Goal: Task Accomplishment & Management: Manage account settings

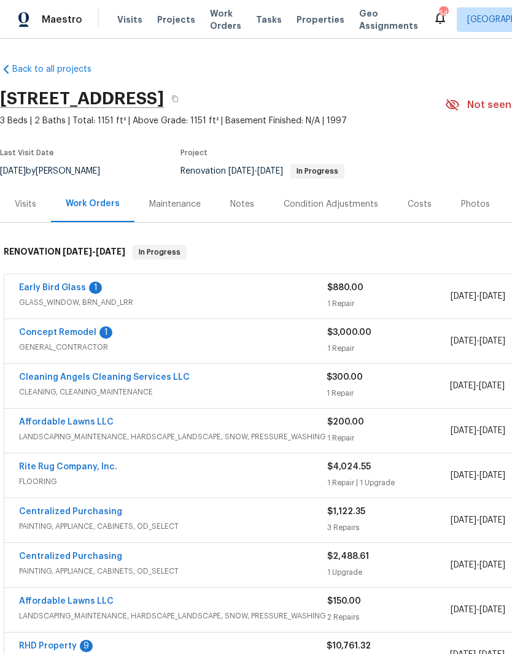
click at [61, 283] on link "Early Bird Glass" at bounding box center [52, 287] width 67 height 9
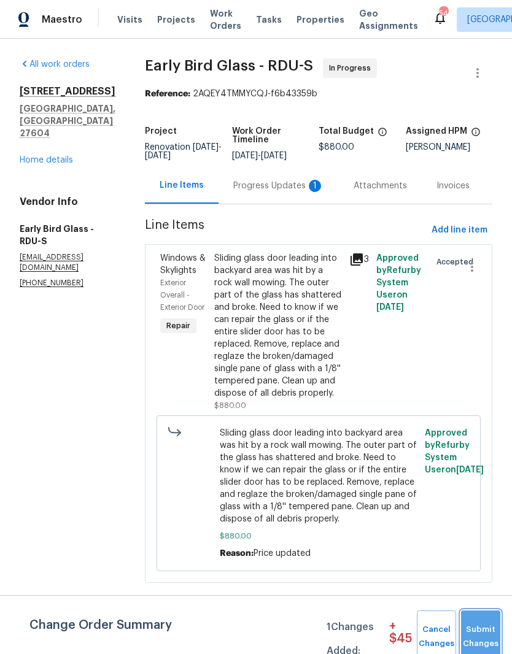
click at [488, 629] on span "Submit Changes" at bounding box center [480, 637] width 27 height 28
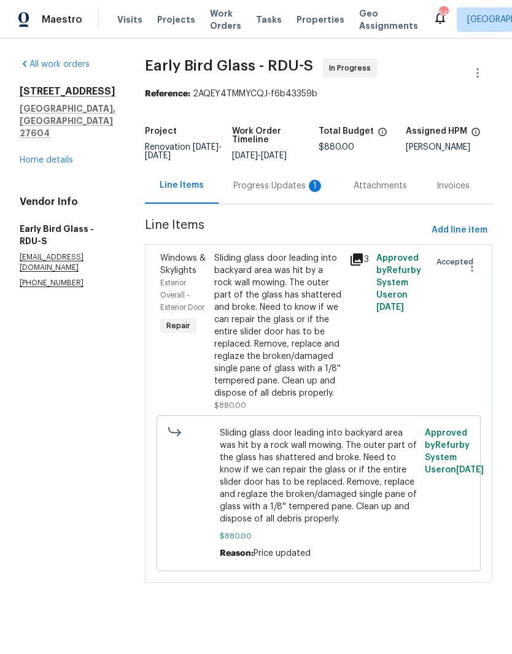
click at [269, 192] on div "Progress Updates 1" at bounding box center [278, 186] width 91 height 12
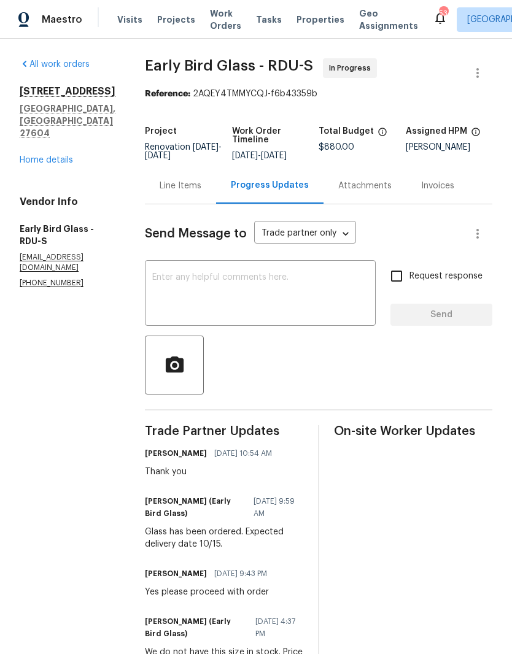
click at [42, 156] on link "Home details" at bounding box center [46, 160] width 53 height 9
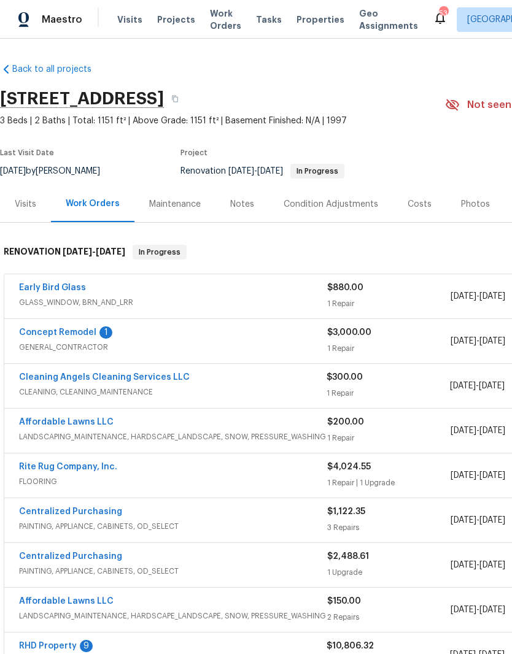
click at [248, 209] on div "Notes" at bounding box center [242, 204] width 24 height 12
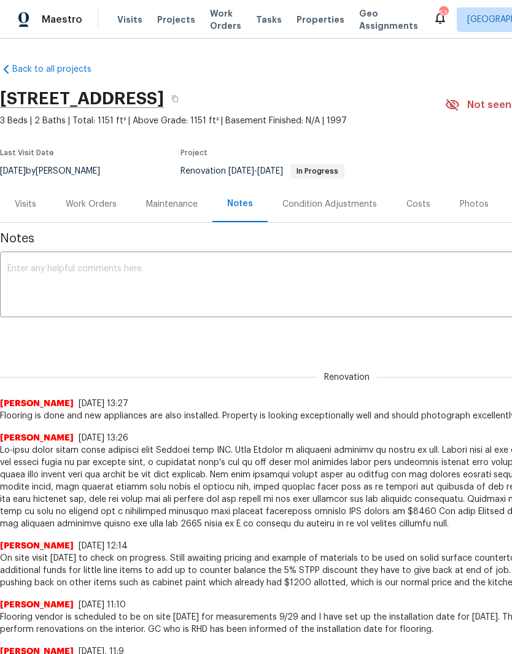
click at [52, 278] on textarea at bounding box center [346, 285] width 678 height 43
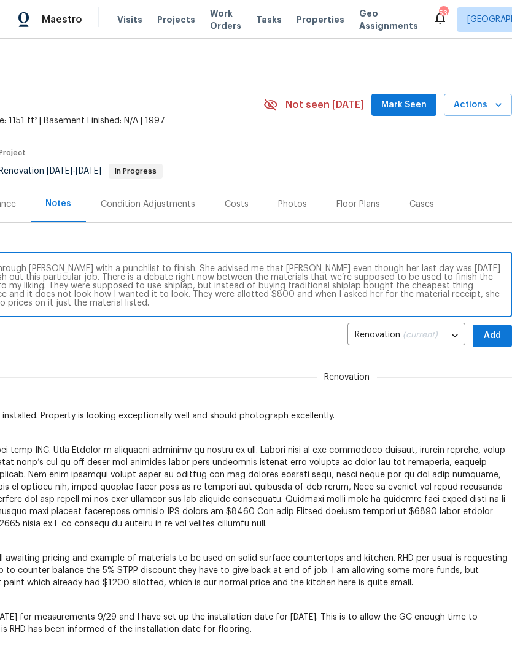
scroll to position [0, 182]
type textarea "On-site visit yesterday, Wednesday 10/8. Provided RHD through Yolanda with a pu…"
click at [493, 334] on span "Add" at bounding box center [492, 335] width 20 height 15
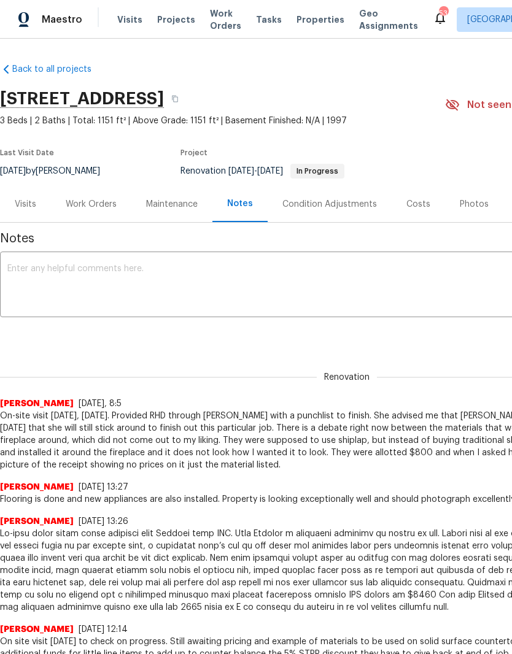
scroll to position [0, 0]
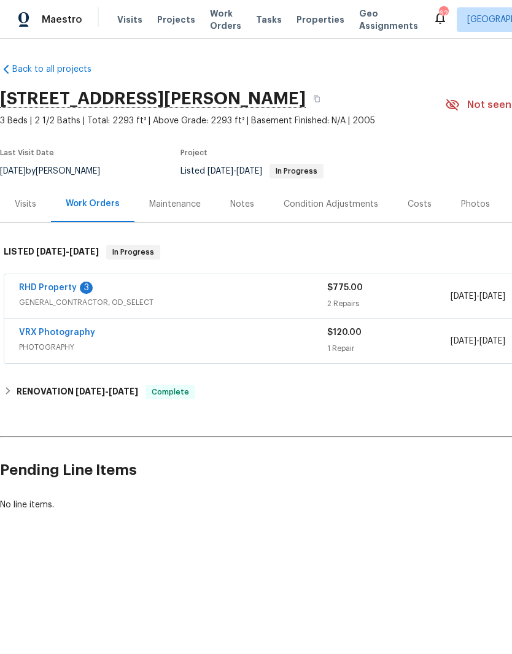
click at [54, 288] on link "RHD Property" at bounding box center [48, 287] width 58 height 9
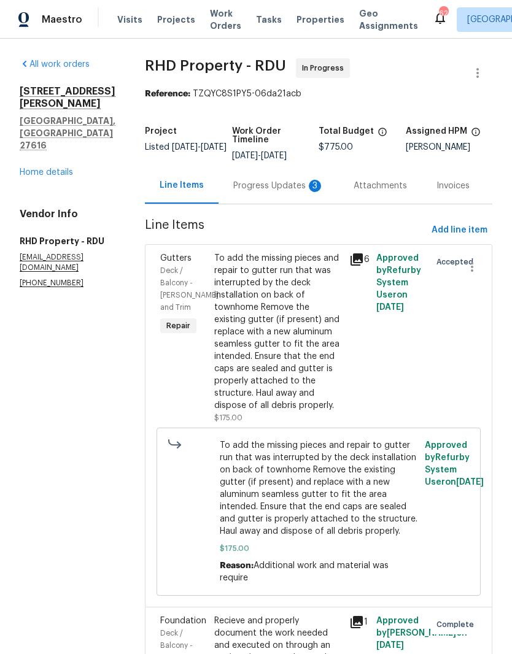
click at [272, 204] on div "Progress Updates 3" at bounding box center [278, 185] width 120 height 36
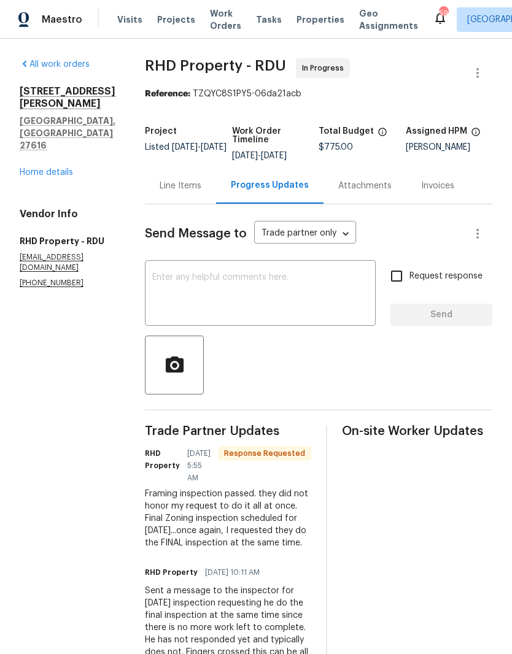
click at [208, 292] on textarea at bounding box center [260, 294] width 216 height 43
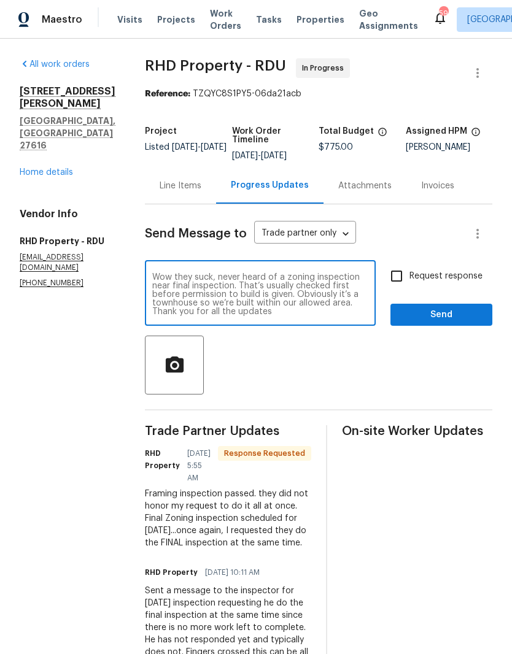
type textarea "Wow they suck, never heard of a zoning inspection near final inspection. That’s…"
click at [401, 285] on input "Request response" at bounding box center [396, 276] width 26 height 26
checkbox input "true"
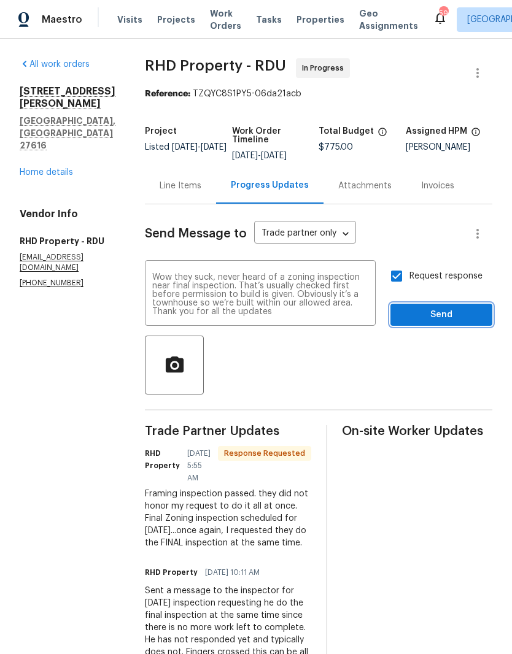
click at [425, 323] on span "Send" at bounding box center [441, 314] width 82 height 15
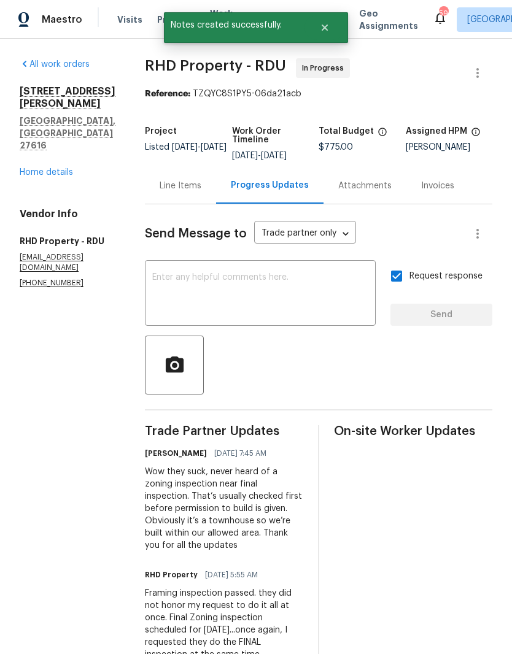
click at [182, 203] on div "Line Items" at bounding box center [180, 185] width 71 height 36
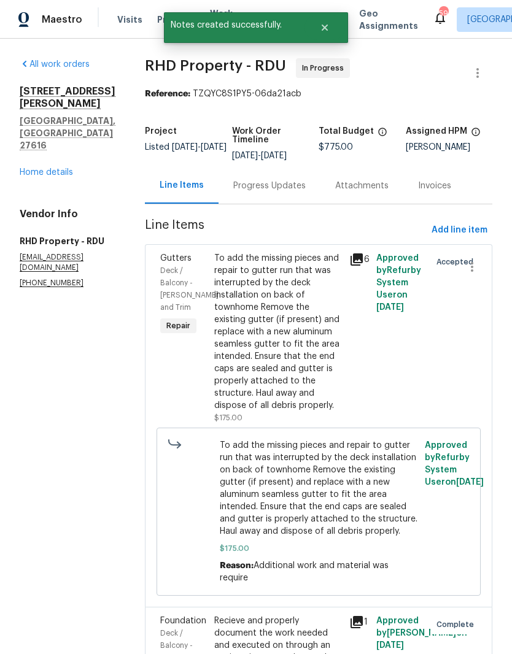
click at [52, 168] on link "Home details" at bounding box center [46, 172] width 53 height 9
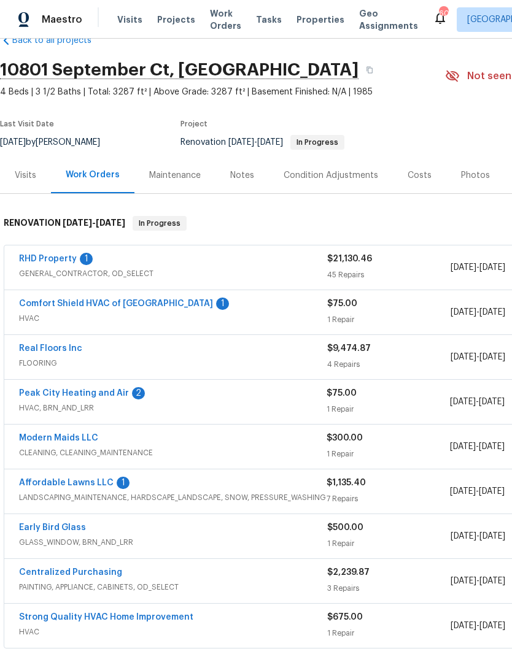
scroll to position [29, 0]
click at [94, 480] on link "Affordable Lawns LLC" at bounding box center [66, 482] width 94 height 9
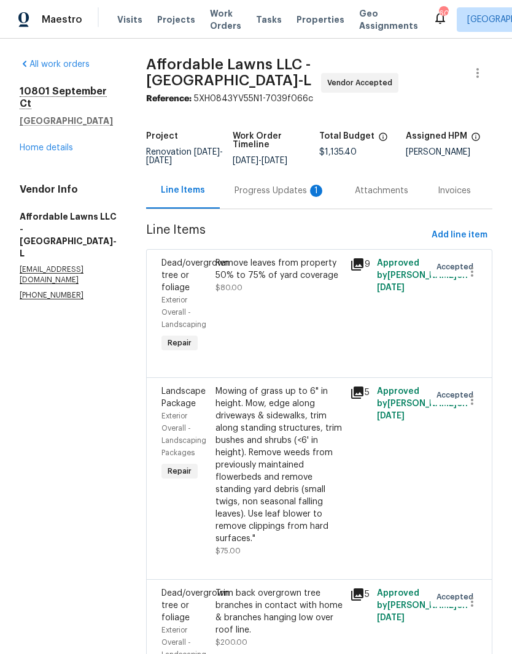
click at [269, 185] on div "Progress Updates 1" at bounding box center [279, 191] width 91 height 12
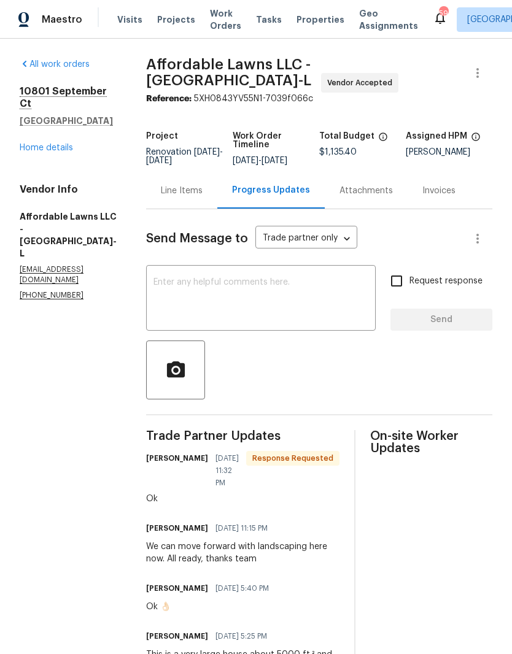
click at [63, 144] on link "Home details" at bounding box center [46, 148] width 53 height 9
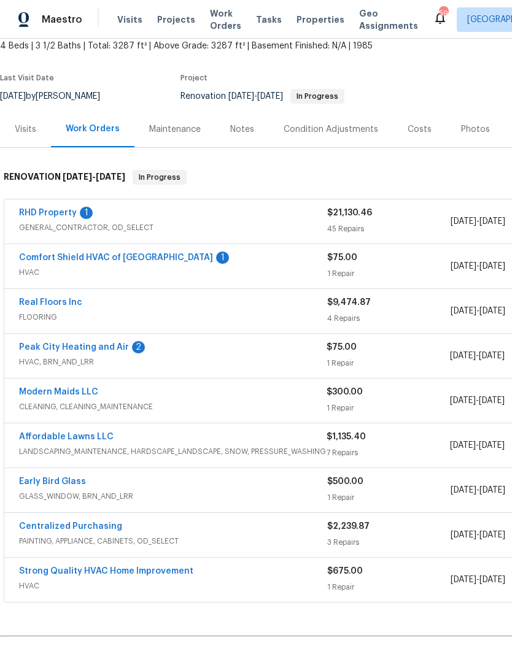
scroll to position [74, 0]
click at [74, 345] on link "Peak City Heating and Air" at bounding box center [74, 348] width 110 height 9
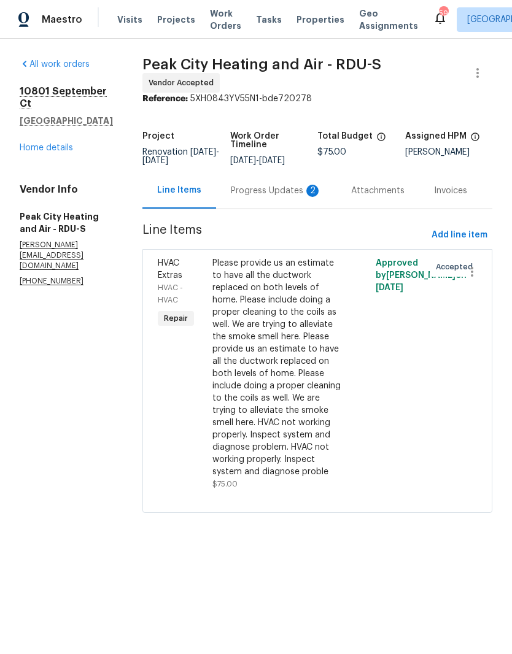
click at [267, 191] on div "Progress Updates 2" at bounding box center [276, 190] width 120 height 36
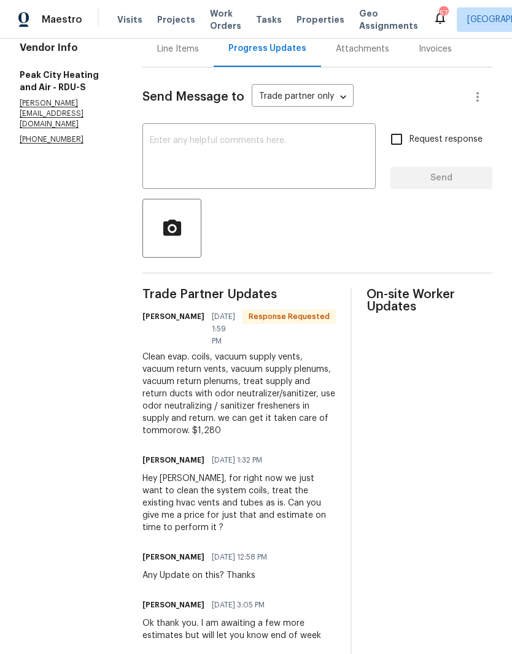
scroll to position [143, 0]
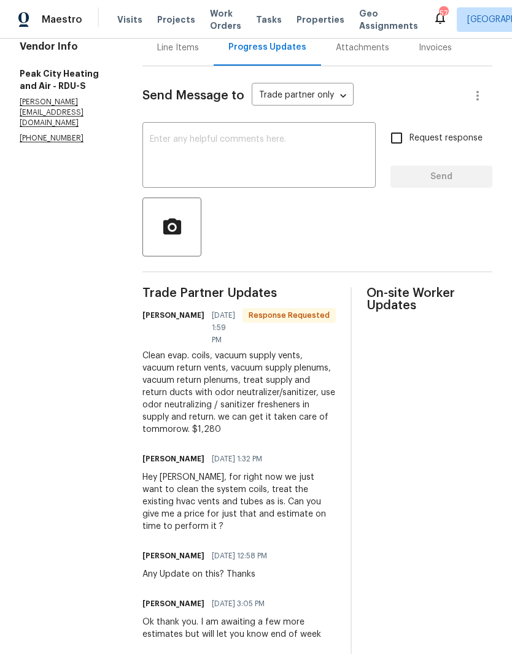
click at [179, 161] on textarea at bounding box center [259, 156] width 218 height 43
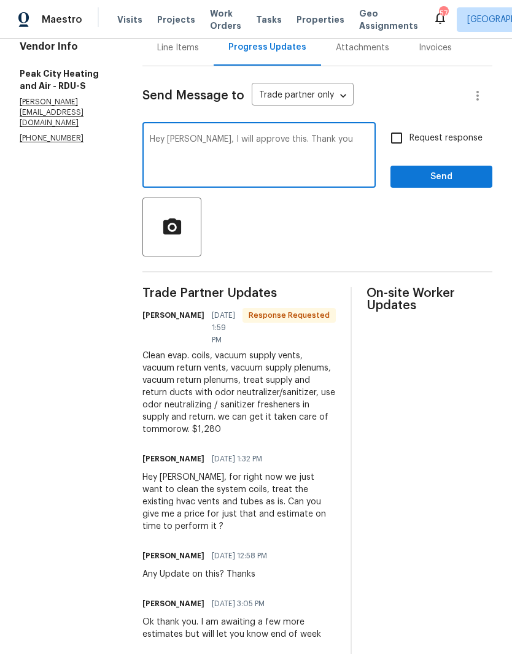
type textarea "Hey Jody, I will approve this. Thank you"
click at [400, 147] on input "Request response" at bounding box center [396, 138] width 26 height 26
checkbox input "true"
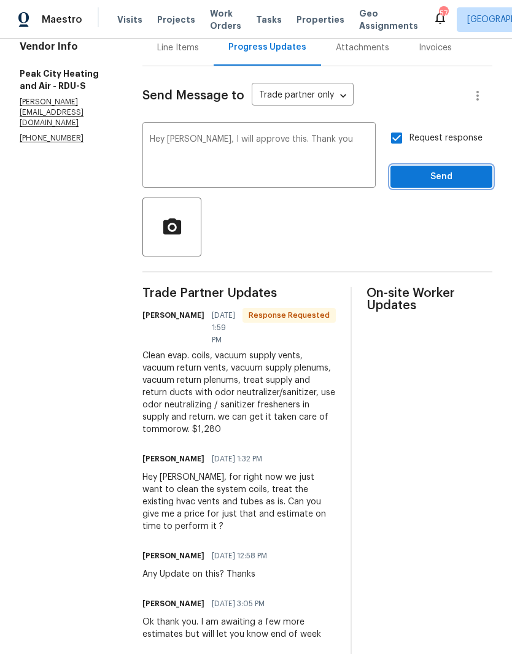
click at [420, 183] on span "Send" at bounding box center [441, 176] width 82 height 15
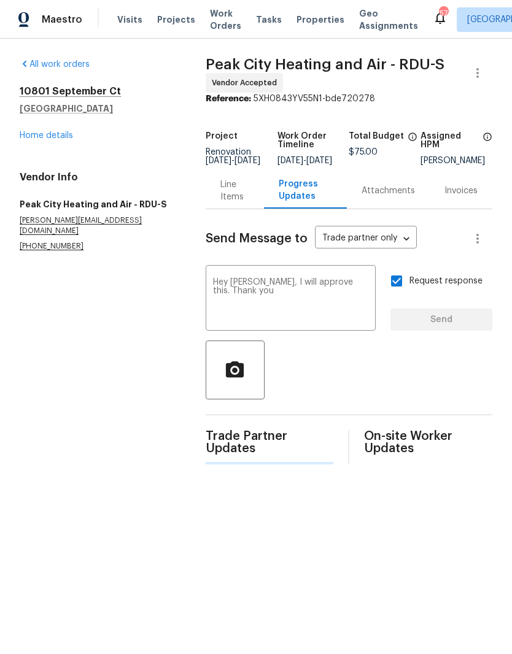
scroll to position [0, 0]
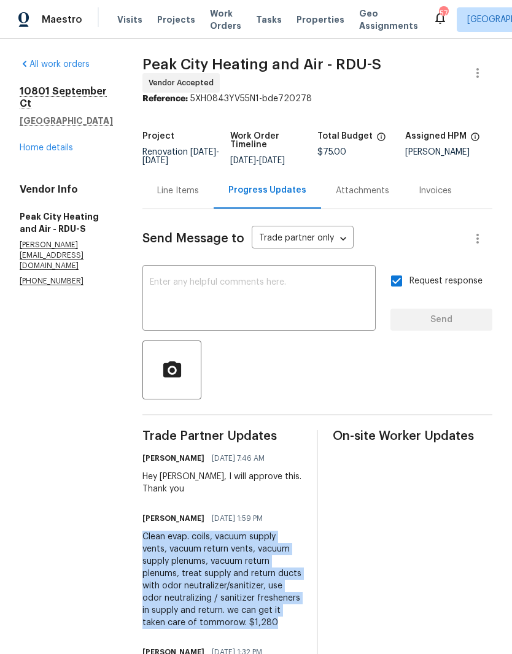
click at [175, 193] on div "Line Items" at bounding box center [178, 191] width 42 height 12
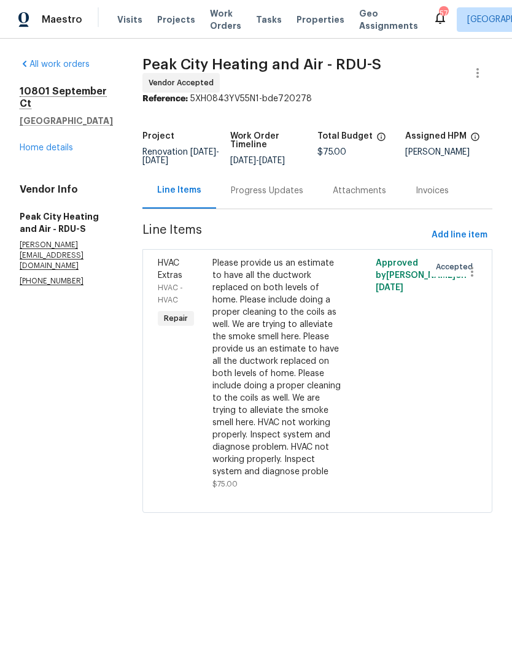
click at [295, 386] on div "Please provide us an estimate to have all the ductwork replaced on both levels …" at bounding box center [276, 367] width 129 height 221
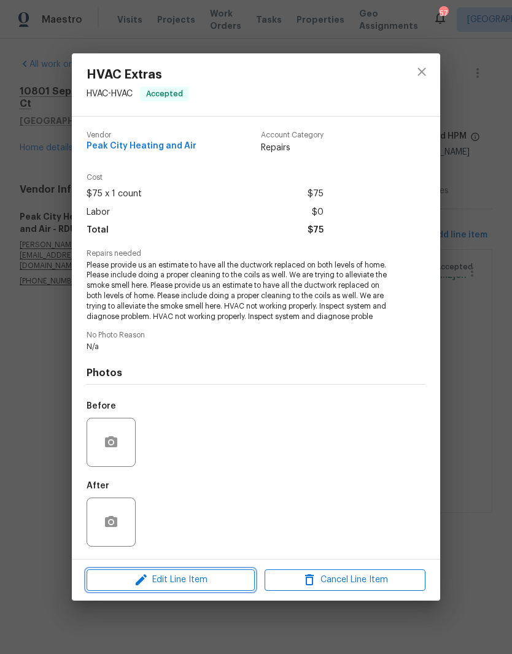
click at [139, 578] on icon "button" at bounding box center [141, 579] width 15 height 15
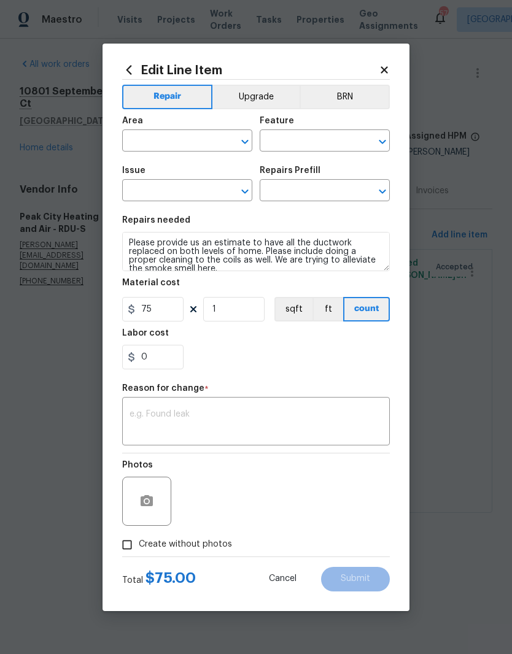
type input "HVAC"
type input "HVAC Extras"
click at [383, 196] on icon "Open" at bounding box center [382, 191] width 15 height 15
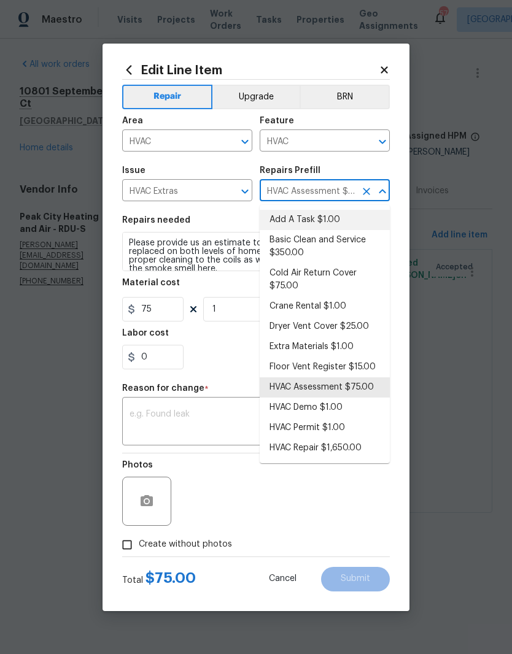
click at [290, 221] on li "Add A Task $1.00" at bounding box center [324, 220] width 130 height 20
type input "HVAC Assessment $75.00"
type textarea "HPM to detail"
type input "Add A Task $1.00"
type input "1"
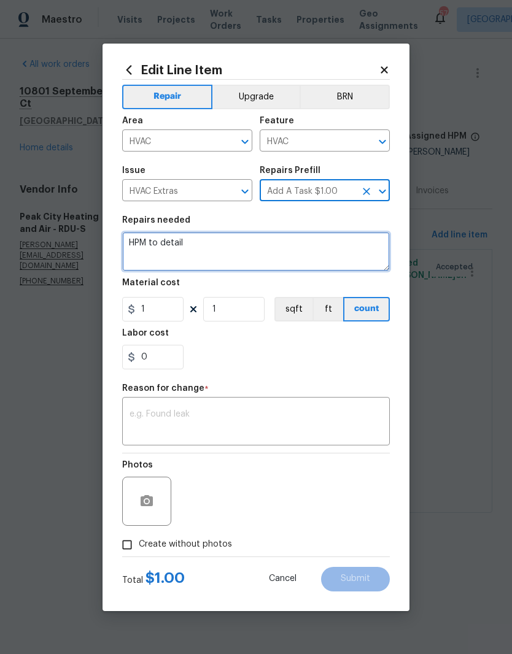
click at [172, 246] on textarea "HPM to detail" at bounding box center [255, 251] width 267 height 39
type textarea "H"
paste textarea "Clean evap. coils, vacuum supply vents, vacuum return vents, vacuum supply plen…"
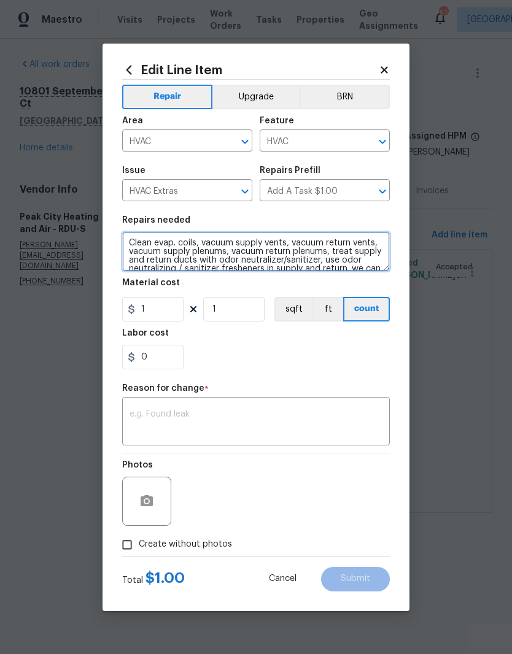
scroll to position [17, 0]
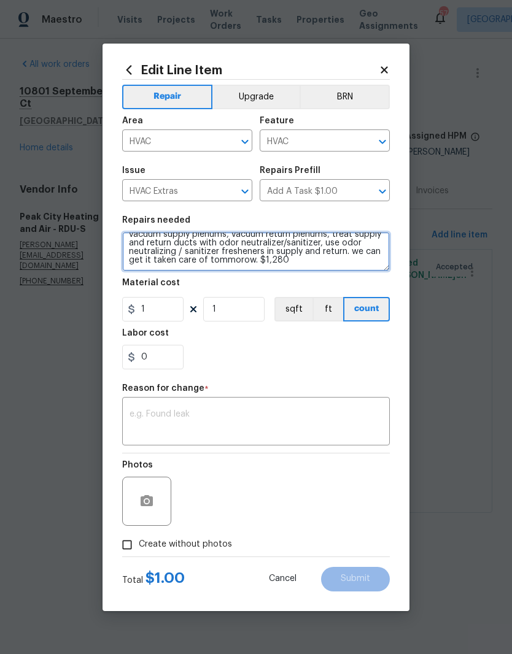
type textarea "Clean evap. coils, vacuum supply vents, vacuum return vents, vacuum supply plen…"
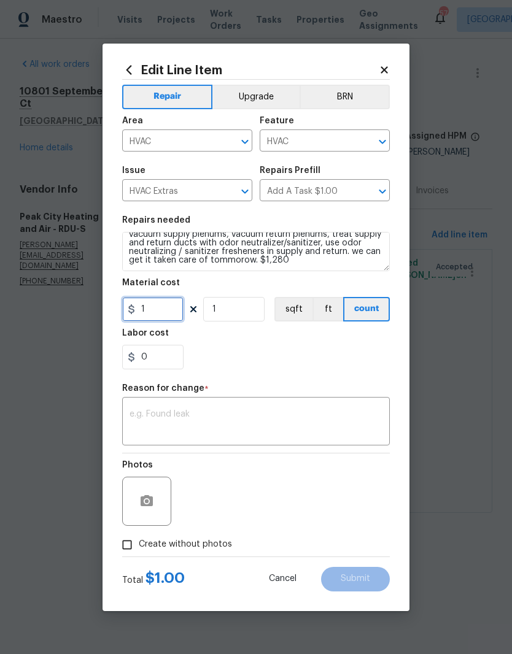
click at [159, 313] on input "1" at bounding box center [152, 309] width 61 height 25
type input "1280"
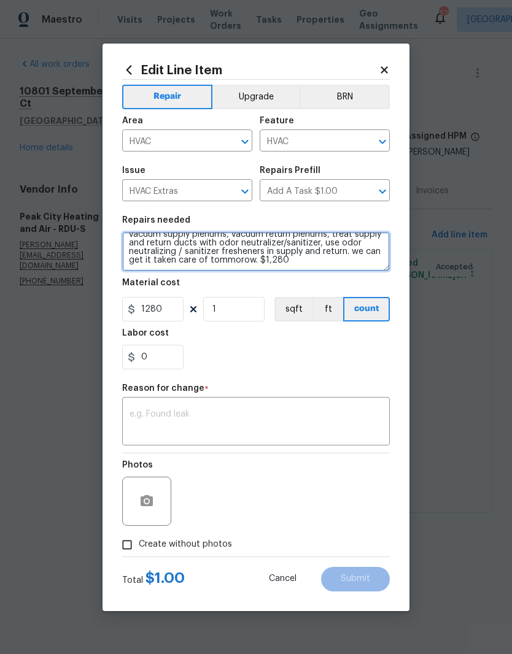
click at [251, 262] on section "Repairs needed Clean evap. coils, vacuum supply vents, vacuum return vents, vac…" at bounding box center [255, 293] width 267 height 168
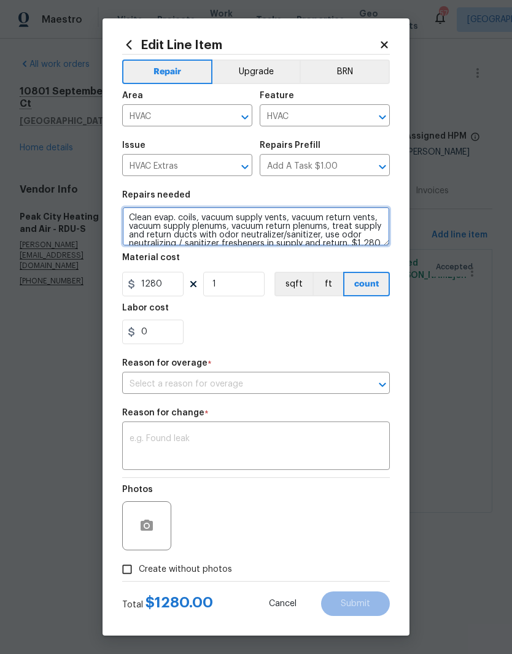
scroll to position [0, 0]
click at [128, 217] on textarea "Clean evap. coils, vacuum supply vents, vacuum return vents, vacuum supply plen…" at bounding box center [255, 226] width 267 height 39
click at [142, 210] on textarea "Clean evap. coils, vacuum supply vents, vacuum return vents, vacuum supply plen…" at bounding box center [255, 226] width 267 height 39
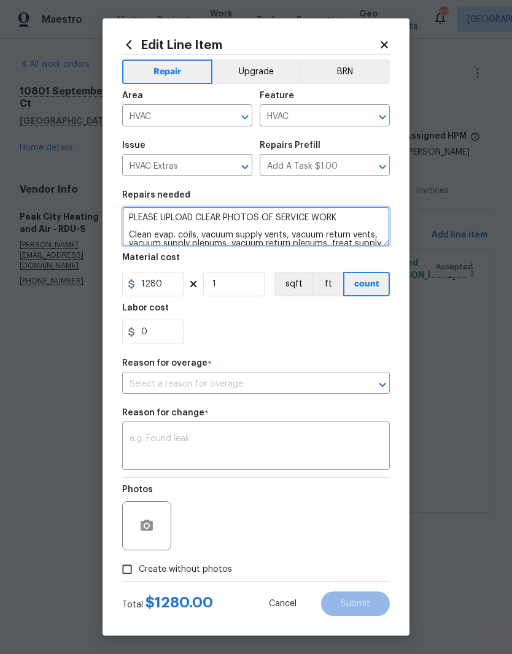
type textarea "PLEASE UPLOAD CLEAR PHOTOS OF SERVICE WORK Clean evap. coils, vacuum supply ven…"
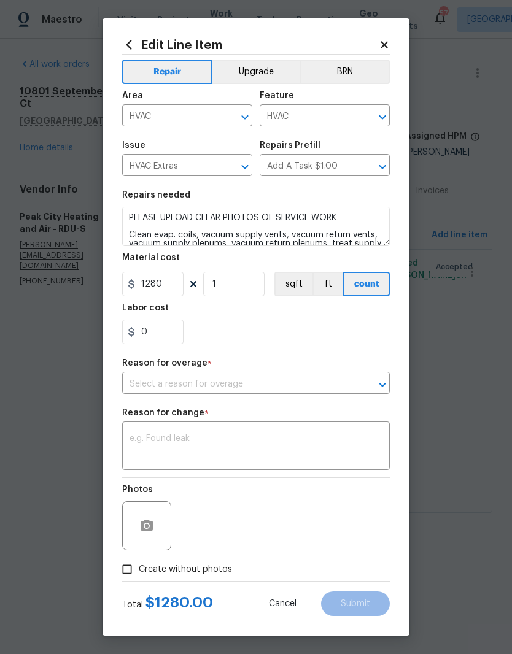
click at [351, 339] on div "0" at bounding box center [255, 332] width 267 height 25
click at [387, 391] on icon "Open" at bounding box center [382, 384] width 15 height 15
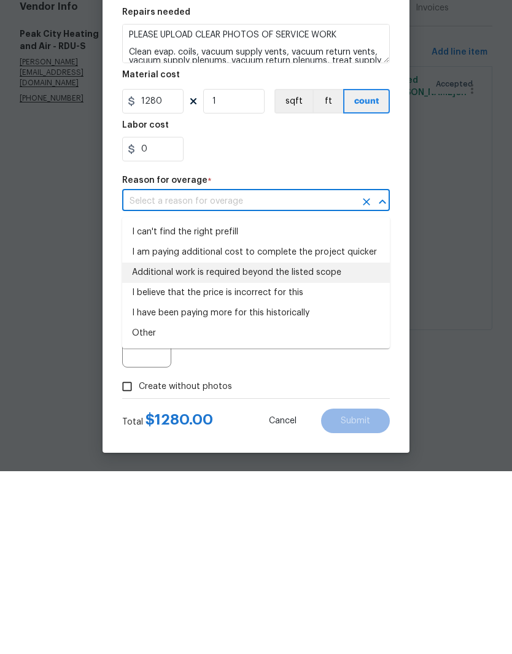
click at [155, 445] on li "Additional work is required beyond the listed scope" at bounding box center [255, 455] width 267 height 20
type input "Additional work is required beyond the listed scope"
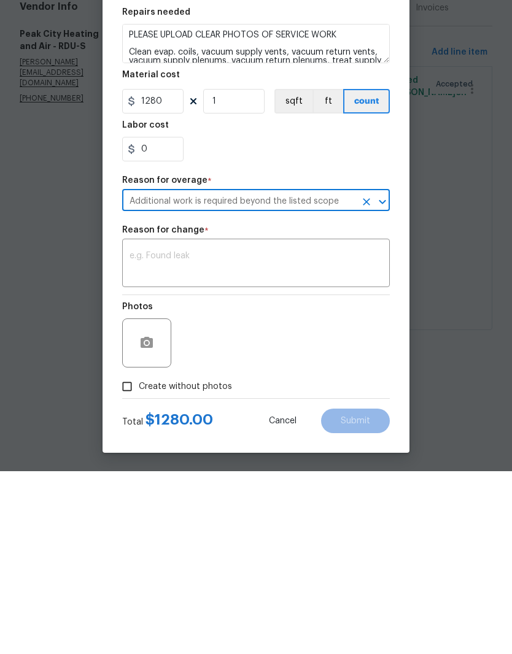
click at [147, 434] on textarea at bounding box center [255, 447] width 253 height 26
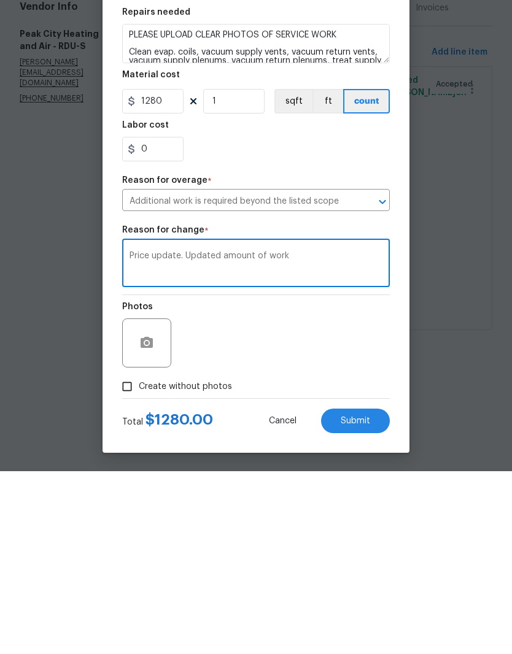
type textarea "Price update. Updated amount of work"
click at [128, 558] on input "Create without photos" at bounding box center [126, 569] width 23 height 23
checkbox input "true"
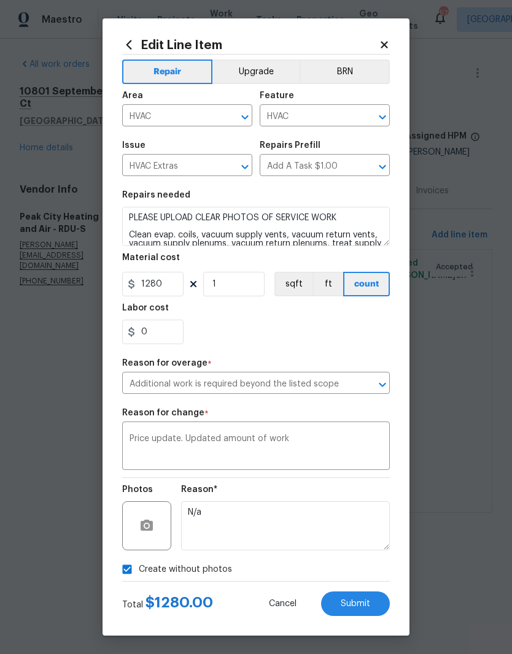
click at [362, 607] on span "Submit" at bounding box center [354, 603] width 29 height 9
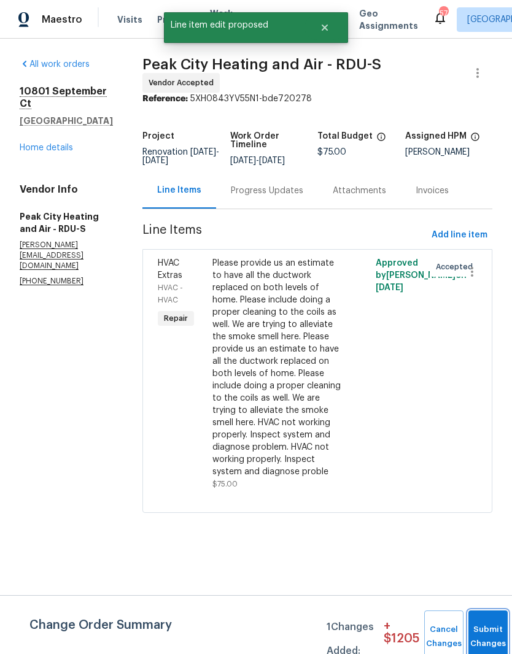
click at [486, 621] on button "Submit Changes" at bounding box center [487, 636] width 39 height 53
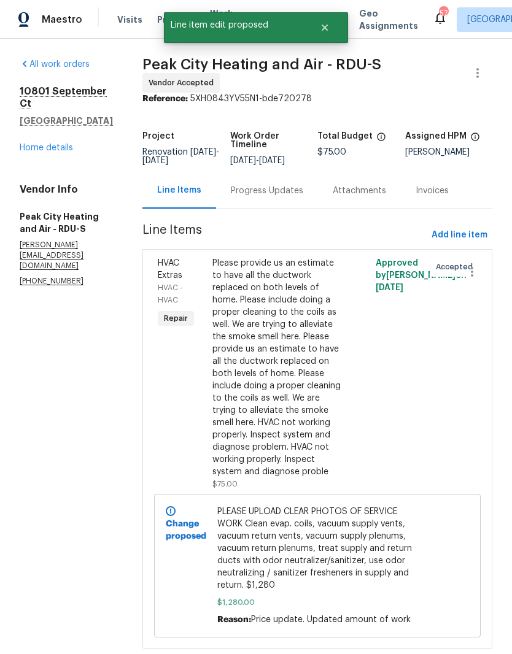
click at [493, 537] on div "All work orders 10801 September Ct Raleigh, NC 27614 Home details Vendor Info P…" at bounding box center [256, 361] width 512 height 645
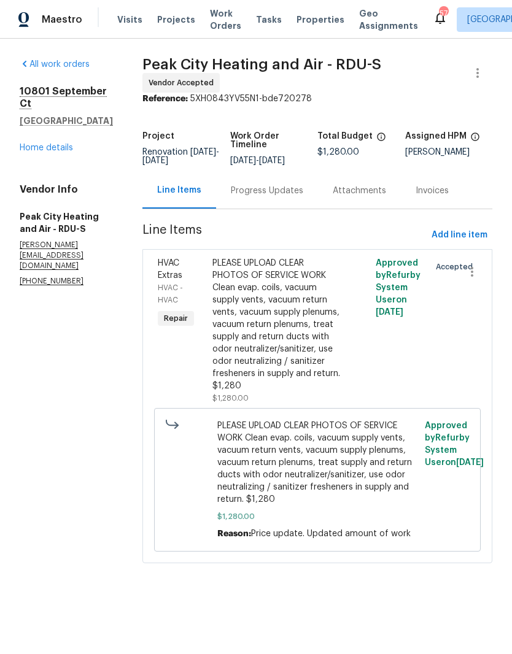
click at [45, 149] on link "Home details" at bounding box center [46, 148] width 53 height 9
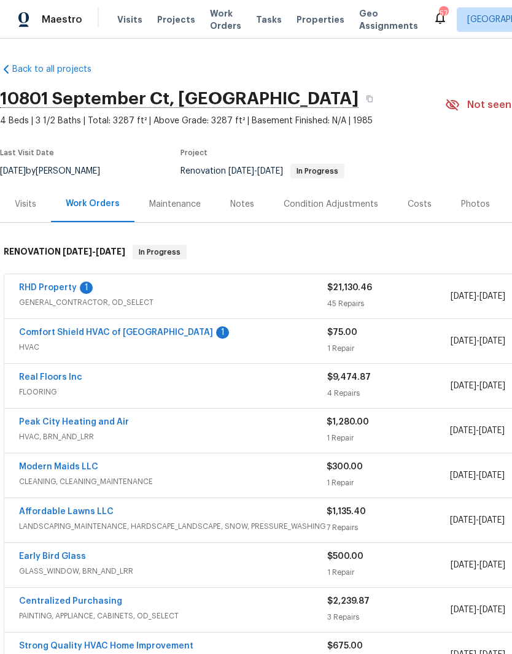
click at [239, 211] on div "Notes" at bounding box center [241, 204] width 53 height 36
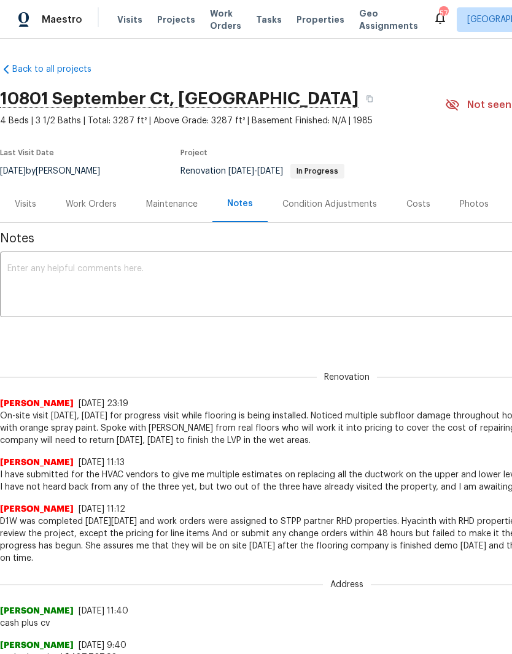
click at [36, 288] on textarea at bounding box center [346, 285] width 678 height 43
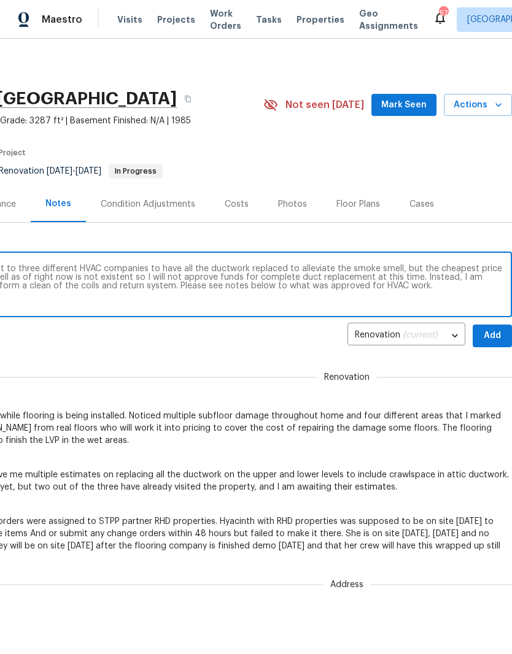
scroll to position [0, 7]
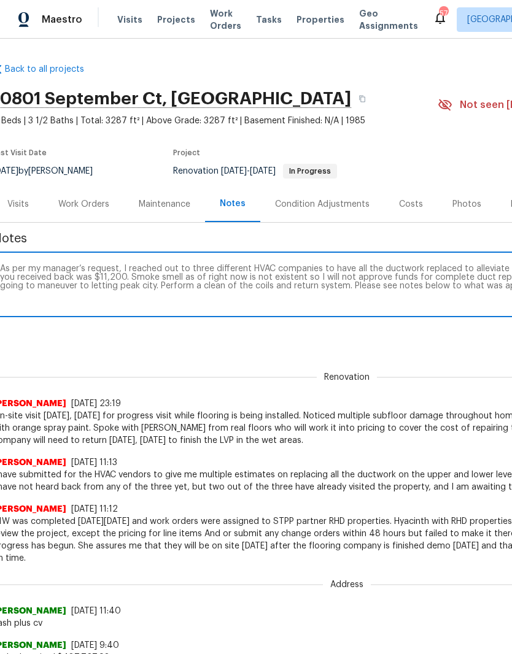
paste textarea "Clean evap. coils, vacuum supply vents, vacuum return vents, vacuum supply plen…"
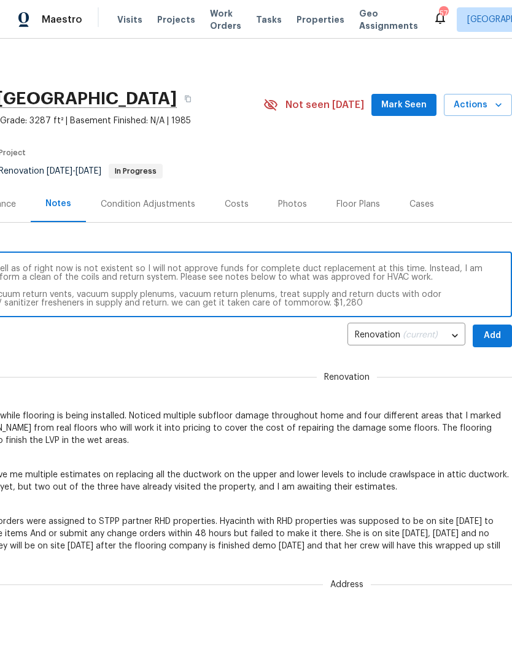
type textarea "As per my manager’s request, I reached out to three different HVAC companies to…"
click at [488, 336] on span "Add" at bounding box center [492, 335] width 20 height 15
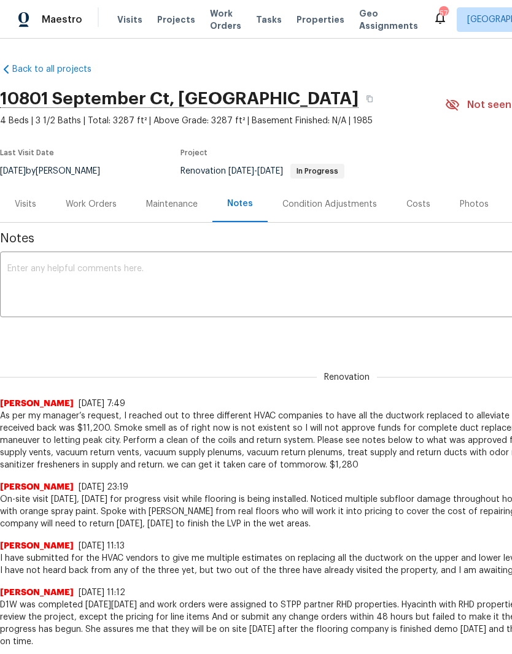
scroll to position [0, 0]
click at [86, 203] on div "Work Orders" at bounding box center [91, 204] width 51 height 12
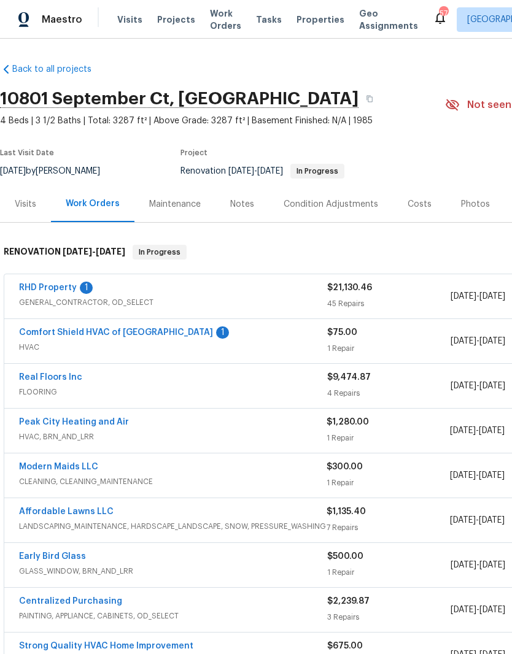
click at [88, 330] on link "Comfort Shield HVAC of NC" at bounding box center [116, 332] width 194 height 9
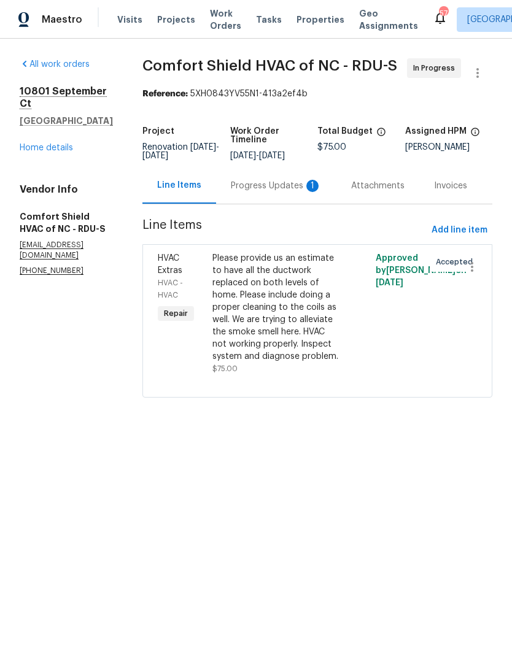
click at [280, 192] on div "Progress Updates 1" at bounding box center [276, 186] width 91 height 12
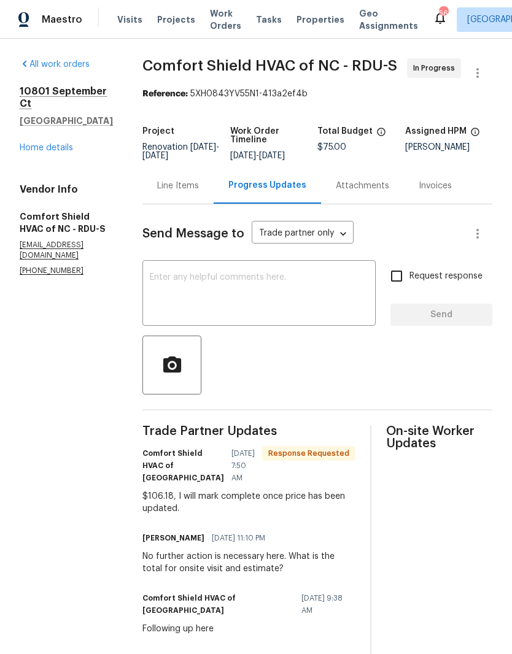
click at [199, 190] on div "Line Items" at bounding box center [178, 186] width 42 height 12
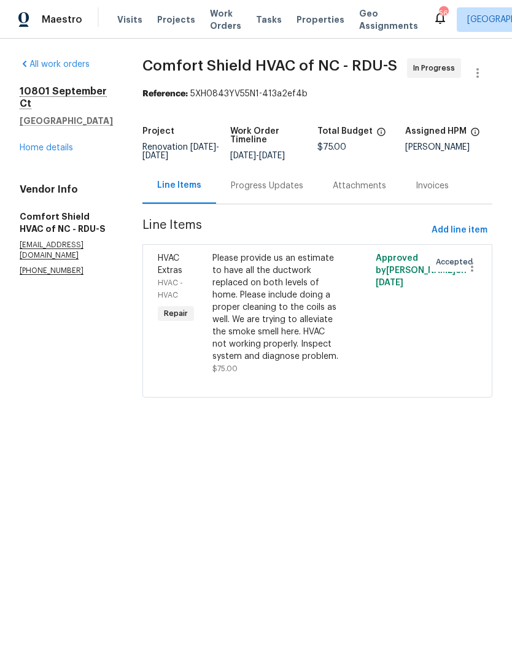
click at [256, 363] on div "Please provide us an estimate to have all the ductwork replaced on both levels …" at bounding box center [276, 307] width 129 height 110
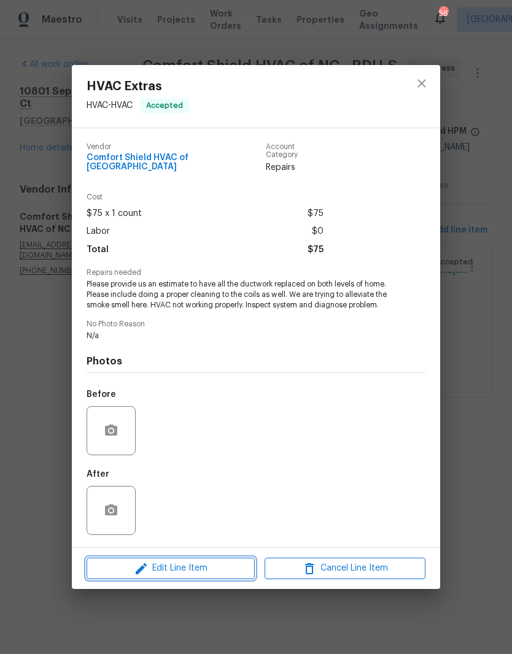
click at [152, 570] on span "Edit Line Item" at bounding box center [170, 568] width 161 height 15
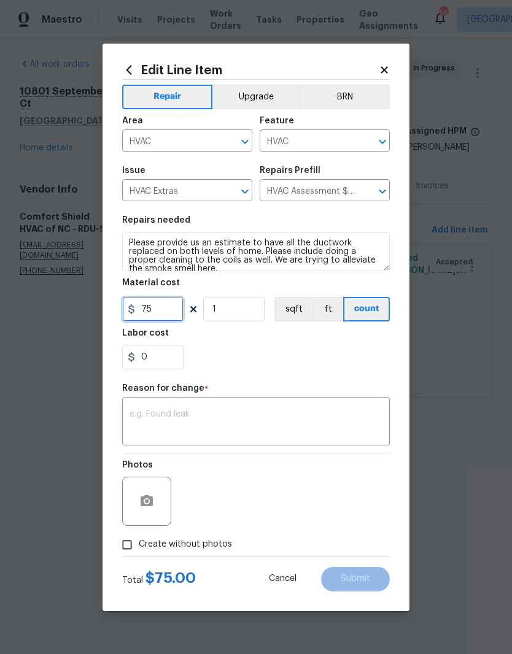
click at [154, 313] on input "75" at bounding box center [152, 309] width 61 height 25
type input "106.18"
click at [224, 365] on div "Repair Upgrade BRN Area HVAC ​ Feature HVAC ​ Issue HVAC Extras ​ Repairs Prefi…" at bounding box center [255, 318] width 267 height 477
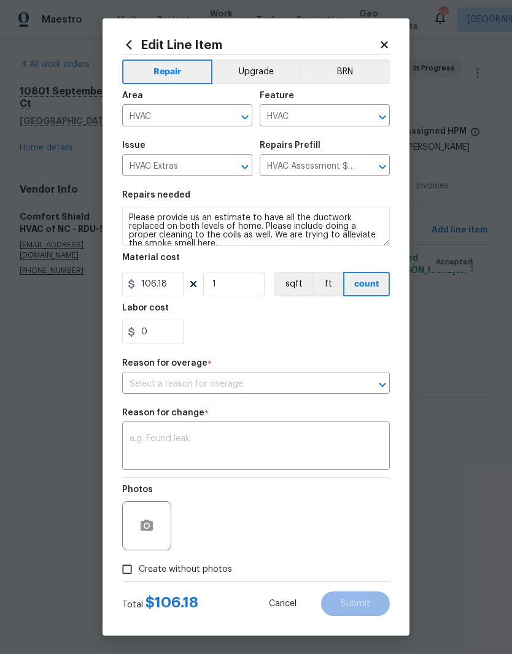
click at [152, 383] on input "text" at bounding box center [238, 384] width 233 height 19
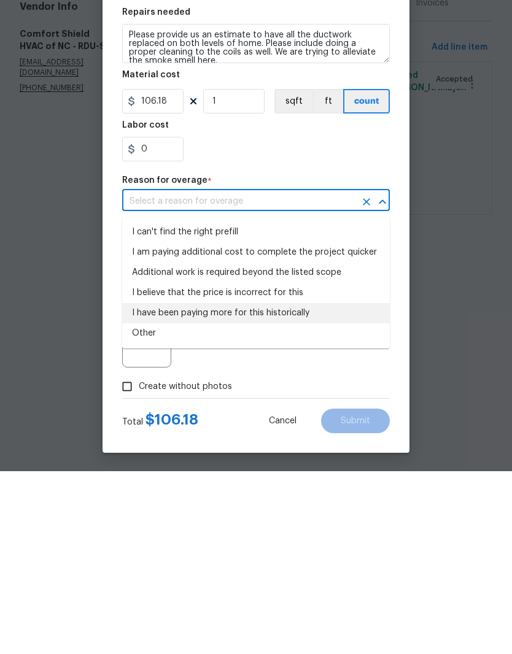
click at [153, 486] on li "I have been paying more for this historically" at bounding box center [255, 496] width 267 height 20
type input "I have been paying more for this historically"
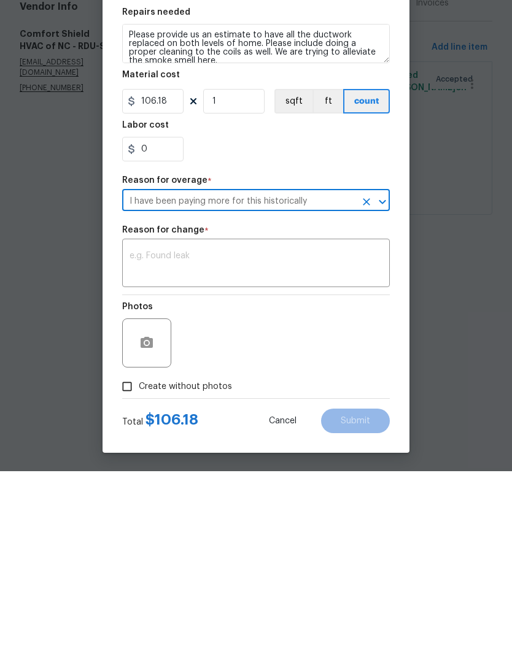
click at [144, 434] on textarea at bounding box center [255, 447] width 253 height 26
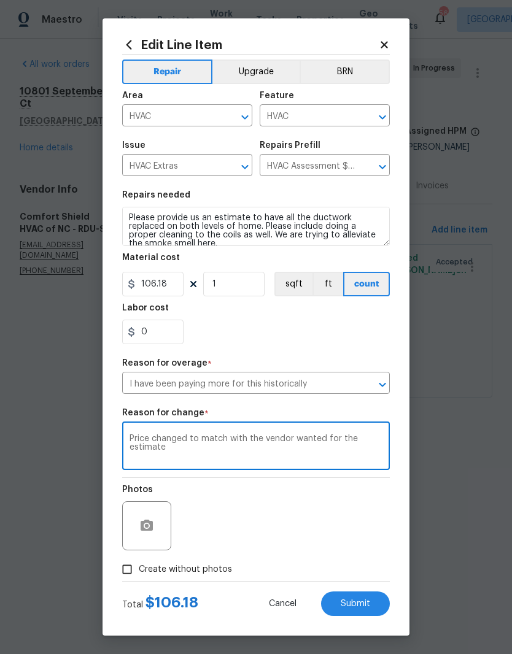
type textarea "Price changed to match with the vendor wanted for the estimate"
click at [129, 569] on input "Create without photos" at bounding box center [126, 569] width 23 height 23
checkbox input "true"
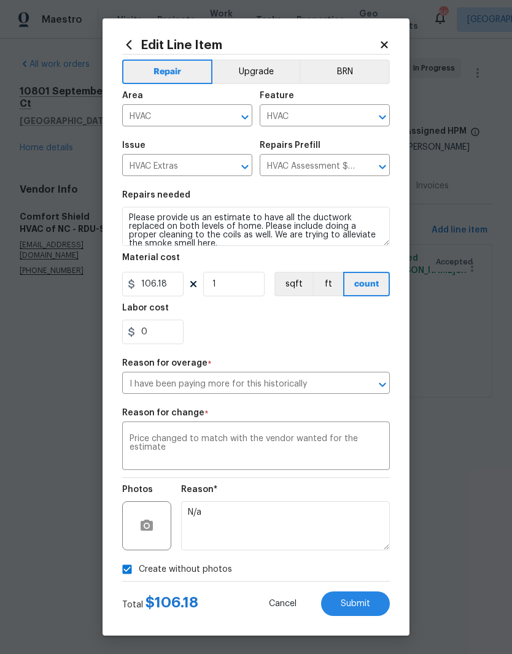
click at [366, 608] on span "Submit" at bounding box center [354, 603] width 29 height 9
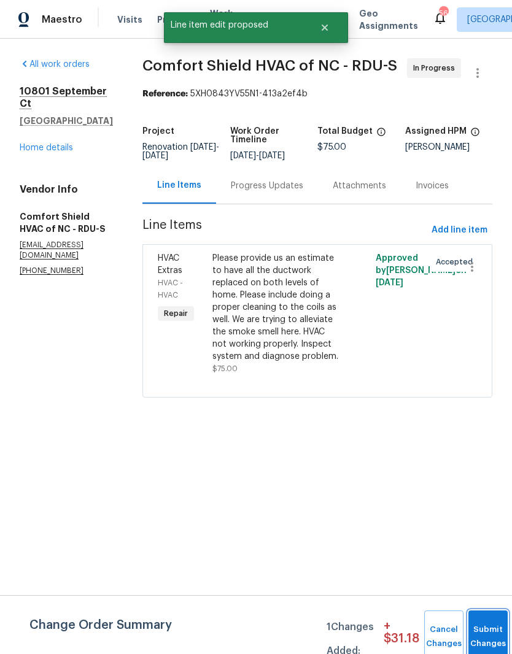
click at [486, 614] on button "Submit Changes" at bounding box center [487, 636] width 39 height 53
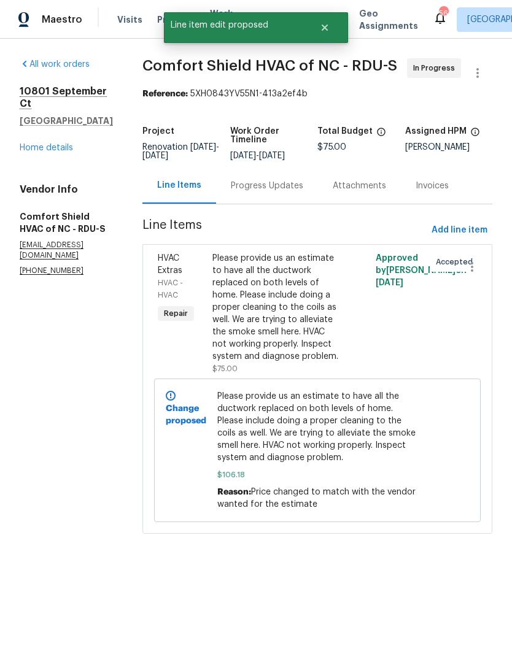
click at [284, 192] on div "Progress Updates" at bounding box center [267, 186] width 72 height 12
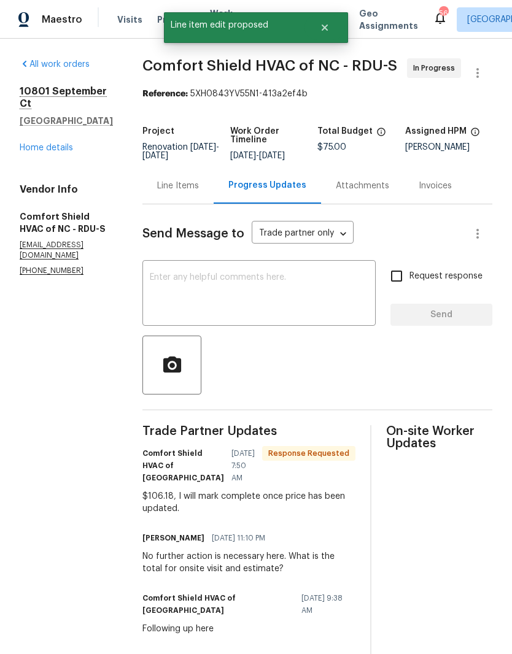
click at [201, 302] on textarea at bounding box center [259, 294] width 218 height 43
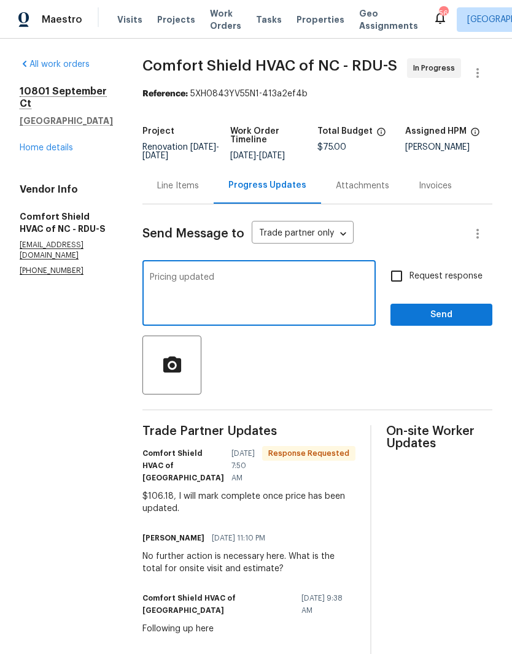
type textarea "Pricing updated"
click at [402, 289] on input "Request response" at bounding box center [396, 276] width 26 height 26
checkbox input "true"
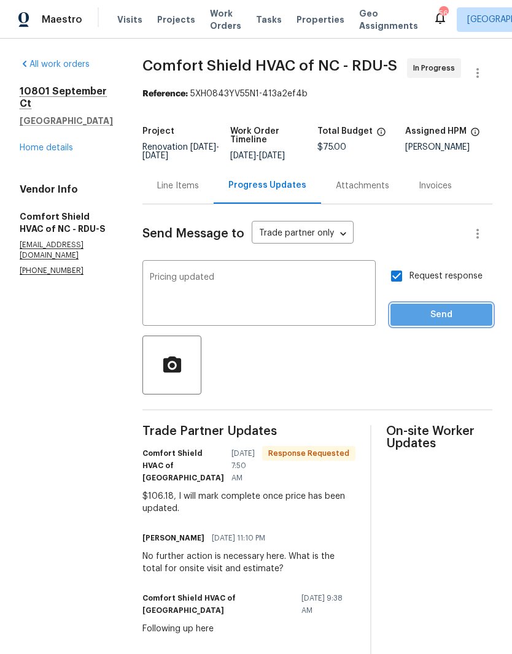
click at [429, 323] on span "Send" at bounding box center [441, 314] width 82 height 15
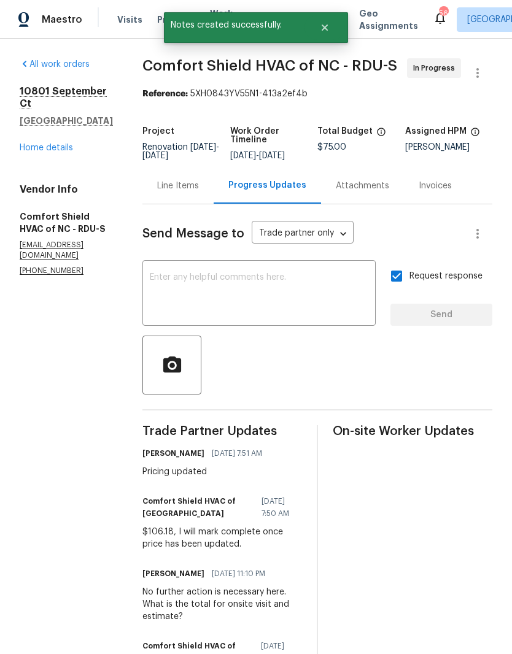
click at [33, 144] on link "Home details" at bounding box center [46, 148] width 53 height 9
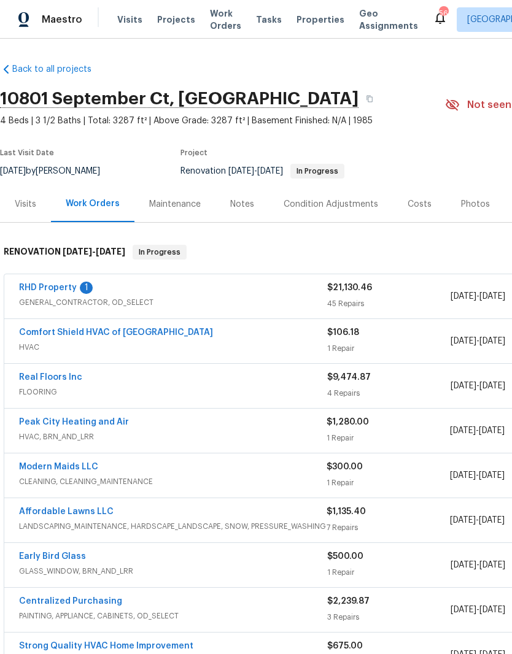
click at [50, 288] on link "RHD Property" at bounding box center [48, 287] width 58 height 9
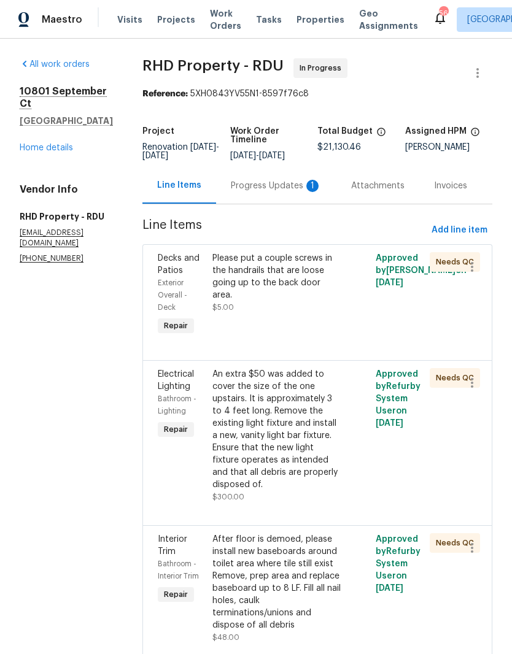
click at [265, 298] on div "Please put a couple screws in the handrails that are loose going up to the back…" at bounding box center [276, 276] width 129 height 49
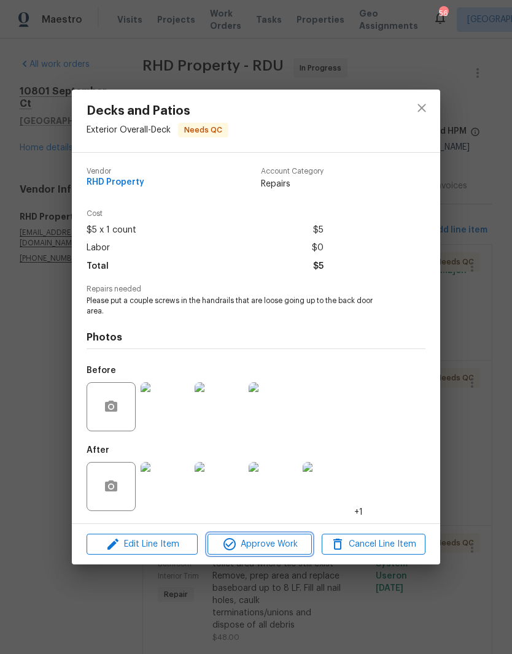
click at [283, 547] on span "Approve Work" at bounding box center [259, 544] width 96 height 15
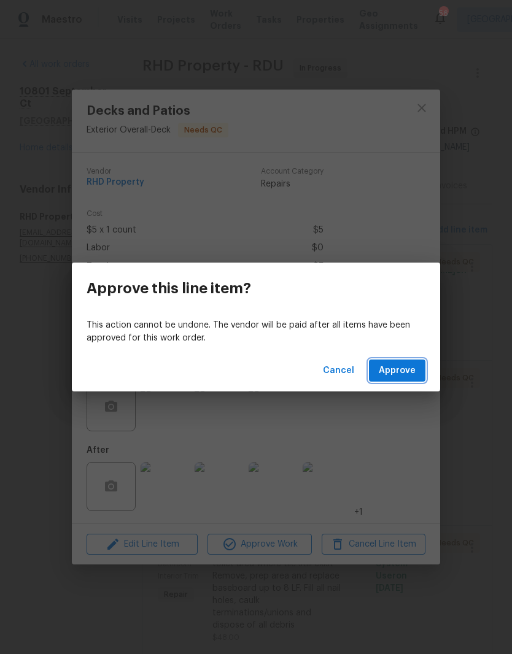
click at [407, 375] on span "Approve" at bounding box center [397, 370] width 37 height 15
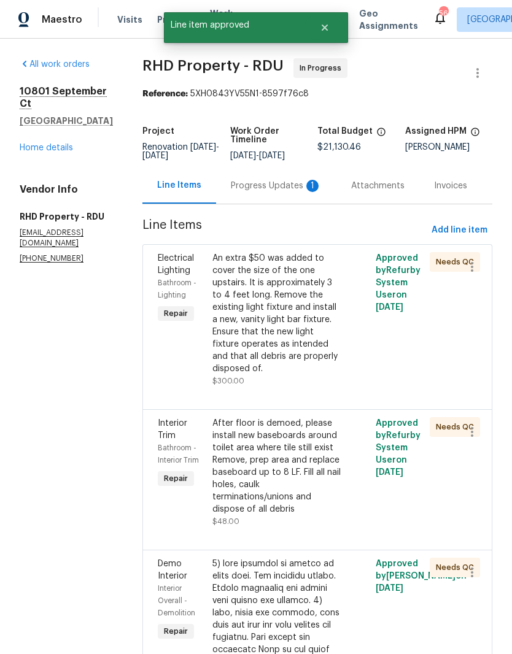
click at [311, 339] on div "An extra $50 was added to cover the size of the one upstairs. It is approximate…" at bounding box center [276, 313] width 129 height 123
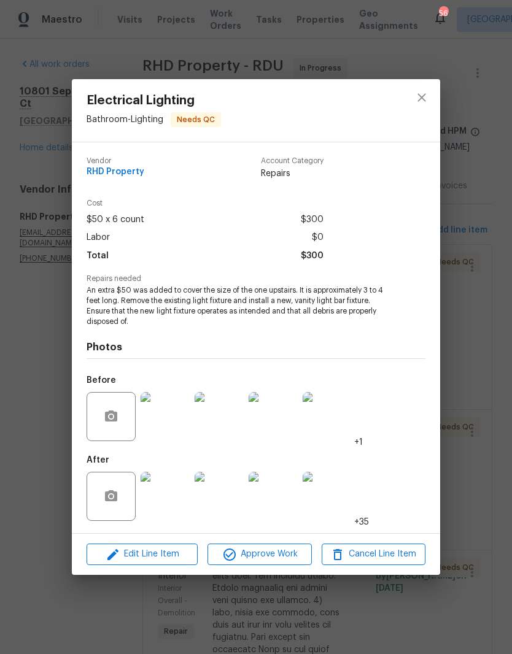
click at [173, 498] on img at bounding box center [164, 496] width 49 height 49
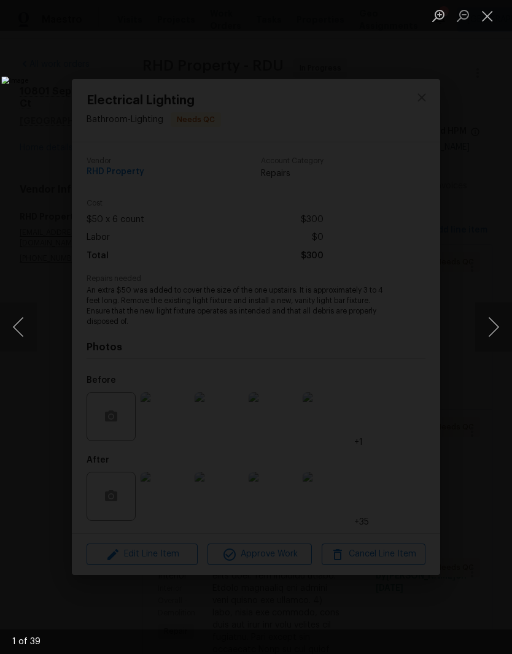
click at [494, 326] on button "Next image" at bounding box center [493, 326] width 37 height 49
click at [493, 331] on button "Next image" at bounding box center [493, 326] width 37 height 49
click at [492, 334] on button "Next image" at bounding box center [493, 326] width 37 height 49
click at [492, 332] on button "Next image" at bounding box center [493, 326] width 37 height 49
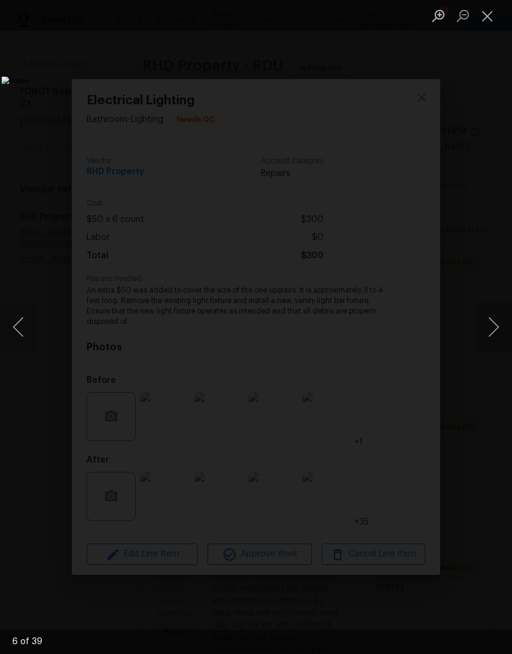
click at [491, 333] on button "Next image" at bounding box center [493, 326] width 37 height 49
click at [490, 333] on button "Next image" at bounding box center [493, 326] width 37 height 49
click at [490, 334] on button "Next image" at bounding box center [493, 326] width 37 height 49
click at [492, 332] on button "Next image" at bounding box center [493, 326] width 37 height 49
click at [492, 333] on button "Next image" at bounding box center [493, 326] width 37 height 49
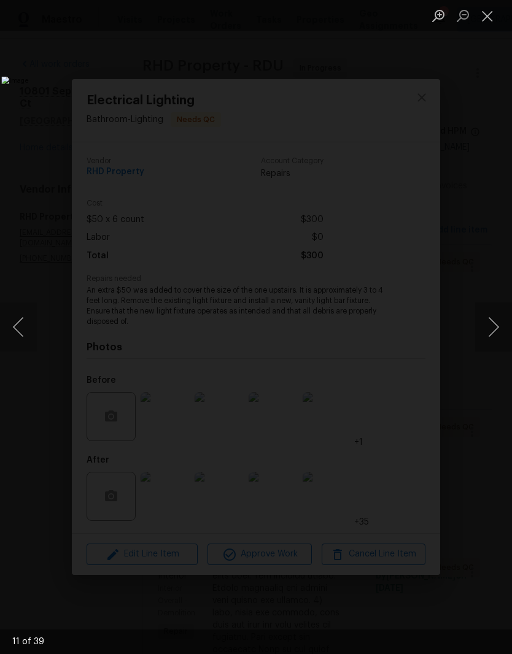
click at [26, 329] on button "Previous image" at bounding box center [18, 326] width 37 height 49
click at [490, 335] on button "Next image" at bounding box center [493, 326] width 37 height 49
click at [490, 14] on button "Close lightbox" at bounding box center [487, 15] width 25 height 21
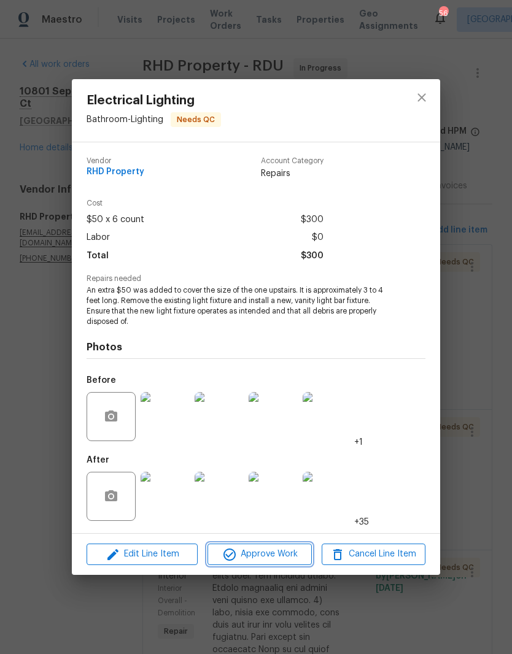
click at [284, 551] on span "Approve Work" at bounding box center [259, 554] width 96 height 15
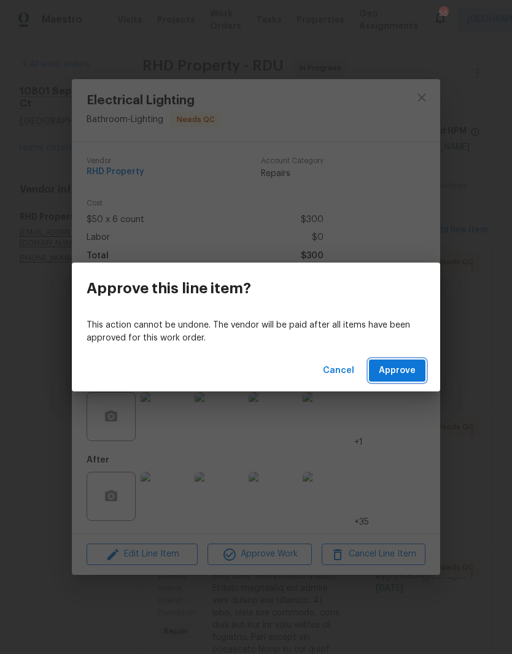
click at [417, 369] on button "Approve" at bounding box center [397, 370] width 56 height 23
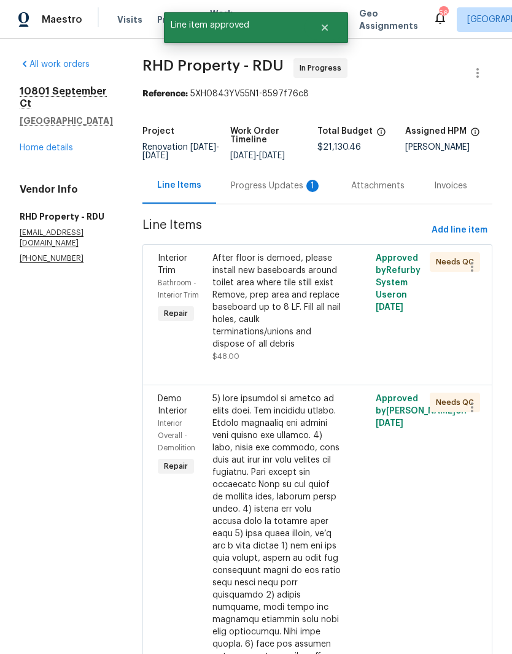
click at [247, 340] on div "After floor is demoed, please install new baseboards around toilet area where t…" at bounding box center [276, 301] width 129 height 98
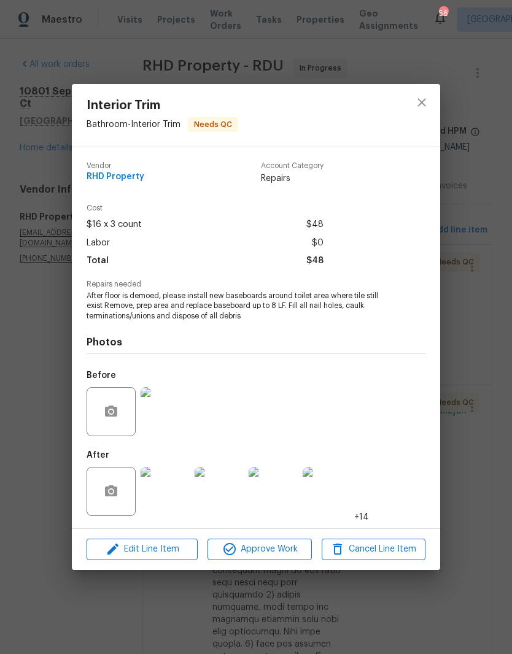
click at [161, 500] on img at bounding box center [164, 491] width 49 height 49
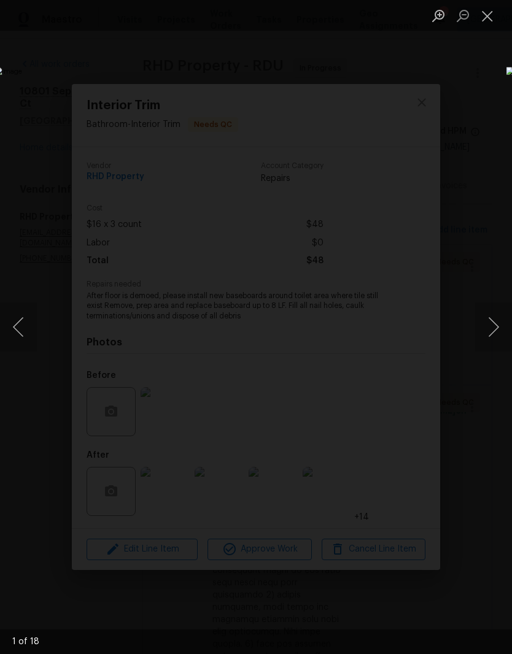
click at [495, 331] on button "Next image" at bounding box center [493, 326] width 37 height 49
click at [493, 334] on button "Next image" at bounding box center [493, 326] width 37 height 49
click at [491, 334] on button "Next image" at bounding box center [493, 326] width 37 height 49
click at [490, 332] on button "Next image" at bounding box center [493, 326] width 37 height 49
click at [490, 331] on button "Next image" at bounding box center [493, 326] width 37 height 49
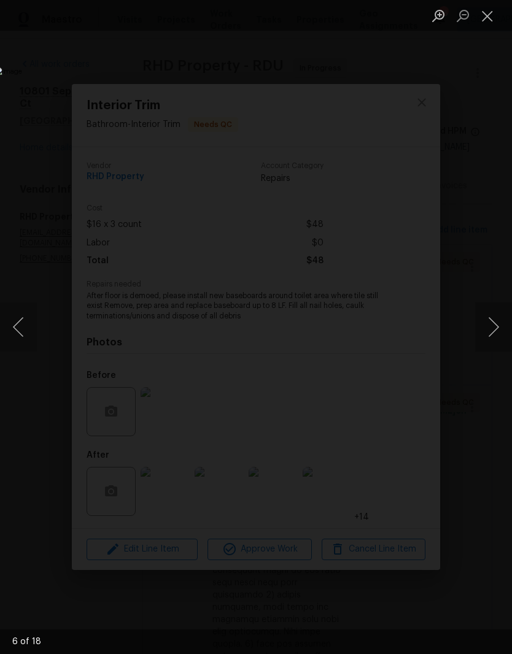
click at [490, 330] on button "Next image" at bounding box center [493, 326] width 37 height 49
click at [491, 329] on button "Next image" at bounding box center [493, 326] width 37 height 49
click at [490, 329] on button "Next image" at bounding box center [493, 326] width 37 height 49
click at [491, 329] on button "Next image" at bounding box center [493, 326] width 37 height 49
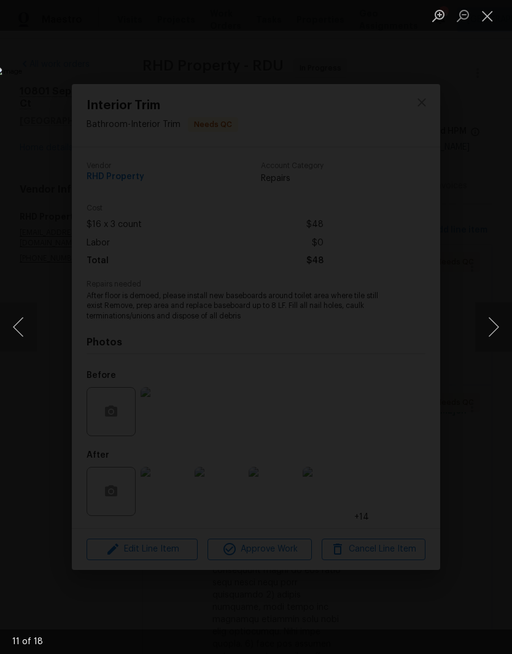
click at [486, 17] on button "Close lightbox" at bounding box center [487, 15] width 25 height 21
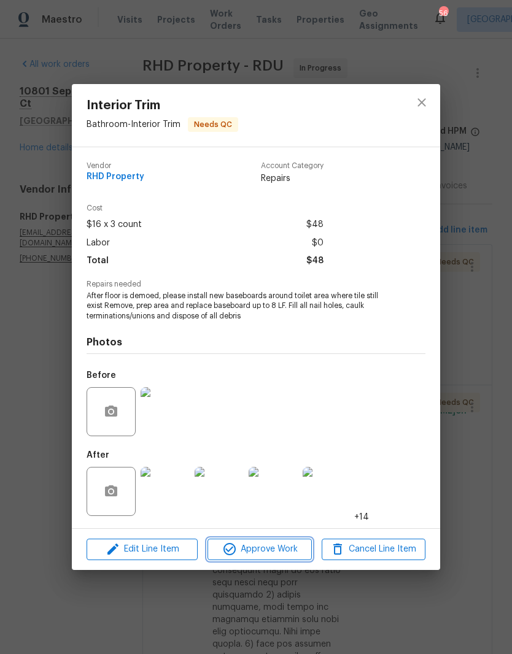
click at [290, 551] on span "Approve Work" at bounding box center [259, 549] width 96 height 15
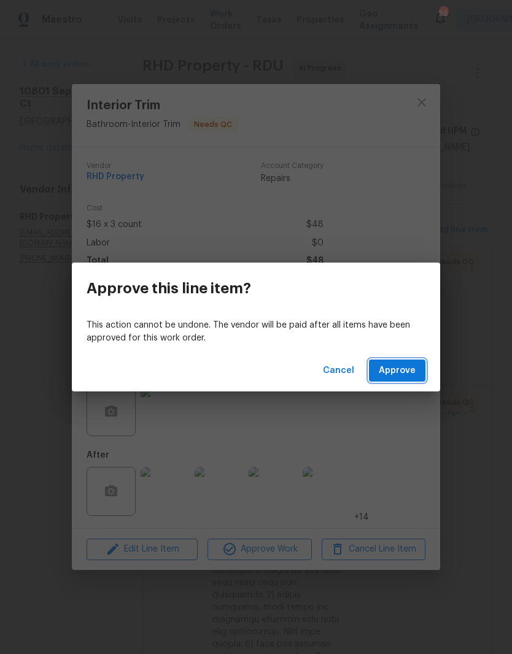
click at [405, 374] on span "Approve" at bounding box center [397, 370] width 37 height 15
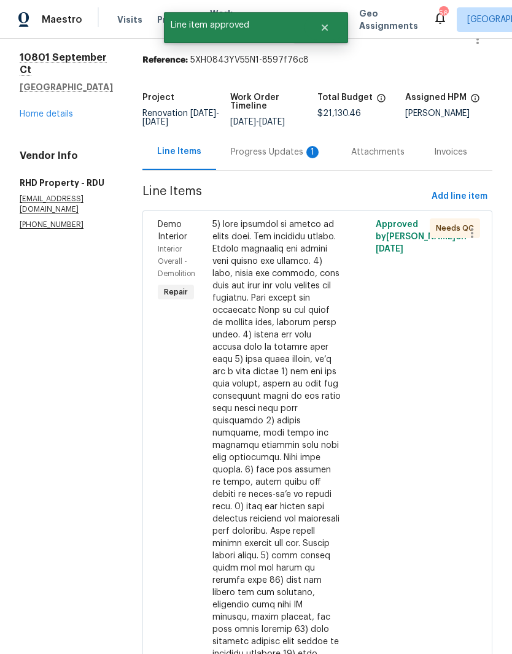
scroll to position [34, 0]
click at [239, 437] on div at bounding box center [276, 475] width 129 height 515
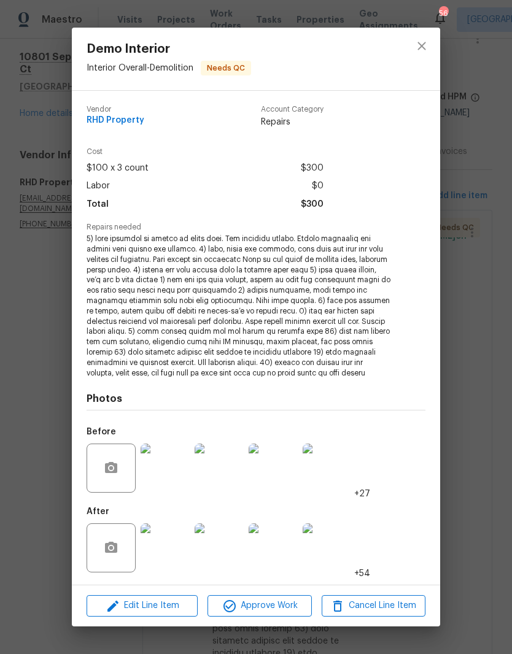
click at [166, 551] on img at bounding box center [164, 547] width 49 height 49
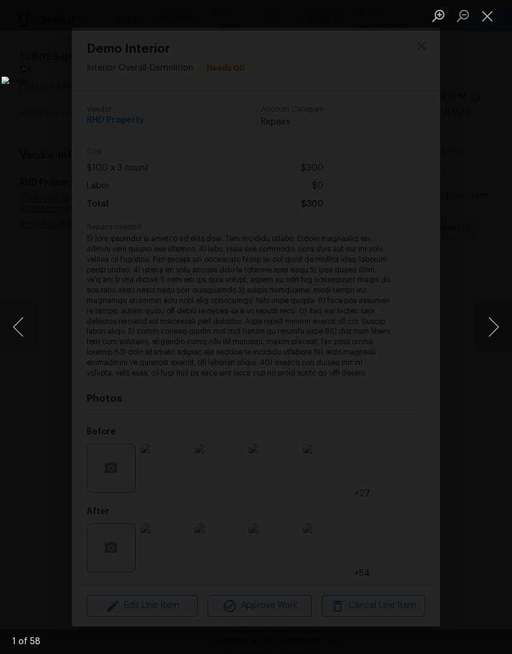
click at [495, 328] on button "Next image" at bounding box center [493, 326] width 37 height 49
click at [494, 329] on button "Next image" at bounding box center [493, 326] width 37 height 49
click at [493, 329] on button "Next image" at bounding box center [493, 326] width 37 height 49
click at [492, 329] on button "Next image" at bounding box center [493, 326] width 37 height 49
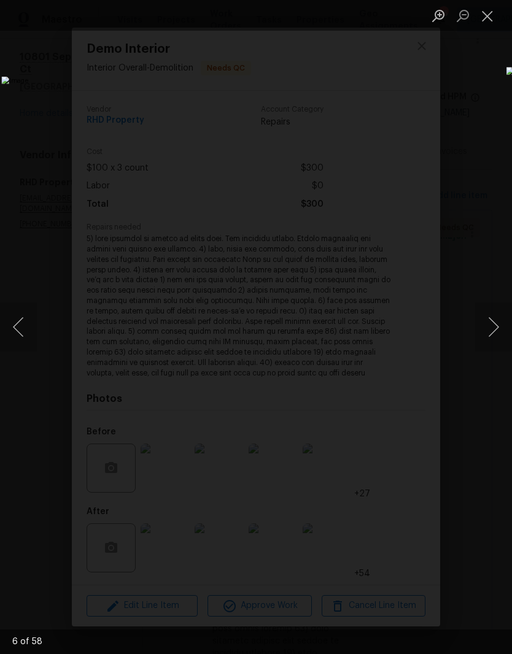
click at [490, 331] on button "Next image" at bounding box center [493, 326] width 37 height 49
click at [491, 329] on button "Next image" at bounding box center [493, 326] width 37 height 49
click at [490, 328] on button "Next image" at bounding box center [493, 326] width 37 height 49
click at [491, 327] on button "Next image" at bounding box center [493, 326] width 37 height 49
click at [492, 326] on button "Next image" at bounding box center [493, 326] width 37 height 49
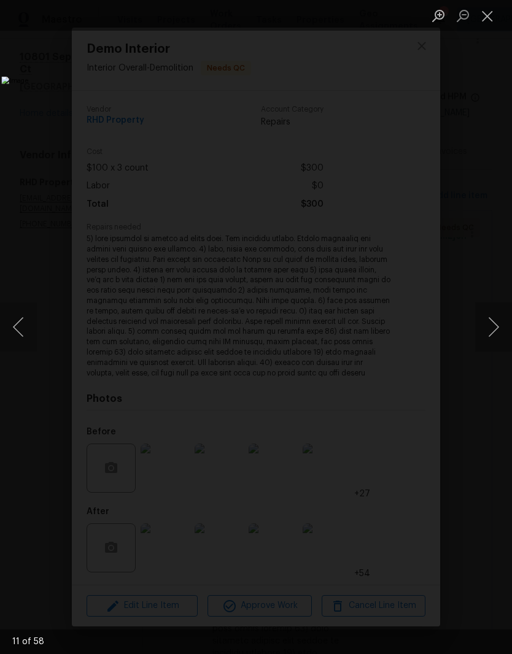
click at [490, 18] on button "Close lightbox" at bounding box center [487, 15] width 25 height 21
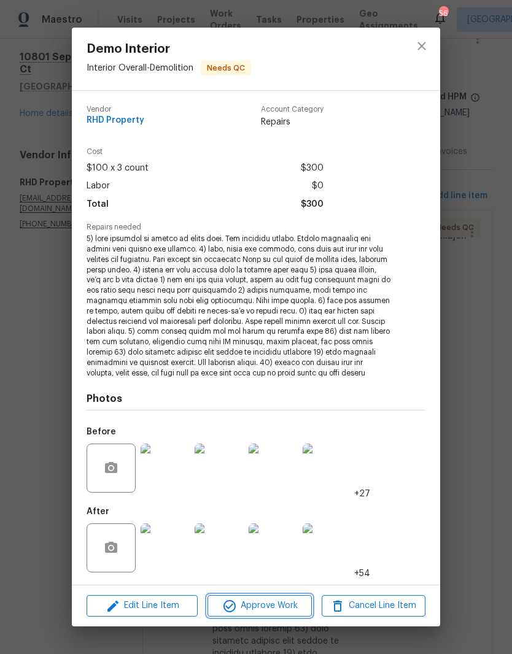
click at [239, 596] on button "Approve Work" at bounding box center [259, 605] width 104 height 21
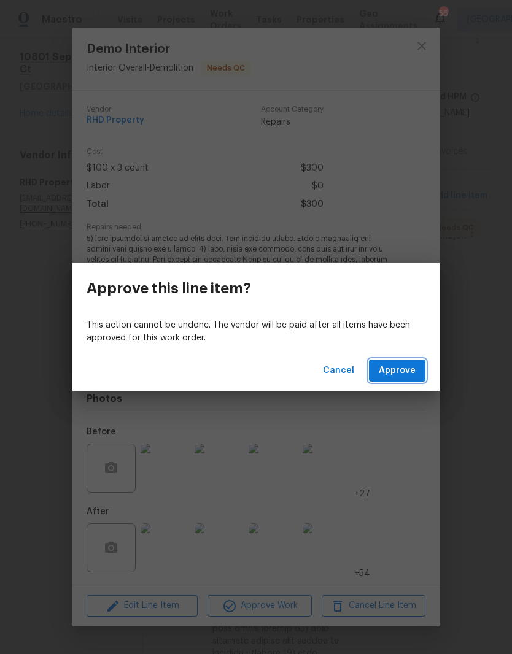
click at [410, 380] on button "Approve" at bounding box center [397, 370] width 56 height 23
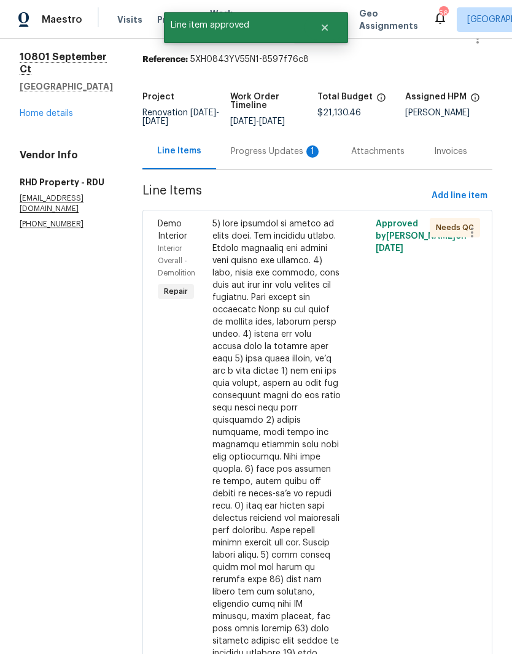
scroll to position [0, 0]
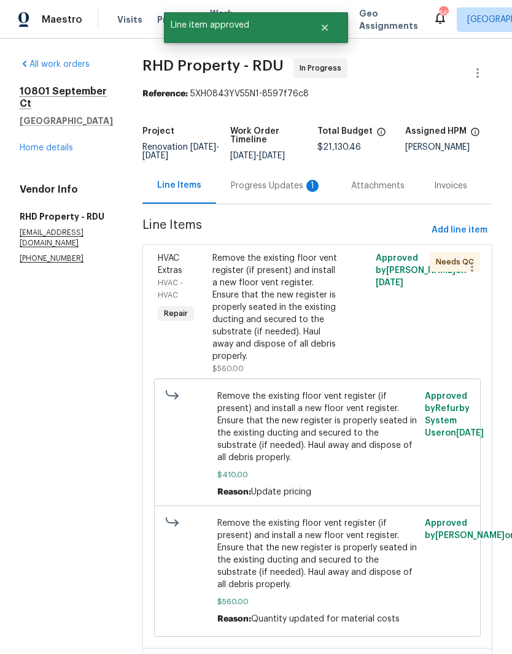
click at [251, 335] on div "Remove the existing floor vent register (if present) and install a new floor ve…" at bounding box center [276, 307] width 129 height 110
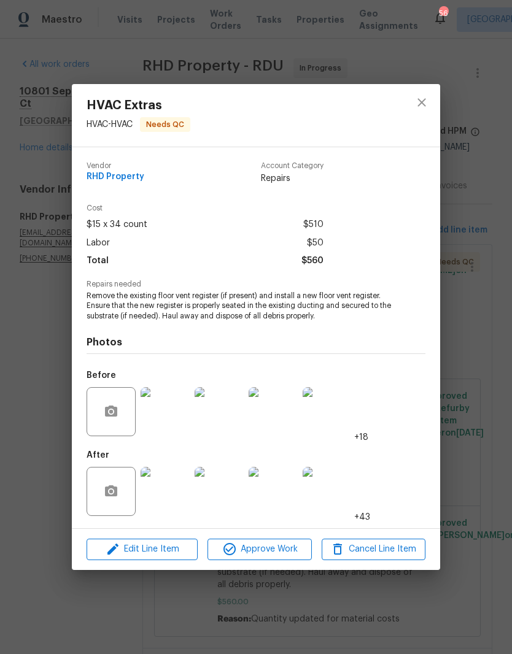
click at [165, 496] on img at bounding box center [164, 491] width 49 height 49
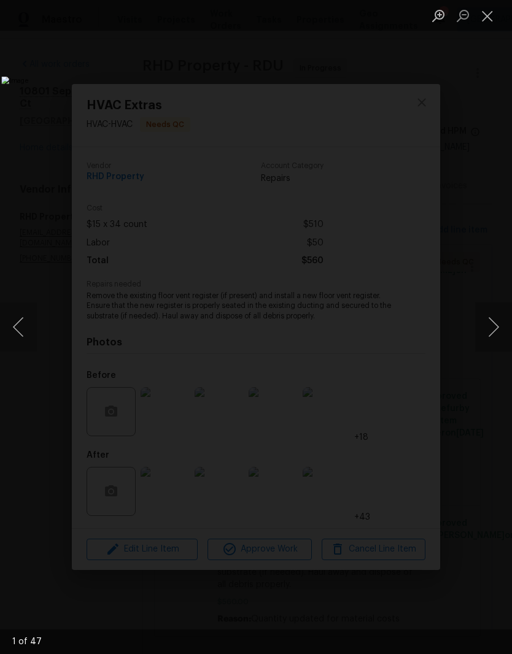
click at [494, 325] on button "Next image" at bounding box center [493, 326] width 37 height 49
click at [494, 328] on button "Next image" at bounding box center [493, 326] width 37 height 49
click at [494, 331] on button "Next image" at bounding box center [493, 326] width 37 height 49
click at [493, 330] on button "Next image" at bounding box center [493, 326] width 37 height 49
click at [491, 332] on button "Next image" at bounding box center [493, 326] width 37 height 49
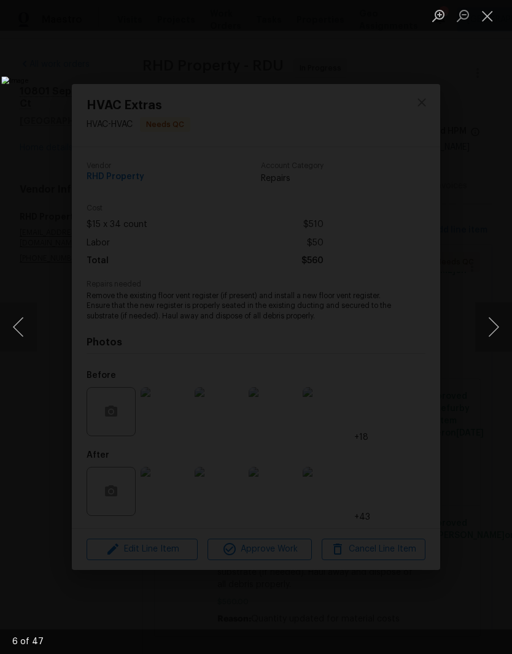
click at [491, 332] on button "Next image" at bounding box center [493, 326] width 37 height 49
click at [490, 330] on button "Next image" at bounding box center [493, 326] width 37 height 49
click at [493, 328] on button "Next image" at bounding box center [493, 326] width 37 height 49
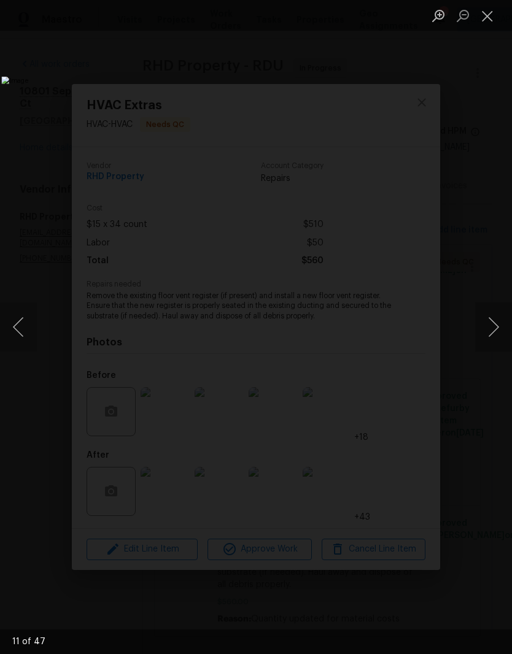
click at [30, 335] on button "Previous image" at bounding box center [18, 326] width 37 height 49
click at [30, 334] on button "Previous image" at bounding box center [18, 326] width 37 height 49
click at [491, 332] on button "Next image" at bounding box center [493, 326] width 37 height 49
click at [490, 333] on button "Next image" at bounding box center [493, 326] width 37 height 49
click at [489, 332] on button "Next image" at bounding box center [493, 326] width 37 height 49
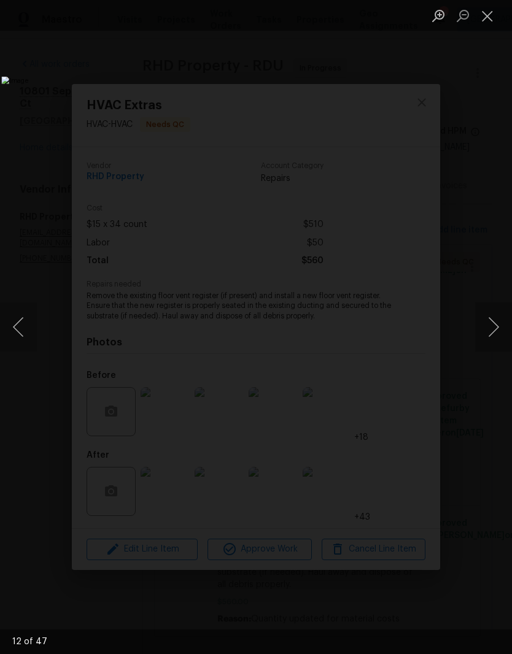
click at [490, 332] on button "Next image" at bounding box center [493, 326] width 37 height 49
click at [492, 21] on button "Close lightbox" at bounding box center [487, 15] width 25 height 21
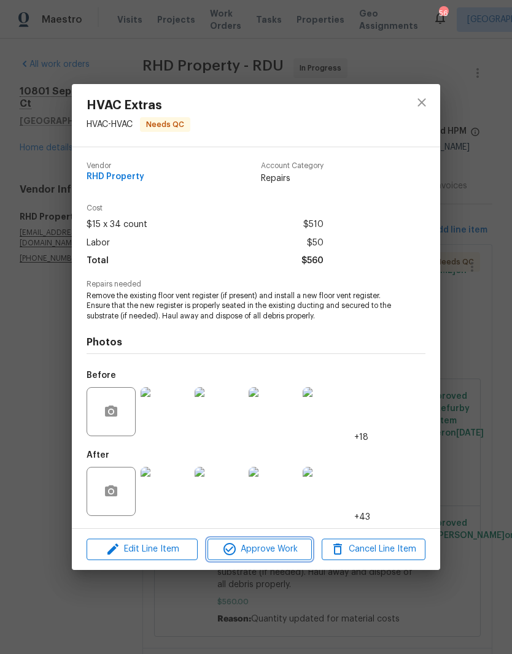
click at [284, 555] on span "Approve Work" at bounding box center [259, 549] width 96 height 15
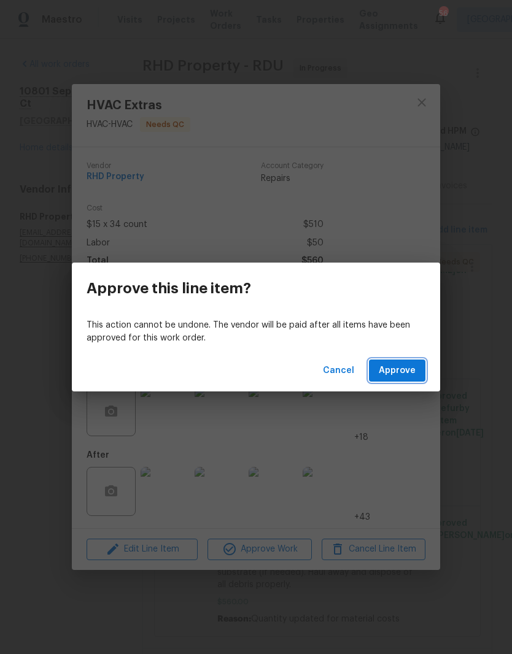
click at [413, 366] on span "Approve" at bounding box center [397, 370] width 37 height 15
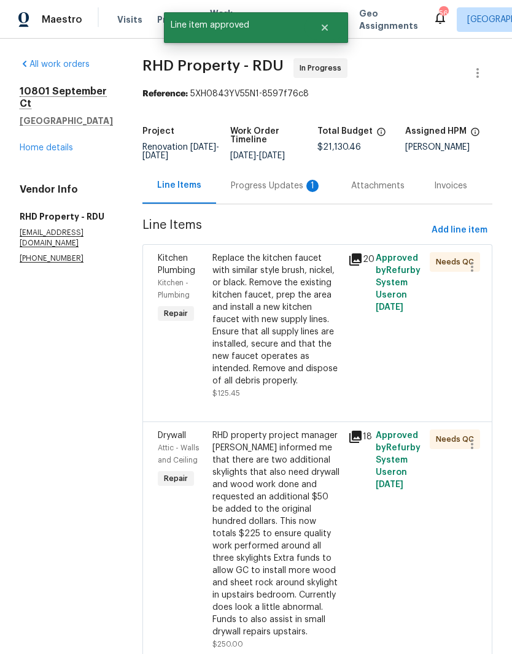
click at [247, 346] on div "Replace the kitchen faucet with similar style brush, nickel, or black. Remove t…" at bounding box center [276, 319] width 129 height 135
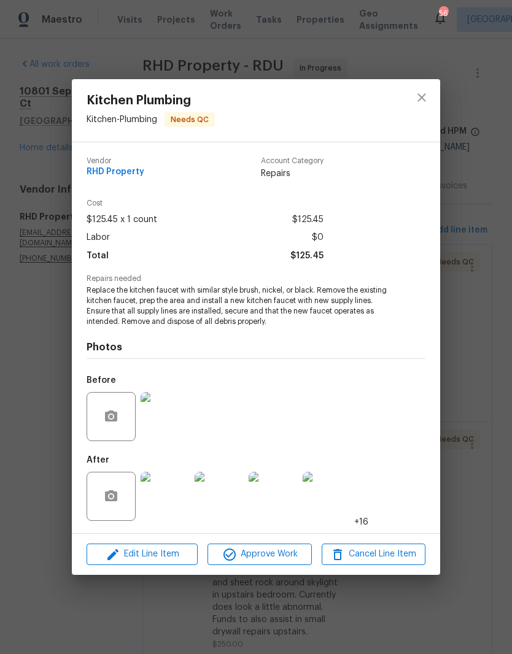
click at [159, 502] on img at bounding box center [164, 496] width 49 height 49
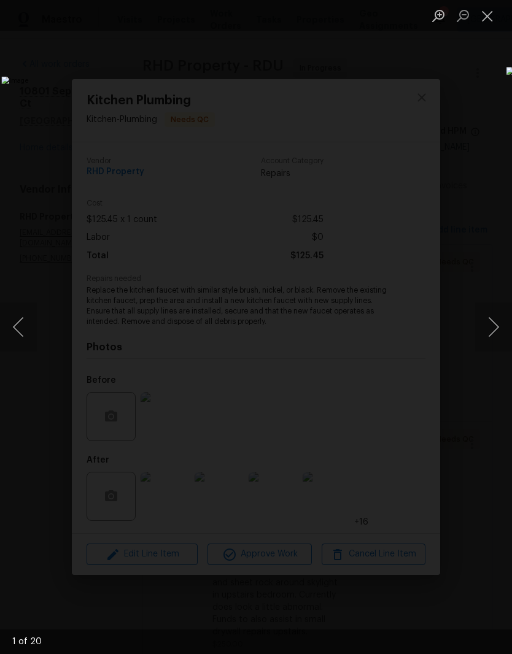
click at [490, 334] on button "Next image" at bounding box center [493, 326] width 37 height 49
click at [488, 332] on button "Next image" at bounding box center [493, 326] width 37 height 49
click at [490, 15] on button "Close lightbox" at bounding box center [487, 15] width 25 height 21
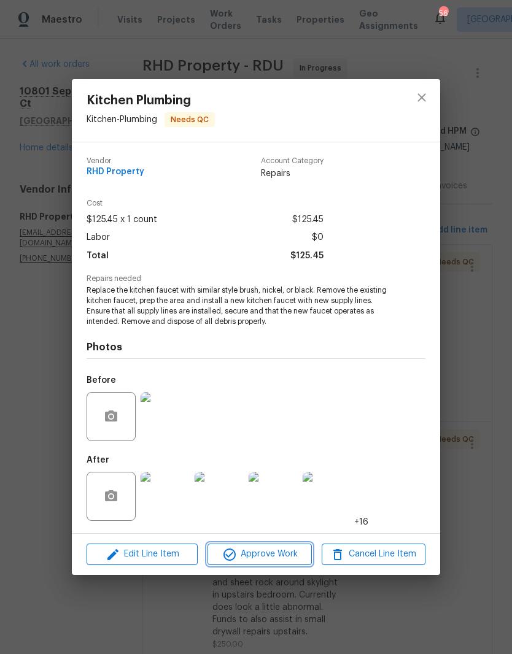
click at [289, 551] on span "Approve Work" at bounding box center [259, 554] width 96 height 15
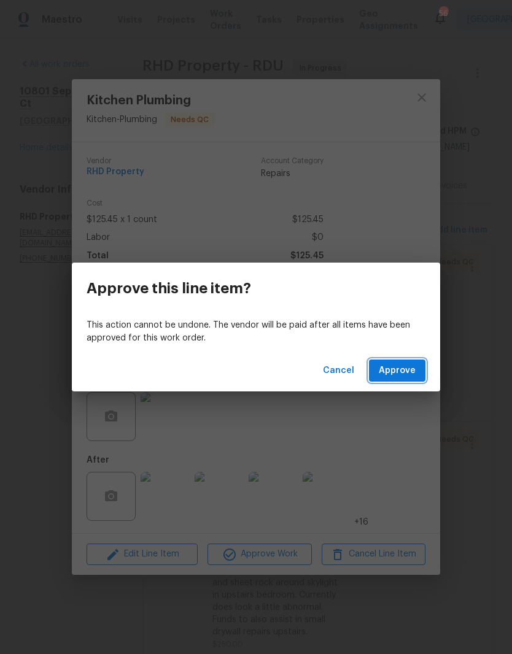
click at [401, 377] on span "Approve" at bounding box center [397, 370] width 37 height 15
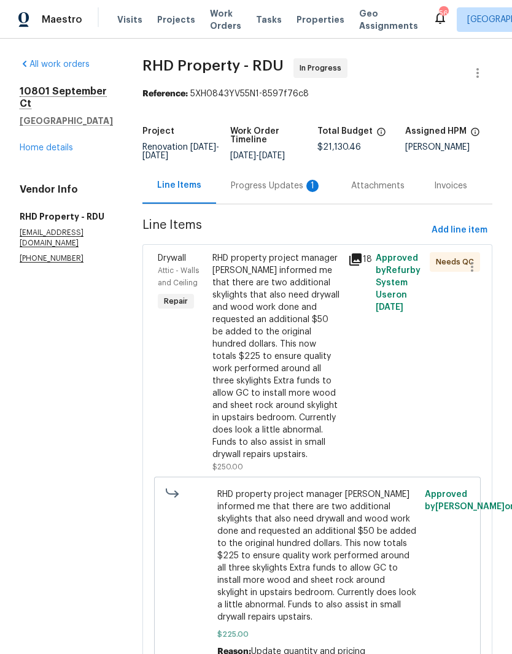
click at [233, 382] on div "RHD property project manager Hyacynth informed me that there are two additional…" at bounding box center [276, 356] width 129 height 209
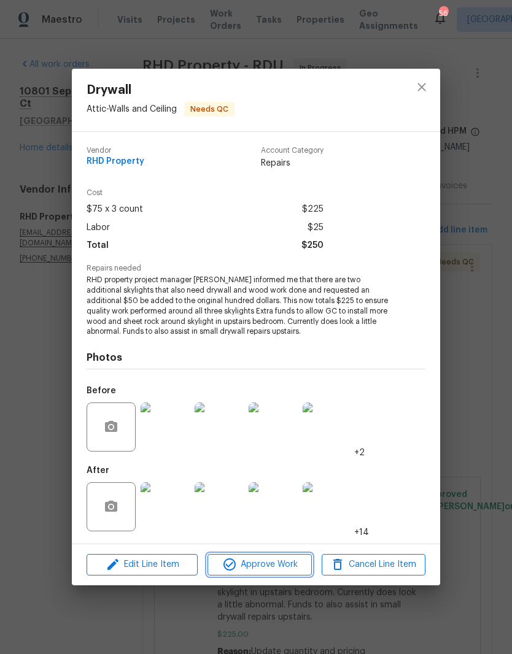
click at [240, 570] on span "Approve Work" at bounding box center [259, 564] width 96 height 15
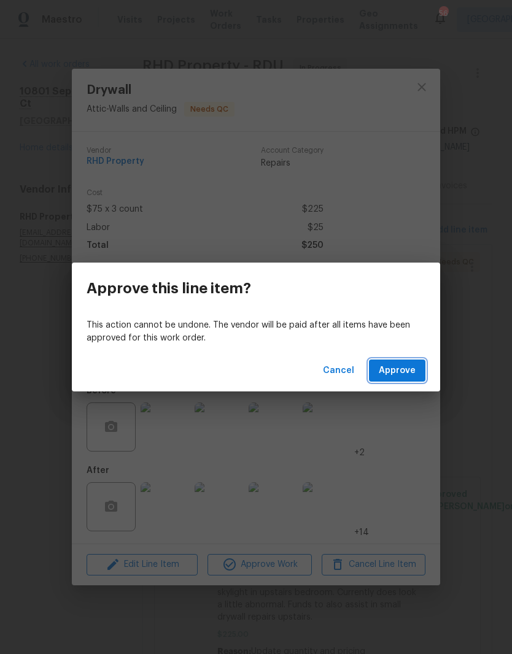
click at [405, 375] on span "Approve" at bounding box center [397, 370] width 37 height 15
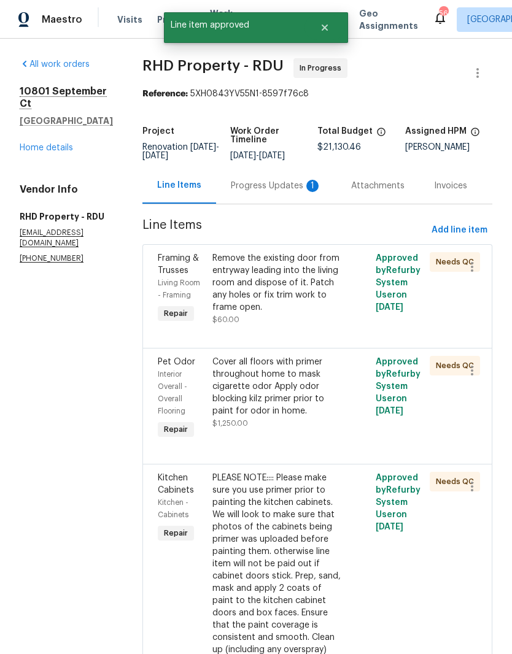
click at [253, 313] on div "Remove the existing door from entryway leading into the living room and dispose…" at bounding box center [276, 282] width 129 height 61
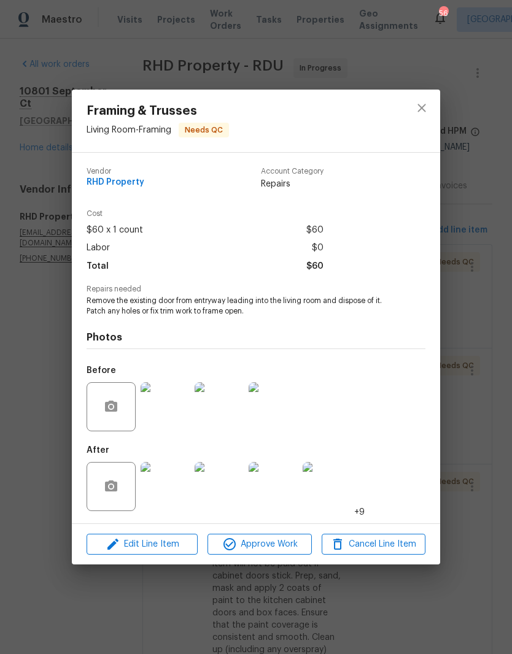
click at [164, 489] on img at bounding box center [164, 486] width 49 height 49
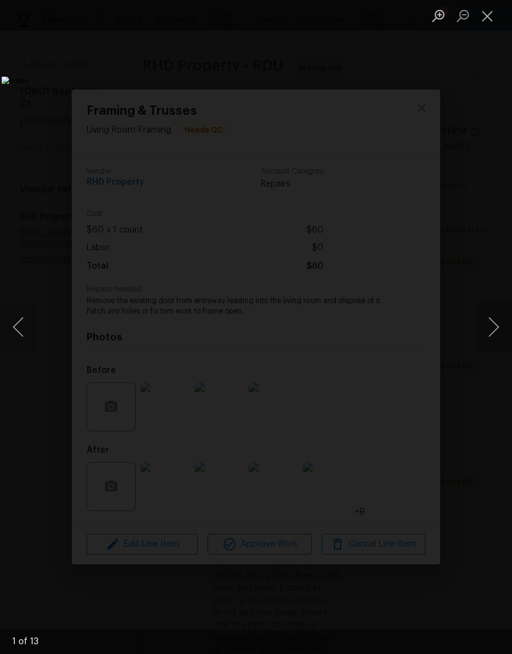
click at [493, 329] on button "Next image" at bounding box center [493, 326] width 37 height 49
click at [494, 325] on button "Next image" at bounding box center [493, 326] width 37 height 49
click at [496, 326] on button "Next image" at bounding box center [493, 326] width 37 height 49
click at [492, 326] on button "Next image" at bounding box center [493, 326] width 37 height 49
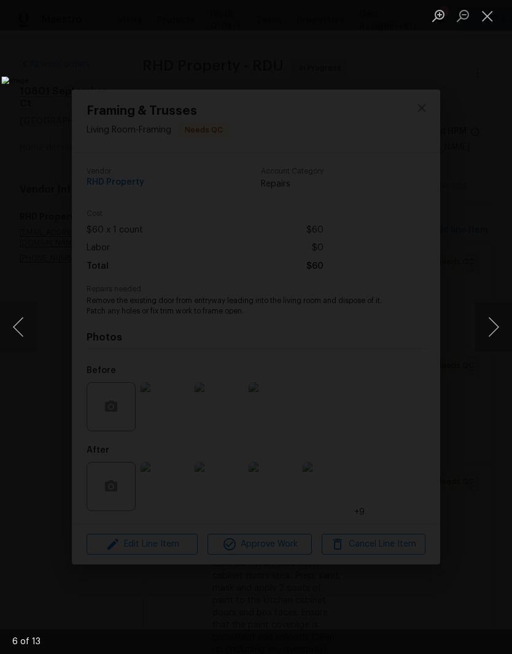
click at [491, 325] on button "Next image" at bounding box center [493, 326] width 37 height 49
click at [491, 328] on button "Next image" at bounding box center [493, 326] width 37 height 49
click at [493, 326] on button "Next image" at bounding box center [493, 326] width 37 height 49
click at [491, 329] on button "Next image" at bounding box center [493, 326] width 37 height 49
click at [491, 328] on button "Next image" at bounding box center [493, 326] width 37 height 49
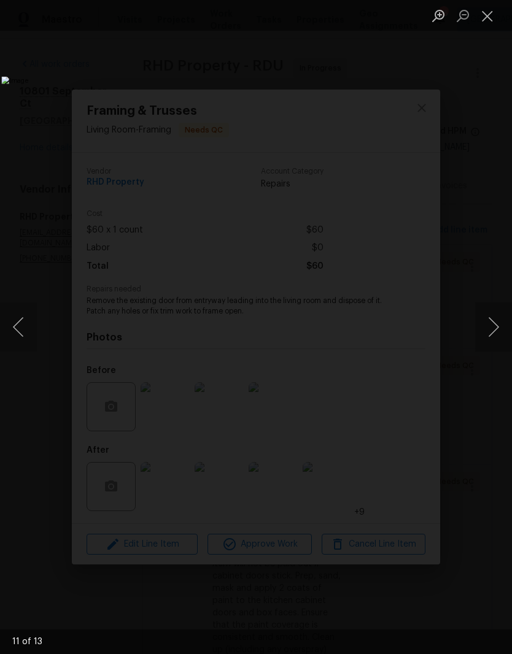
click at [488, 328] on button "Next image" at bounding box center [493, 326] width 37 height 49
click at [489, 16] on button "Close lightbox" at bounding box center [487, 15] width 25 height 21
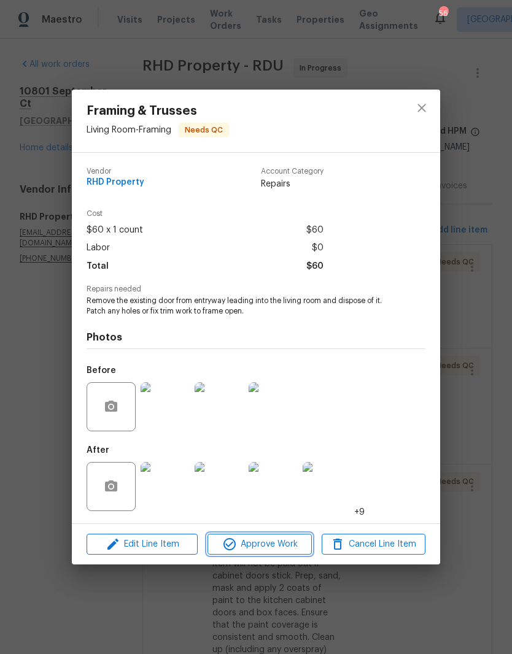
click at [286, 548] on span "Approve Work" at bounding box center [259, 544] width 96 height 15
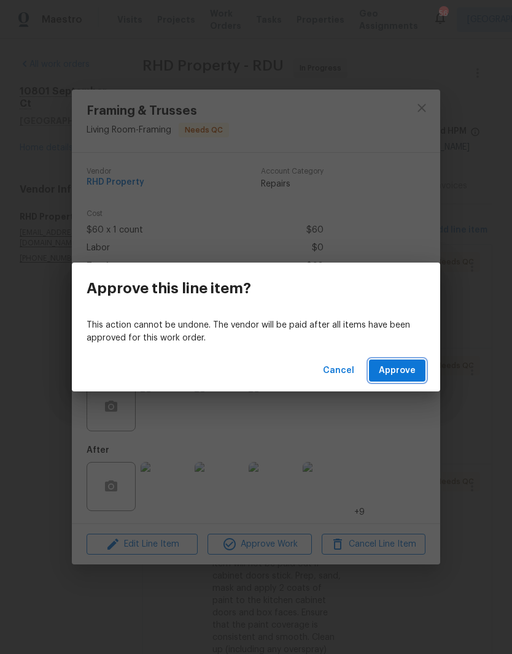
click at [414, 371] on span "Approve" at bounding box center [397, 370] width 37 height 15
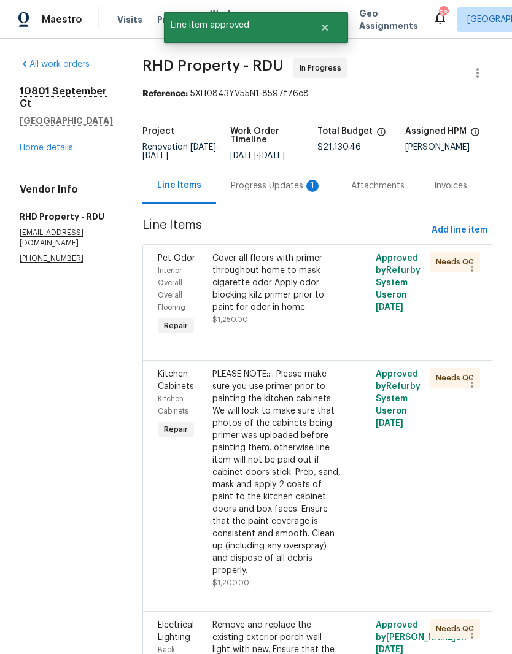
click at [309, 312] on div "Cover all floors with primer throughout home to mask cigarette odor Apply odor …" at bounding box center [276, 282] width 129 height 61
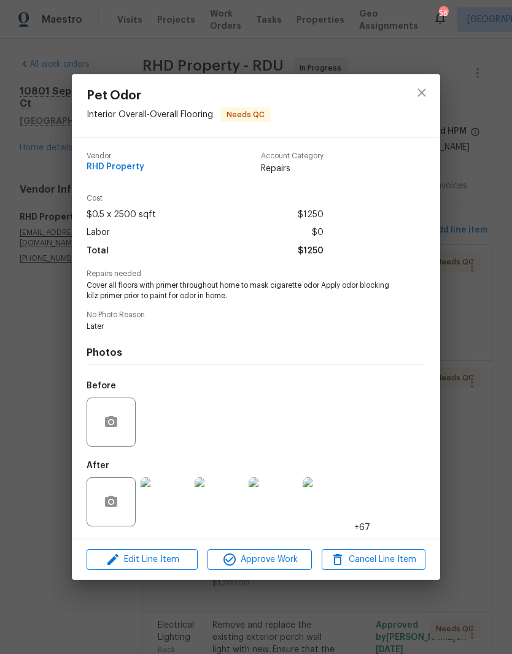
click at [165, 512] on img at bounding box center [164, 501] width 49 height 49
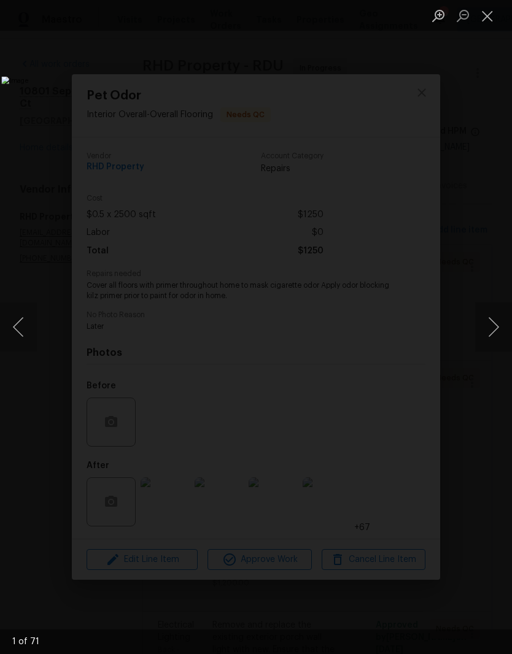
click at [495, 342] on button "Next image" at bounding box center [493, 326] width 37 height 49
click at [491, 332] on button "Next image" at bounding box center [493, 326] width 37 height 49
click at [491, 335] on button "Next image" at bounding box center [493, 326] width 37 height 49
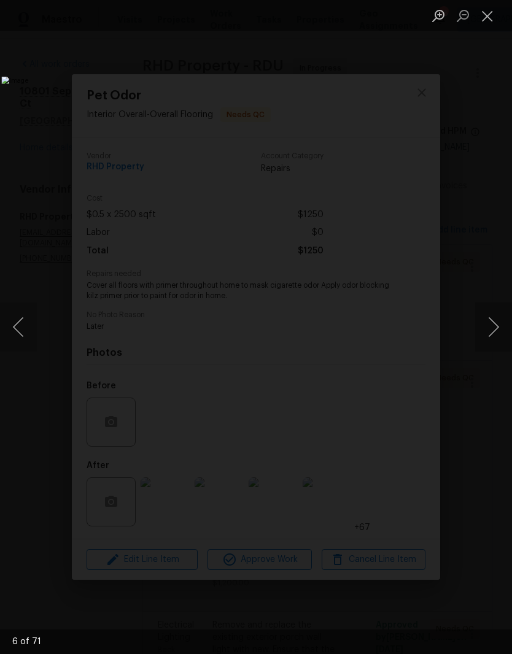
click at [494, 332] on button "Next image" at bounding box center [493, 326] width 37 height 49
click at [493, 329] on button "Next image" at bounding box center [493, 326] width 37 height 49
click at [491, 328] on button "Next image" at bounding box center [493, 326] width 37 height 49
click at [490, 332] on button "Next image" at bounding box center [493, 326] width 37 height 49
click at [485, 333] on button "Next image" at bounding box center [493, 326] width 37 height 49
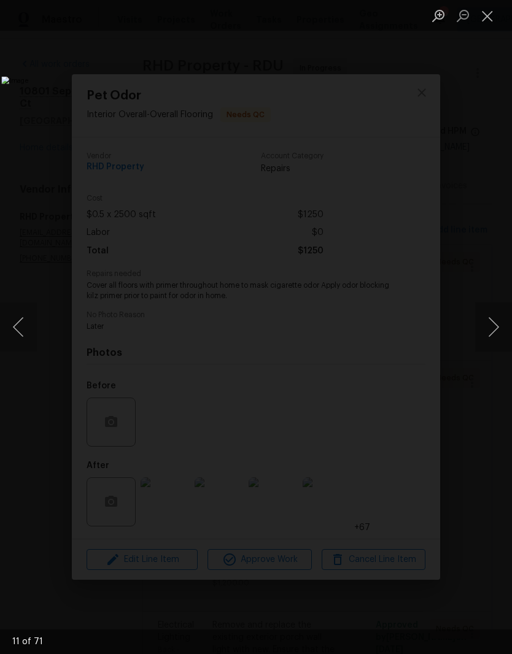
click at [490, 332] on button "Next image" at bounding box center [493, 326] width 37 height 49
click at [485, 17] on button "Close lightbox" at bounding box center [487, 15] width 25 height 21
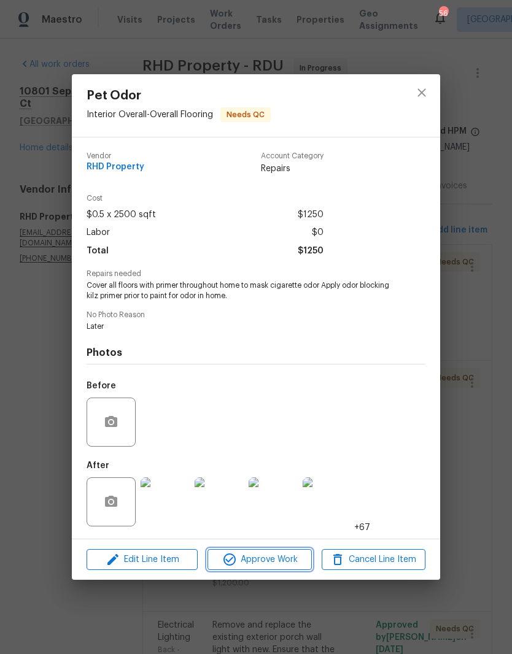
click at [280, 563] on span "Approve Work" at bounding box center [259, 559] width 96 height 15
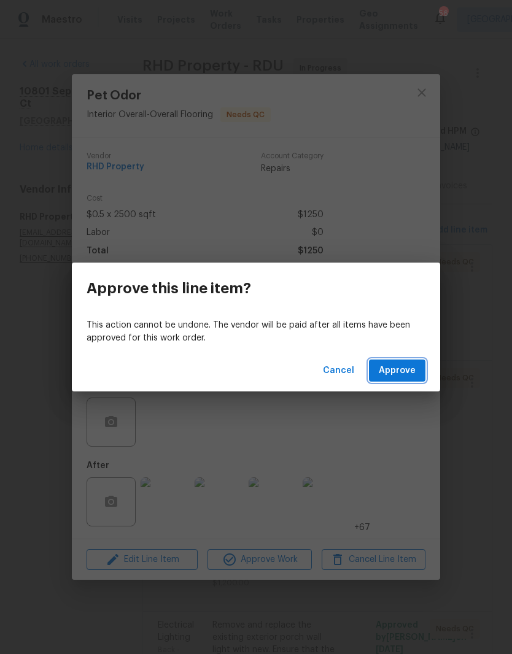
click at [402, 379] on button "Approve" at bounding box center [397, 370] width 56 height 23
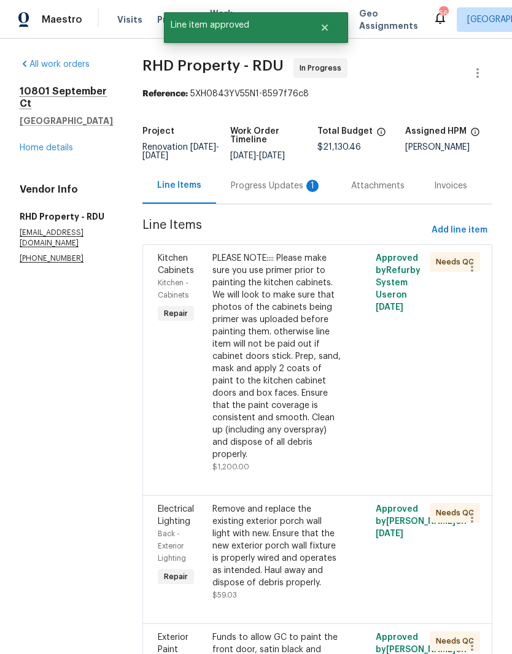
click at [235, 367] on div "PLEASE NOTE:::: Please make sure you use primer prior to painting the kitchen c…" at bounding box center [276, 356] width 129 height 209
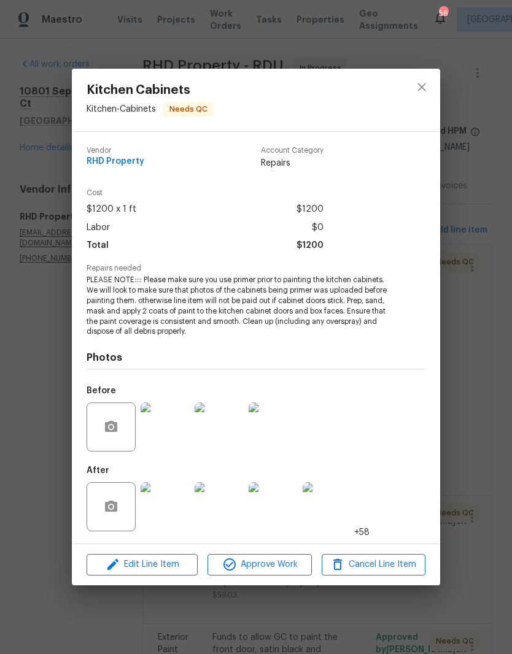
click at [161, 501] on img at bounding box center [164, 506] width 49 height 49
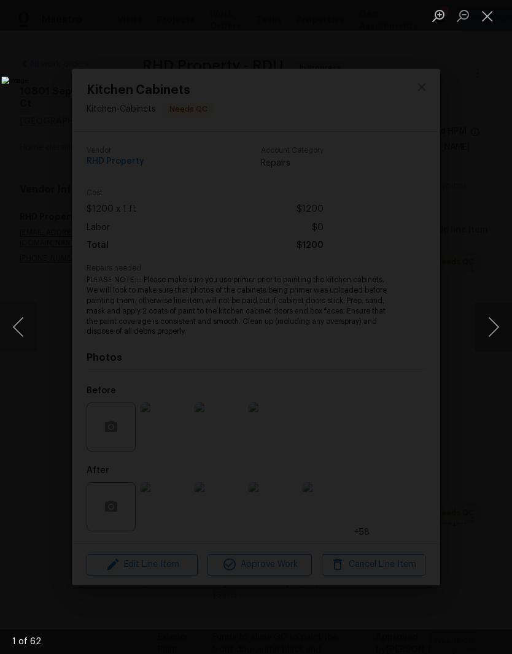
click at [494, 337] on button "Next image" at bounding box center [493, 326] width 37 height 49
click at [492, 336] on button "Next image" at bounding box center [493, 326] width 37 height 49
click at [493, 329] on button "Next image" at bounding box center [493, 326] width 37 height 49
click at [486, 327] on button "Next image" at bounding box center [493, 326] width 37 height 49
click at [494, 327] on button "Next image" at bounding box center [493, 326] width 37 height 49
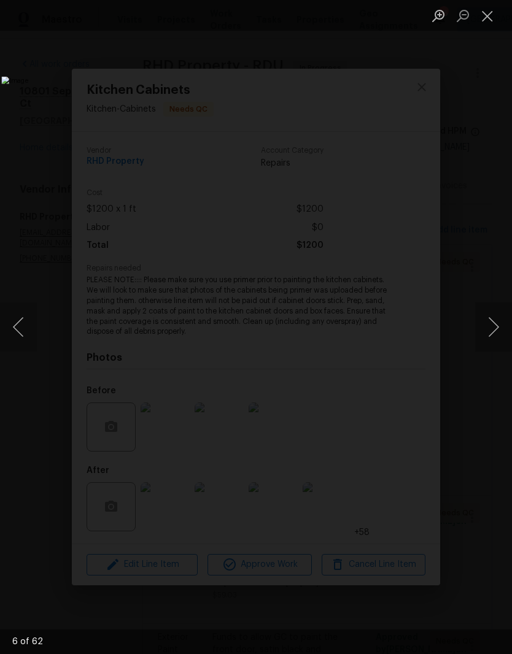
click at [494, 327] on button "Next image" at bounding box center [493, 326] width 37 height 49
click at [494, 328] on button "Next image" at bounding box center [493, 326] width 37 height 49
click at [493, 326] on button "Next image" at bounding box center [493, 326] width 37 height 49
click at [491, 324] on button "Next image" at bounding box center [493, 326] width 37 height 49
click at [491, 323] on button "Next image" at bounding box center [493, 326] width 37 height 49
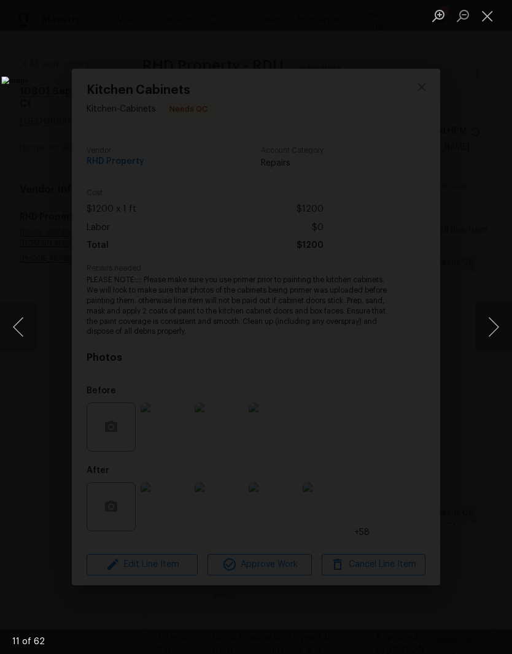
click at [494, 328] on button "Next image" at bounding box center [493, 326] width 37 height 49
click at [493, 324] on button "Next image" at bounding box center [493, 326] width 37 height 49
click at [493, 328] on button "Next image" at bounding box center [493, 326] width 37 height 49
click at [491, 330] on button "Next image" at bounding box center [493, 326] width 37 height 49
click at [492, 329] on button "Next image" at bounding box center [493, 326] width 37 height 49
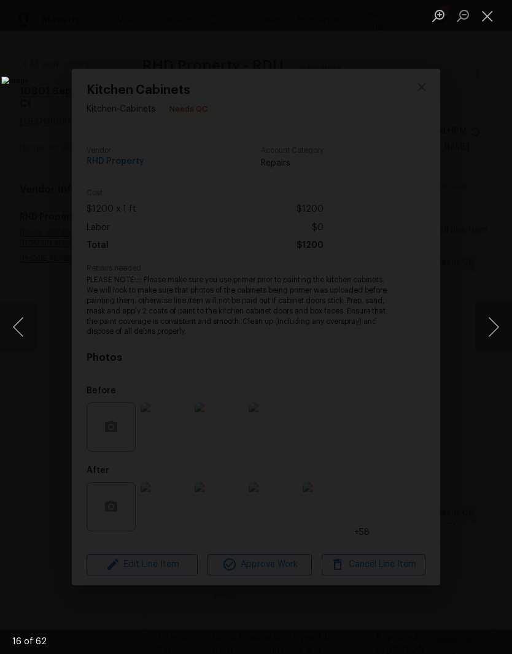
click at [491, 327] on button "Next image" at bounding box center [493, 326] width 37 height 49
click at [491, 325] on button "Next image" at bounding box center [493, 326] width 37 height 49
click at [492, 324] on button "Next image" at bounding box center [493, 326] width 37 height 49
click at [488, 331] on button "Next image" at bounding box center [493, 326] width 37 height 49
click at [490, 328] on button "Next image" at bounding box center [493, 326] width 37 height 49
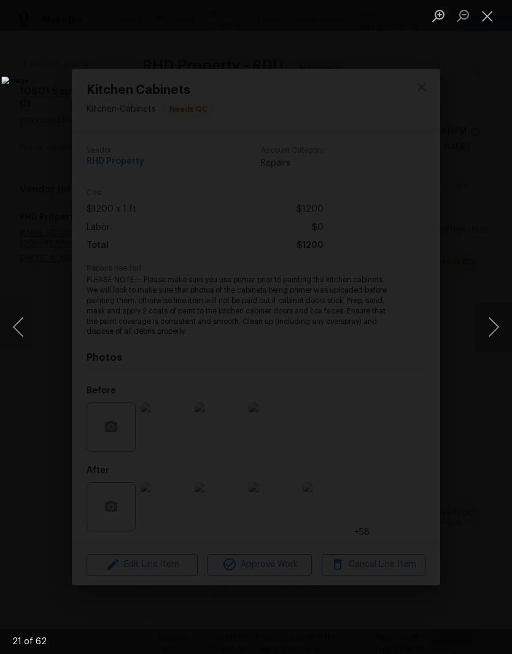
click at [484, 14] on button "Close lightbox" at bounding box center [487, 15] width 25 height 21
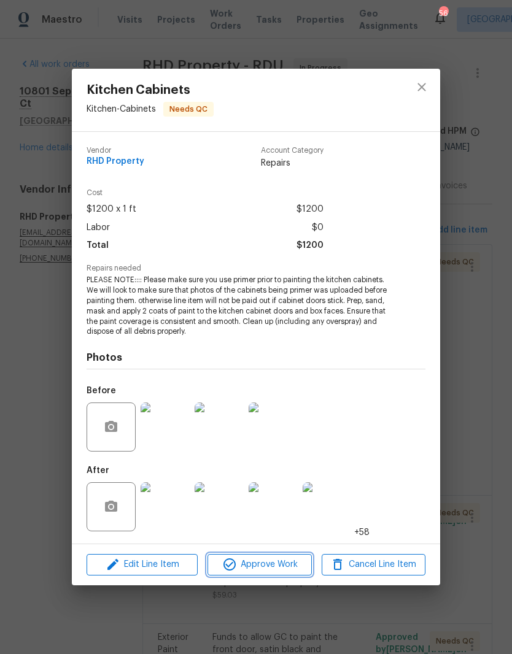
click at [277, 558] on span "Approve Work" at bounding box center [259, 564] width 96 height 15
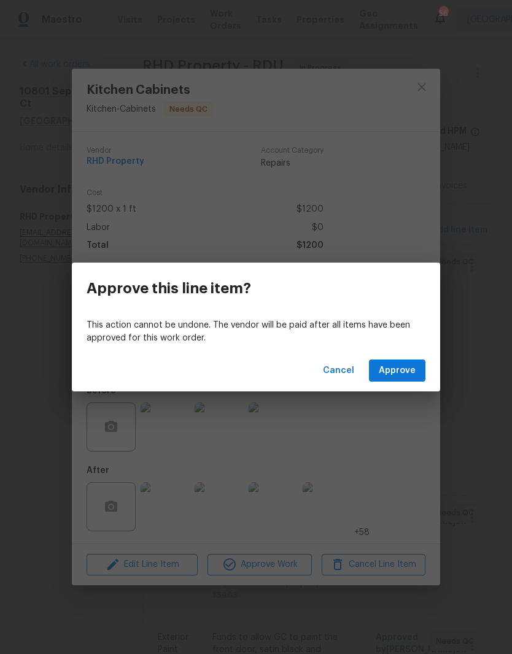
click at [413, 373] on span "Approve" at bounding box center [397, 370] width 37 height 15
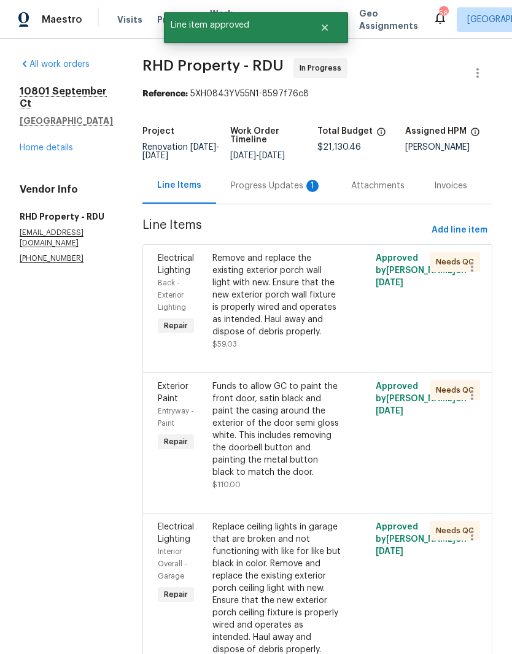
click at [247, 338] on div "Remove and replace the existing exterior porch wall light with new. Ensure that…" at bounding box center [276, 295] width 129 height 86
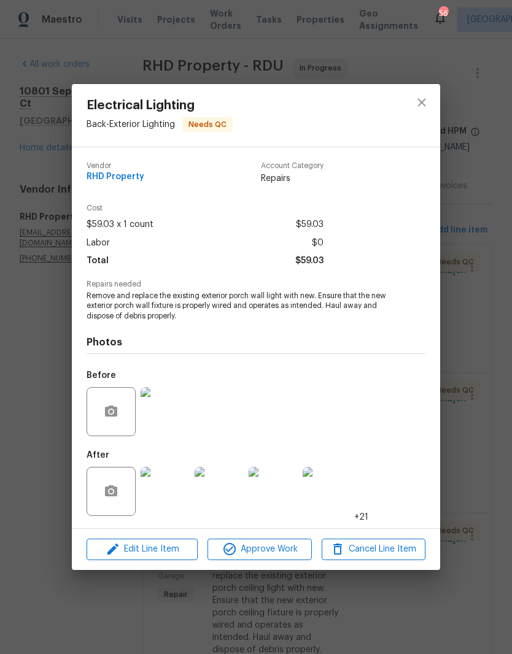
click at [167, 502] on img at bounding box center [164, 491] width 49 height 49
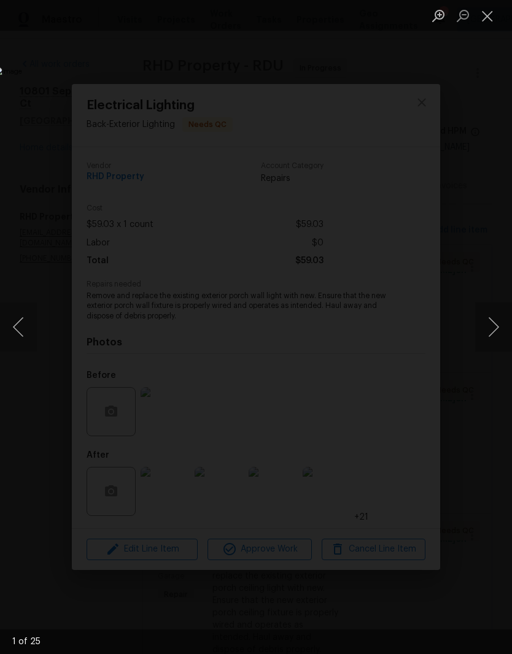
click at [491, 337] on button "Next image" at bounding box center [493, 326] width 37 height 49
click at [492, 337] on button "Next image" at bounding box center [493, 326] width 37 height 49
click at [492, 338] on button "Next image" at bounding box center [493, 326] width 37 height 49
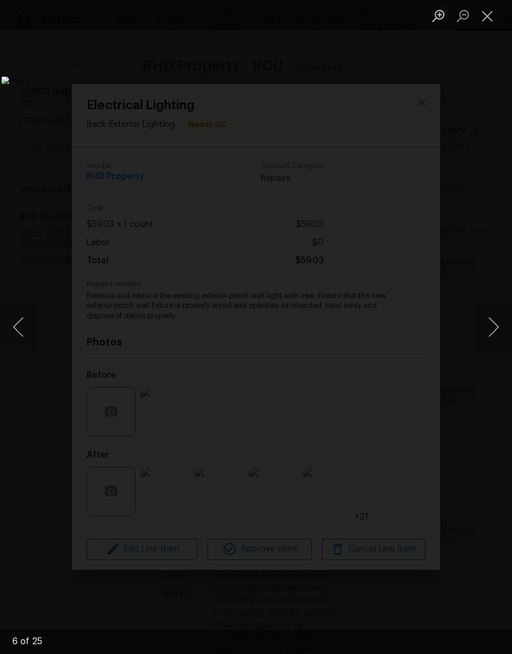
click at [492, 337] on button "Next image" at bounding box center [493, 326] width 37 height 49
click at [493, 338] on button "Next image" at bounding box center [493, 326] width 37 height 49
click at [490, 13] on button "Close lightbox" at bounding box center [487, 15] width 25 height 21
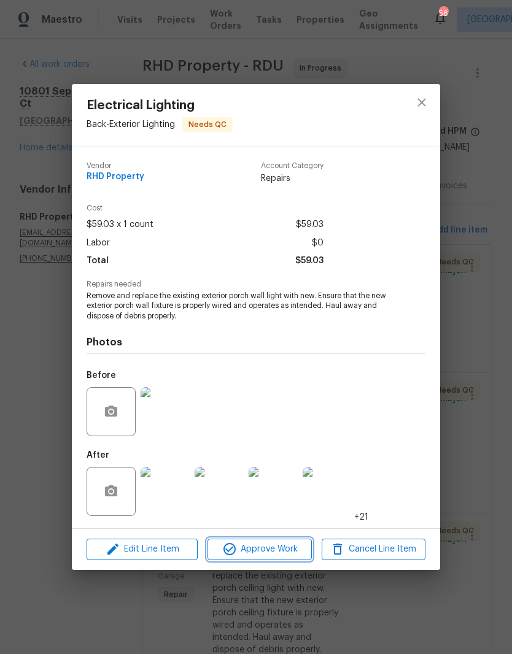
click at [287, 551] on span "Approve Work" at bounding box center [259, 549] width 96 height 15
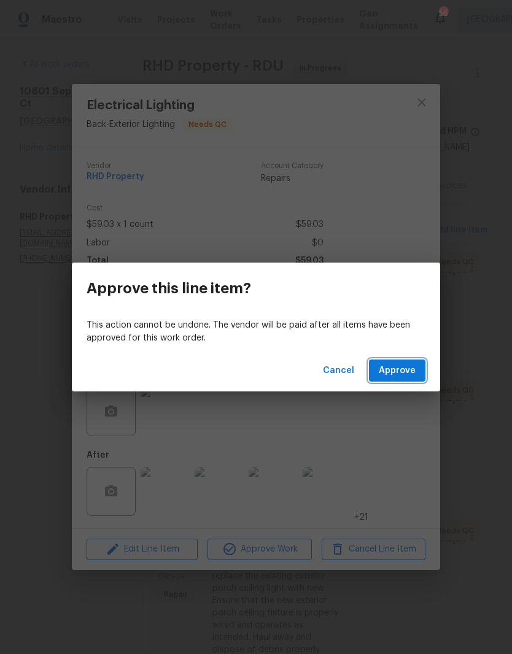
click at [410, 371] on span "Approve" at bounding box center [397, 370] width 37 height 15
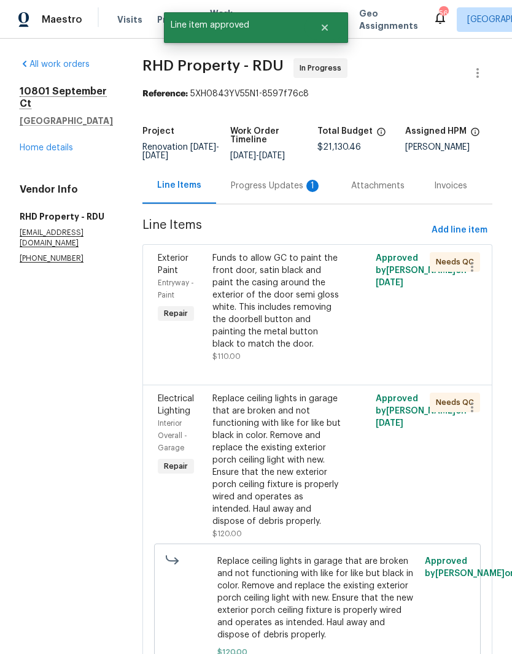
click at [261, 343] on div "Funds to allow GC to paint the front door, satin black and paint the casing aro…" at bounding box center [276, 301] width 129 height 98
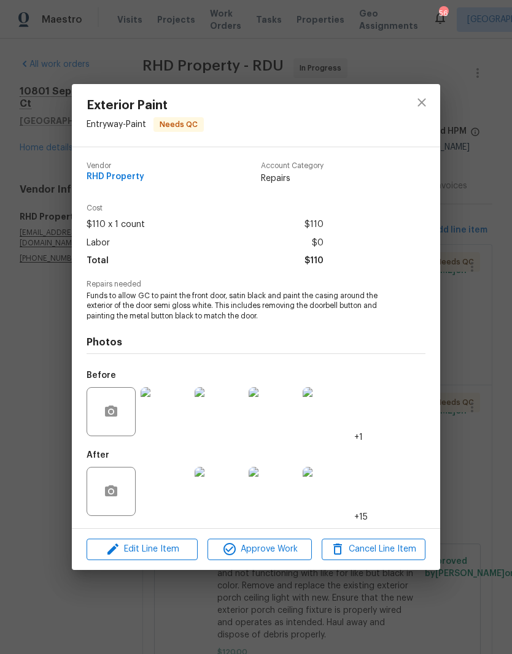
click at [286, 542] on button "Approve Work" at bounding box center [259, 549] width 104 height 21
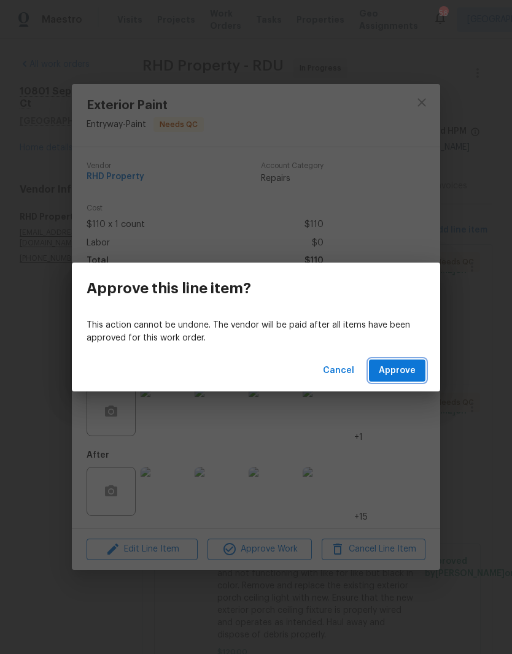
click at [401, 375] on span "Approve" at bounding box center [397, 370] width 37 height 15
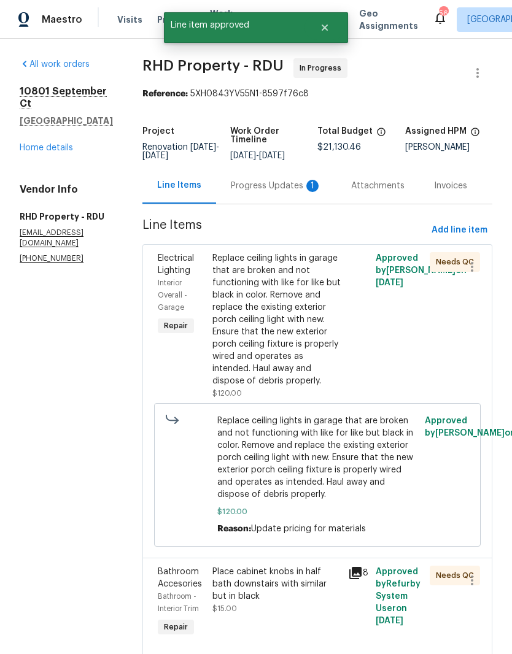
click at [315, 352] on div "Replace ceiling lights in garage that are broken and not functioning with like …" at bounding box center [276, 319] width 129 height 135
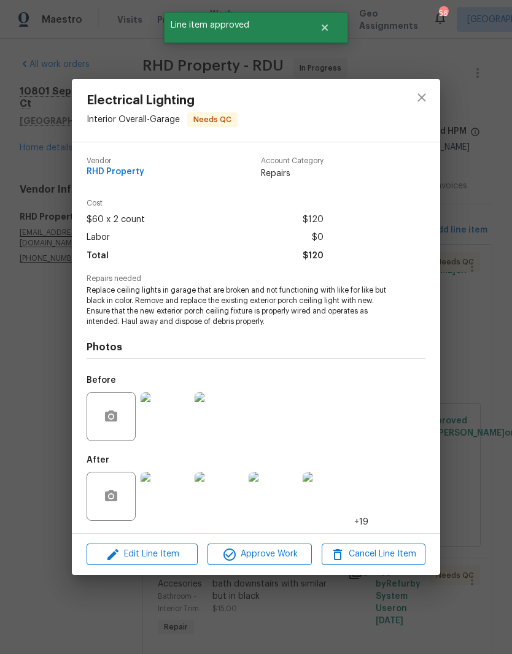
click at [169, 505] on img at bounding box center [164, 496] width 49 height 49
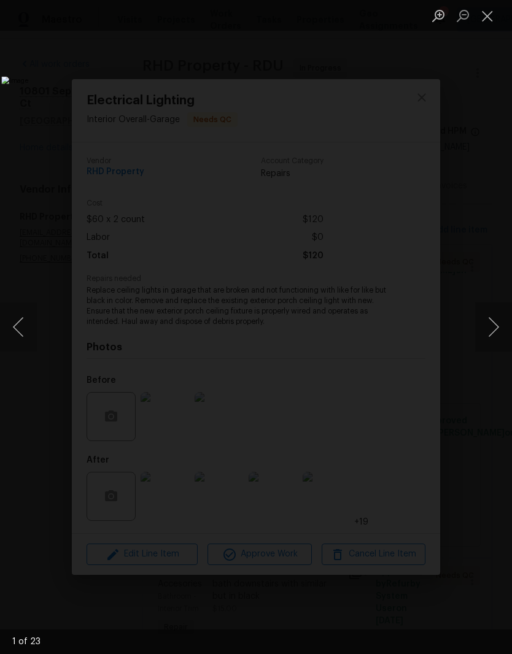
click at [489, 339] on button "Next image" at bounding box center [493, 326] width 37 height 49
click at [492, 328] on button "Next image" at bounding box center [493, 326] width 37 height 49
click at [493, 329] on button "Next image" at bounding box center [493, 326] width 37 height 49
click at [492, 328] on button "Next image" at bounding box center [493, 326] width 37 height 49
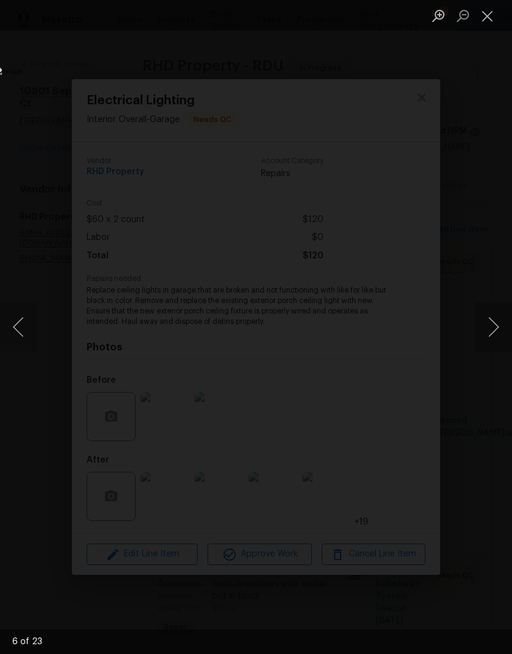
click at [493, 331] on button "Next image" at bounding box center [493, 326] width 37 height 49
click at [492, 334] on button "Next image" at bounding box center [493, 326] width 37 height 49
click at [490, 15] on button "Close lightbox" at bounding box center [487, 15] width 25 height 21
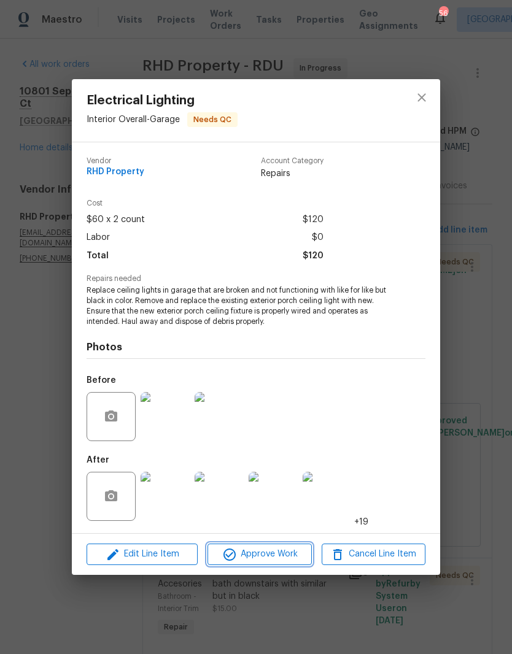
click at [280, 559] on span "Approve Work" at bounding box center [259, 554] width 96 height 15
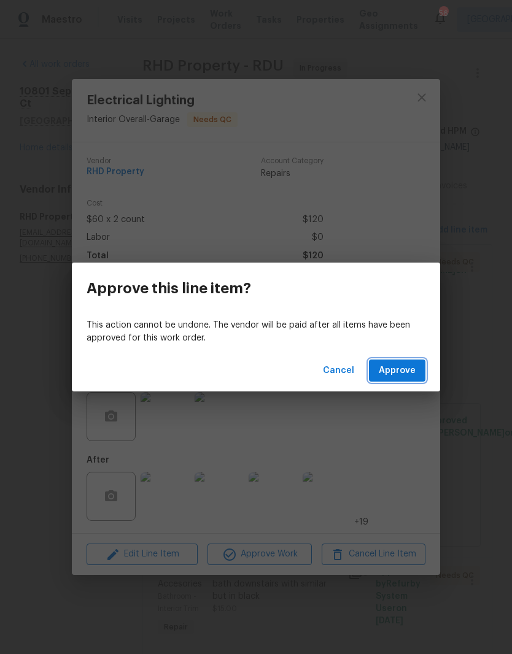
click at [407, 375] on span "Approve" at bounding box center [397, 370] width 37 height 15
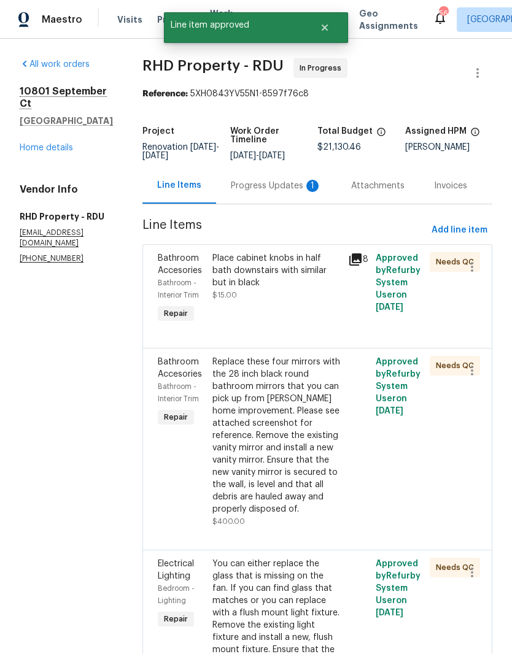
click at [314, 322] on div "Place cabinet knobs in half bath downstairs with similar but in black $15.00" at bounding box center [277, 288] width 136 height 81
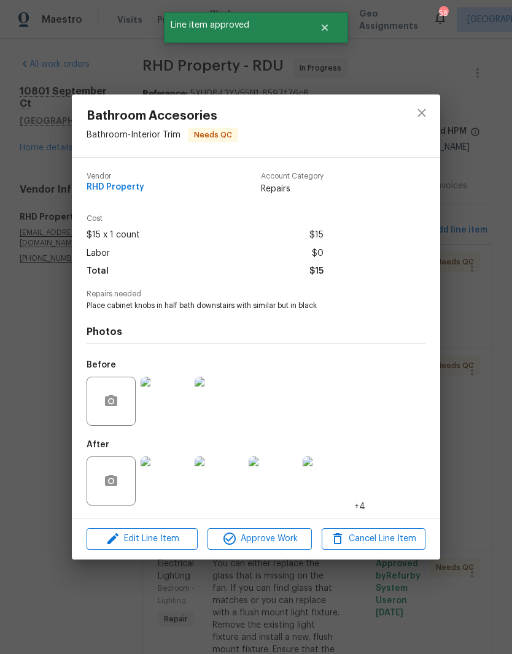
click at [175, 485] on img at bounding box center [164, 480] width 49 height 49
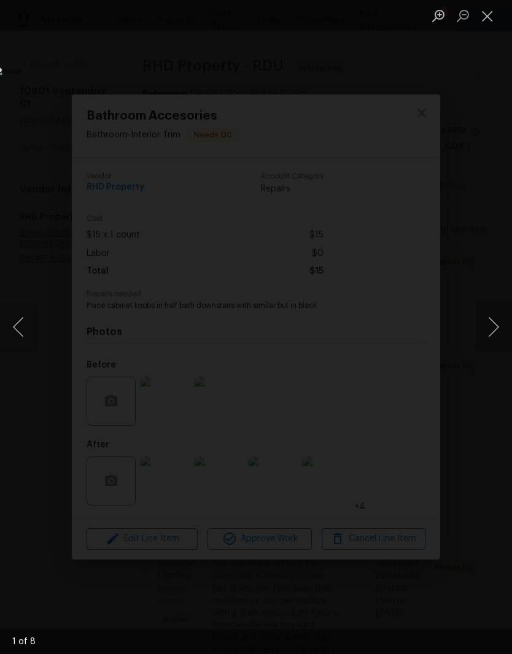
click at [490, 338] on button "Next image" at bounding box center [493, 326] width 37 height 49
click at [20, 331] on button "Previous image" at bounding box center [18, 326] width 37 height 49
click at [492, 337] on button "Next image" at bounding box center [493, 326] width 37 height 49
click at [492, 336] on button "Next image" at bounding box center [493, 326] width 37 height 49
click at [492, 337] on button "Next image" at bounding box center [493, 326] width 37 height 49
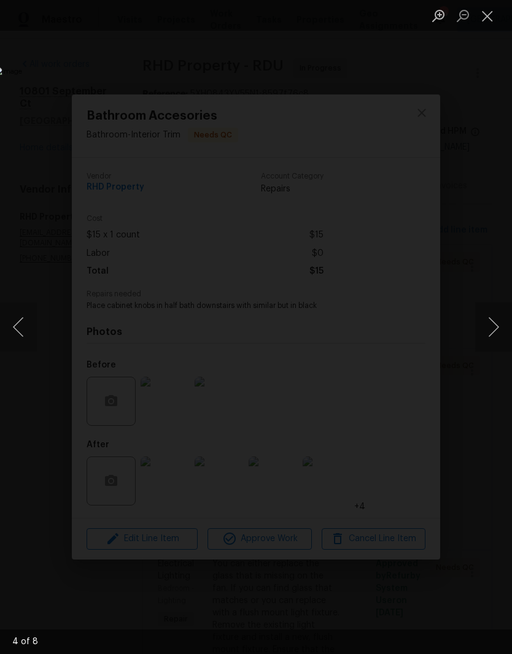
click at [492, 337] on button "Next image" at bounding box center [493, 326] width 37 height 49
click at [492, 338] on button "Next image" at bounding box center [493, 326] width 37 height 49
click at [491, 20] on button "Close lightbox" at bounding box center [487, 15] width 25 height 21
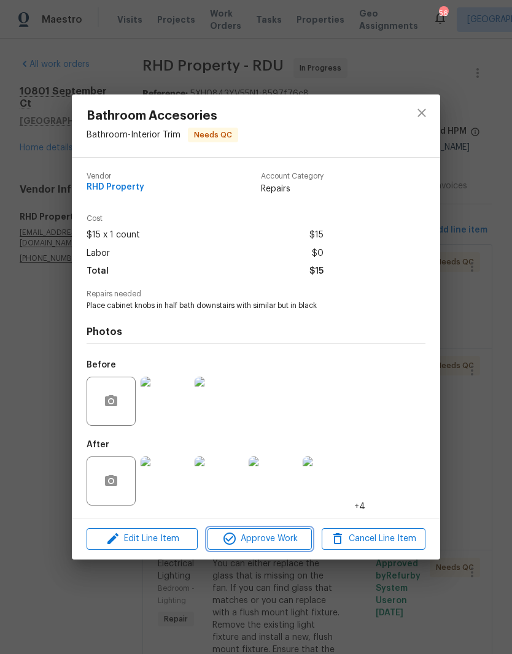
click at [268, 547] on span "Approve Work" at bounding box center [259, 538] width 96 height 15
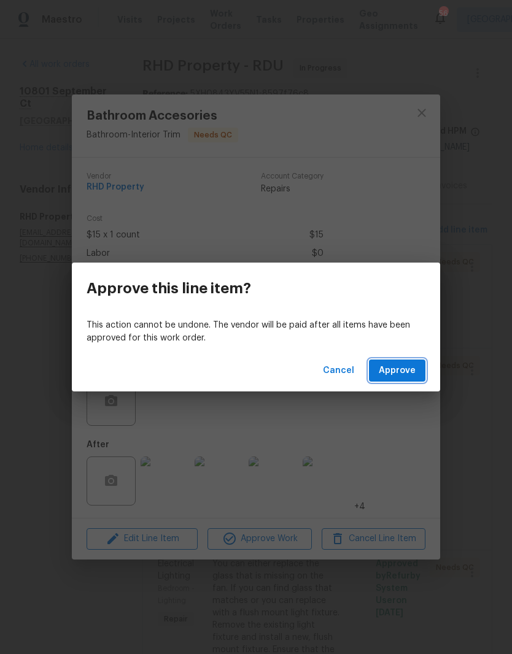
click at [402, 373] on span "Approve" at bounding box center [397, 370] width 37 height 15
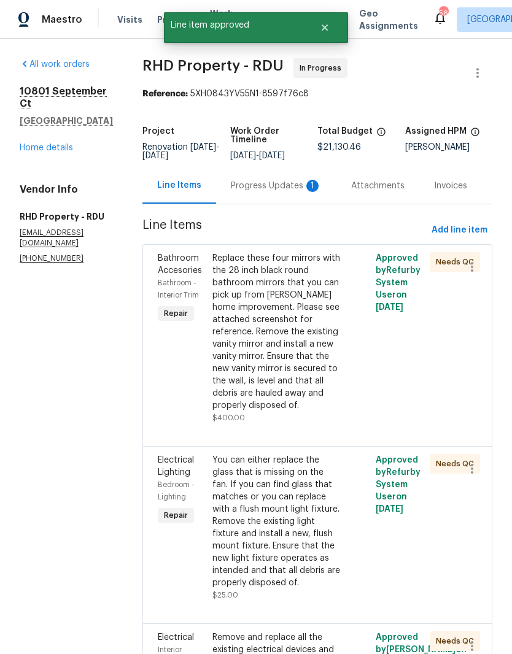
click at [324, 397] on div "Replace these four mirrors with the 28 inch black round bathroom mirrors that y…" at bounding box center [276, 331] width 129 height 159
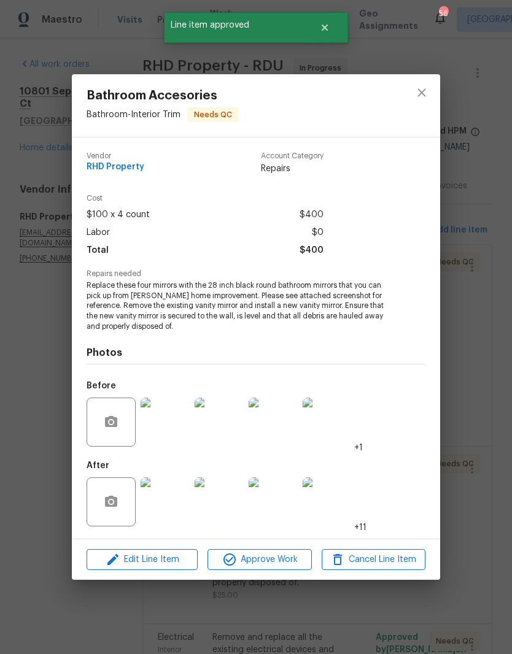
click at [164, 507] on img at bounding box center [164, 501] width 49 height 49
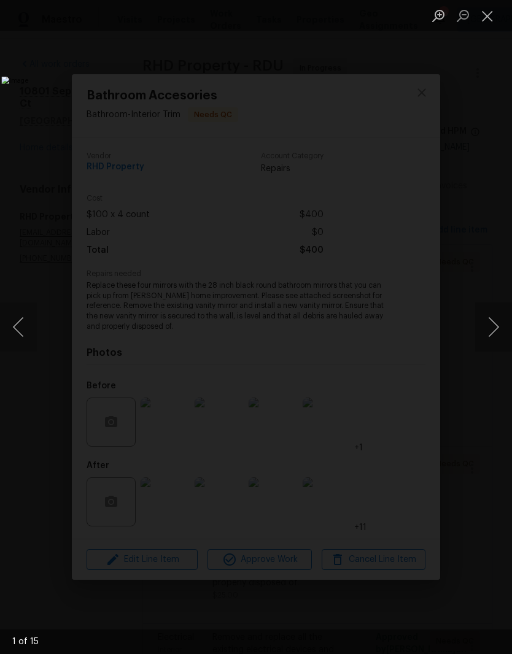
click at [492, 336] on button "Next image" at bounding box center [493, 326] width 37 height 49
click at [491, 341] on button "Next image" at bounding box center [493, 326] width 37 height 49
click at [24, 315] on button "Previous image" at bounding box center [18, 326] width 37 height 49
click at [488, 332] on button "Next image" at bounding box center [493, 326] width 37 height 49
click at [490, 332] on button "Next image" at bounding box center [493, 326] width 37 height 49
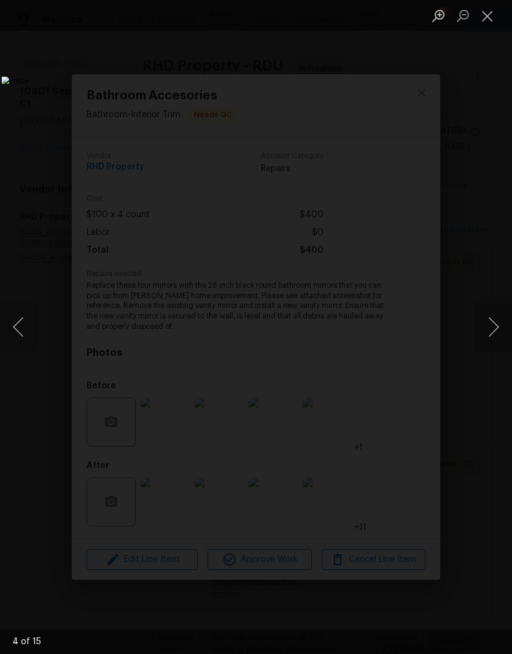
click at [492, 332] on button "Next image" at bounding box center [493, 326] width 37 height 49
click at [492, 331] on button "Next image" at bounding box center [493, 326] width 37 height 49
click at [488, 328] on button "Next image" at bounding box center [493, 326] width 37 height 49
click at [488, 331] on button "Next image" at bounding box center [493, 326] width 37 height 49
click at [490, 331] on button "Next image" at bounding box center [493, 326] width 37 height 49
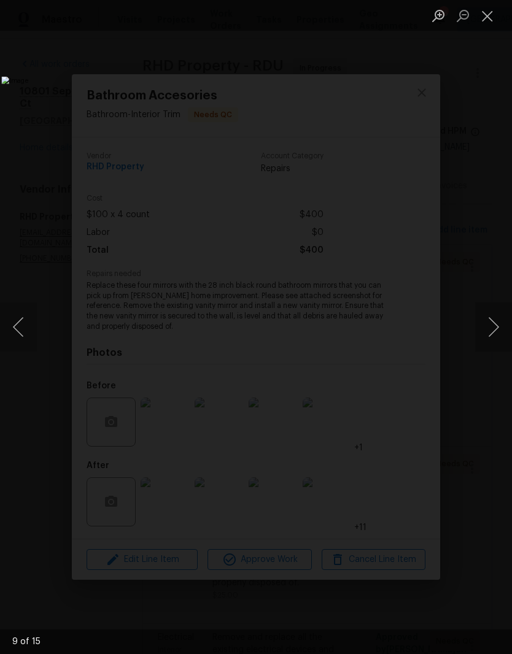
click at [491, 329] on button "Next image" at bounding box center [493, 326] width 37 height 49
click at [491, 333] on button "Next image" at bounding box center [493, 326] width 37 height 49
click at [491, 332] on button "Next image" at bounding box center [493, 326] width 37 height 49
click at [485, 13] on button "Close lightbox" at bounding box center [487, 15] width 25 height 21
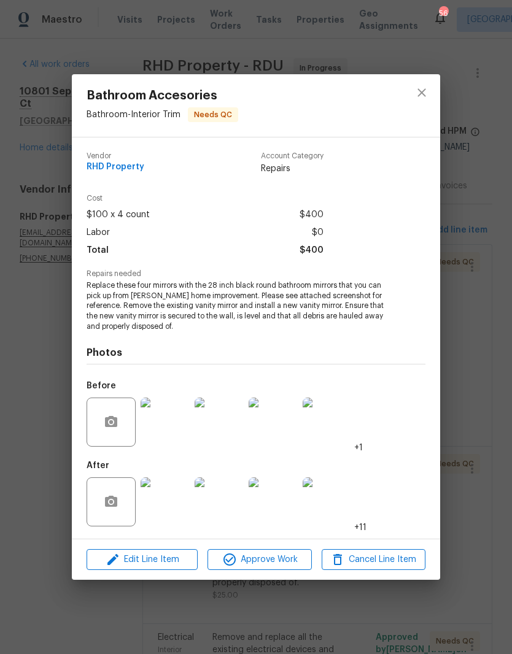
click at [289, 561] on span "Approve Work" at bounding box center [259, 559] width 96 height 15
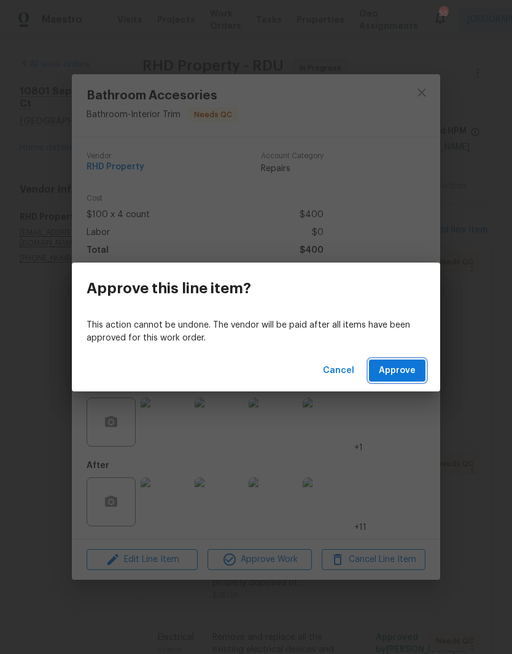
click at [415, 363] on button "Approve" at bounding box center [397, 370] width 56 height 23
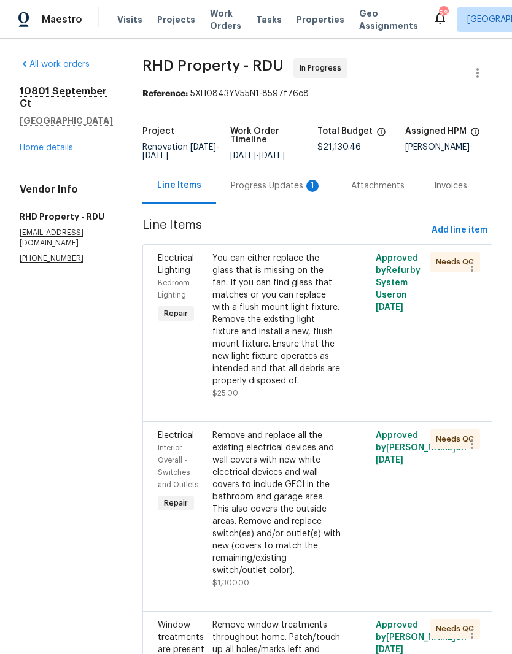
click at [328, 369] on div "You can either replace the glass that is missing on the fan. If you can find gl…" at bounding box center [276, 319] width 129 height 135
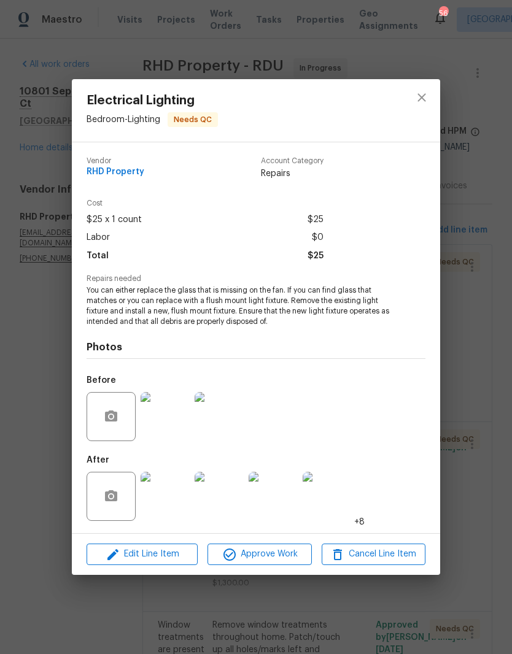
click at [163, 500] on img at bounding box center [164, 496] width 49 height 49
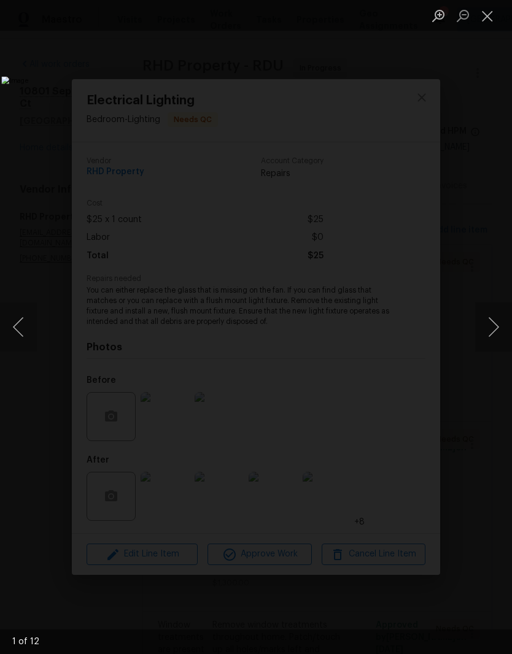
click at [490, 335] on button "Next image" at bounding box center [493, 326] width 37 height 49
click at [493, 334] on button "Next image" at bounding box center [493, 326] width 37 height 49
click at [492, 337] on button "Next image" at bounding box center [493, 326] width 37 height 49
click at [491, 340] on button "Next image" at bounding box center [493, 326] width 37 height 49
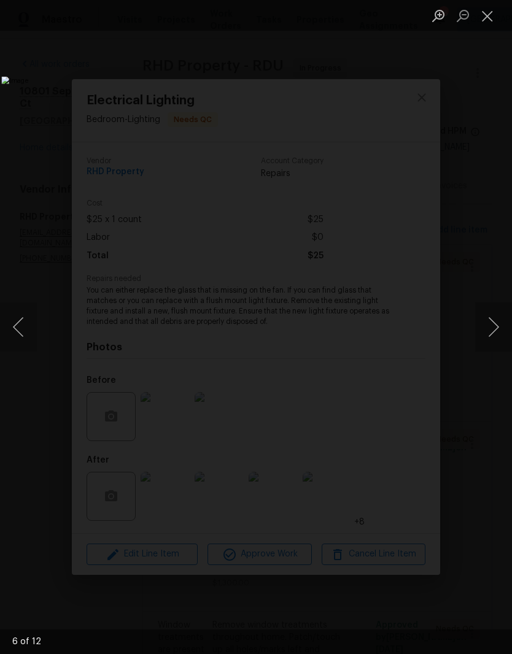
click at [491, 339] on button "Next image" at bounding box center [493, 326] width 37 height 49
click at [494, 329] on button "Next image" at bounding box center [493, 326] width 37 height 49
click at [492, 331] on button "Next image" at bounding box center [493, 326] width 37 height 49
click at [492, 18] on button "Close lightbox" at bounding box center [487, 15] width 25 height 21
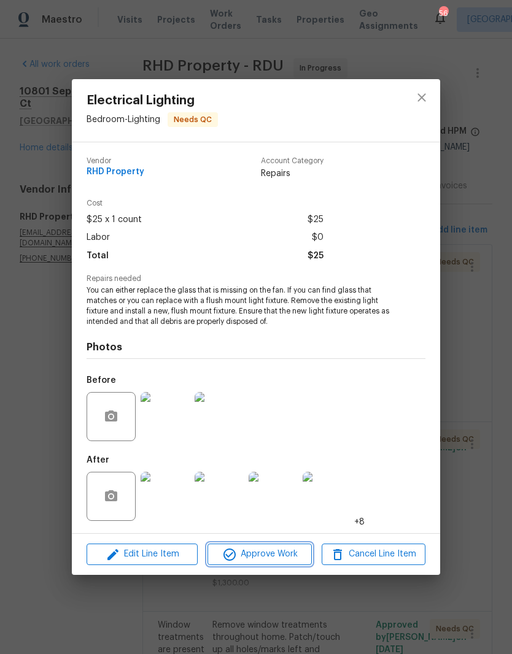
click at [280, 556] on span "Approve Work" at bounding box center [259, 554] width 96 height 15
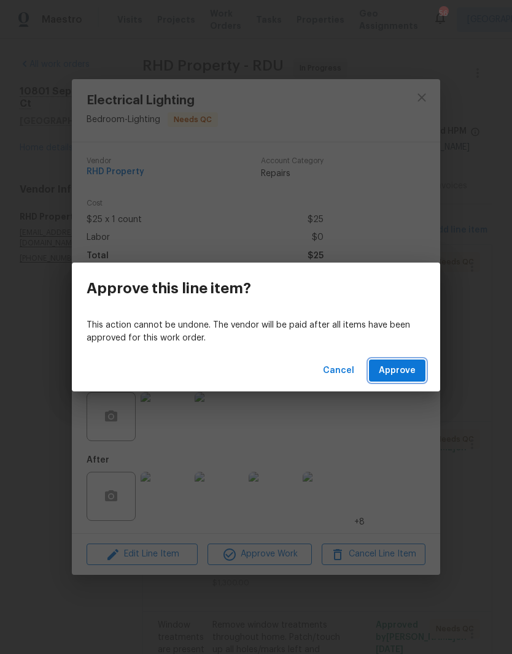
click at [401, 375] on span "Approve" at bounding box center [397, 370] width 37 height 15
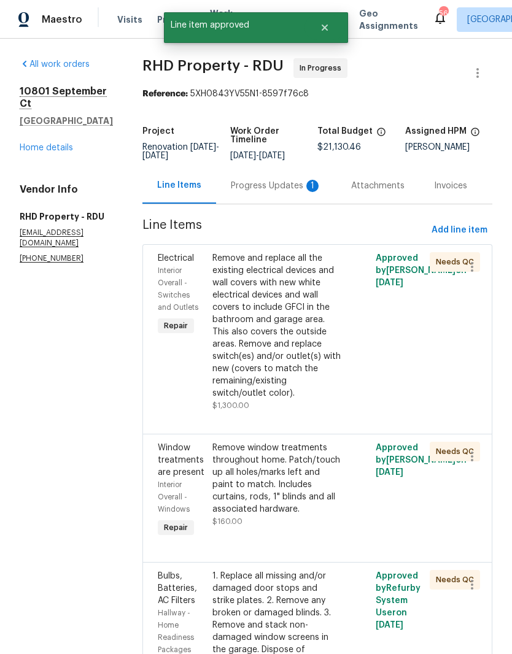
click at [242, 379] on div "Remove and replace all the existing electrical devices and wall covers with new…" at bounding box center [276, 325] width 129 height 147
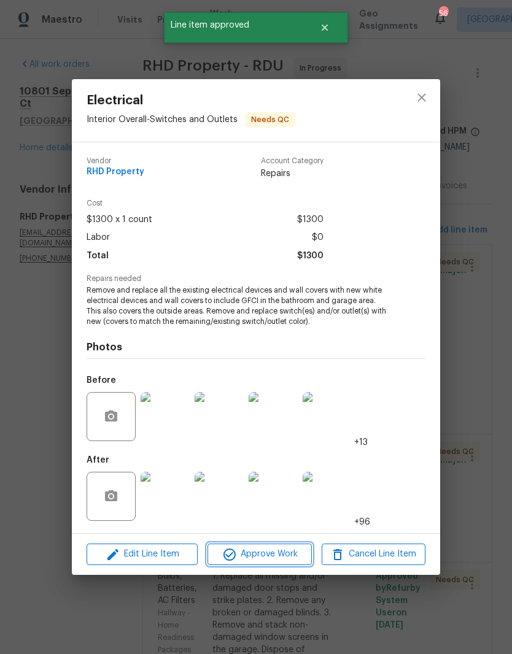
click at [291, 552] on span "Approve Work" at bounding box center [259, 554] width 96 height 15
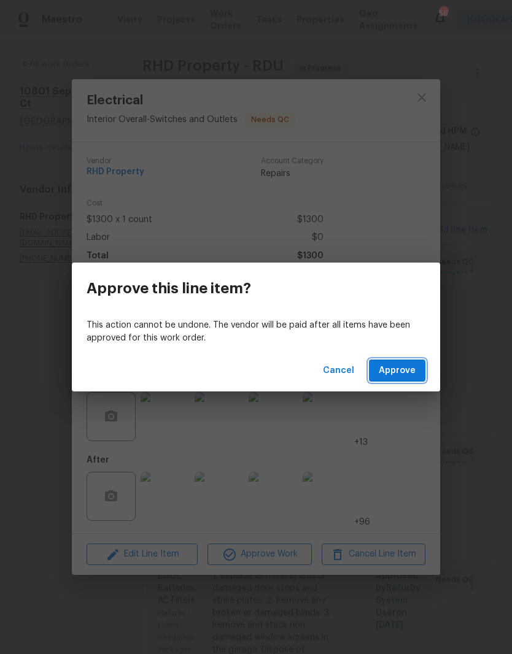
click at [410, 374] on span "Approve" at bounding box center [397, 370] width 37 height 15
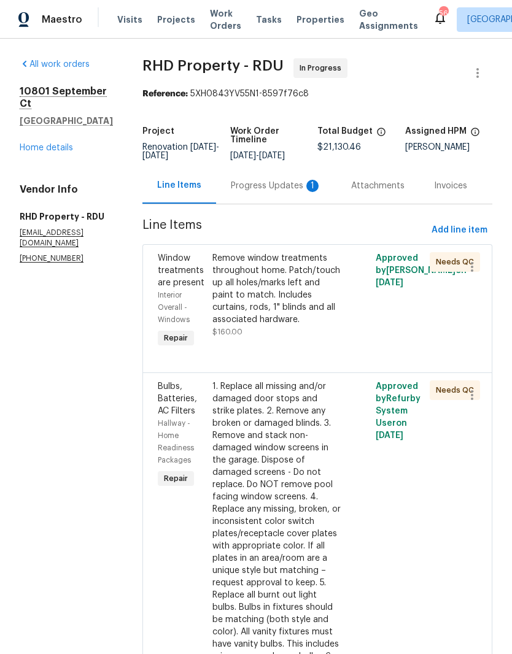
click at [303, 338] on div "Remove window treatments throughout home. Patch/touch up all holes/marks left a…" at bounding box center [276, 295] width 129 height 86
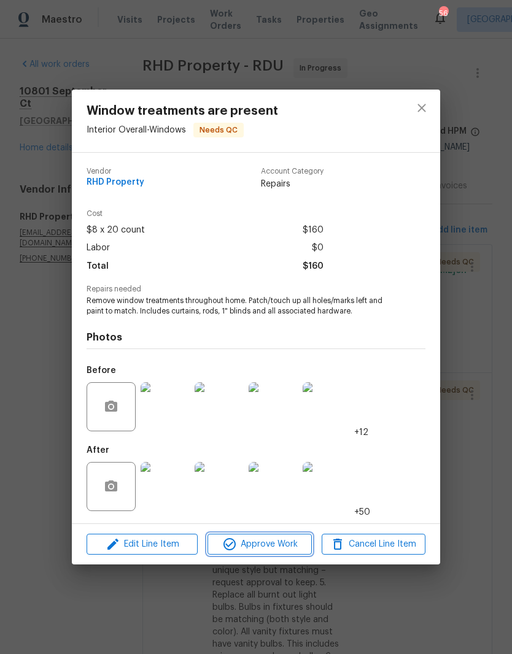
click at [282, 546] on span "Approve Work" at bounding box center [259, 544] width 96 height 15
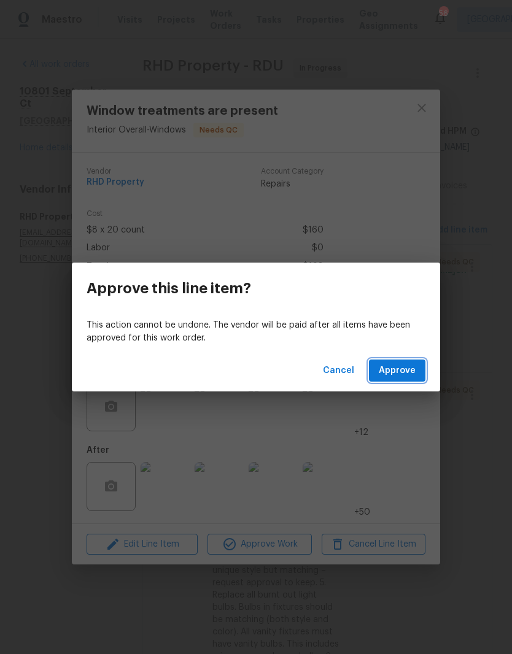
click at [406, 374] on span "Approve" at bounding box center [397, 370] width 37 height 15
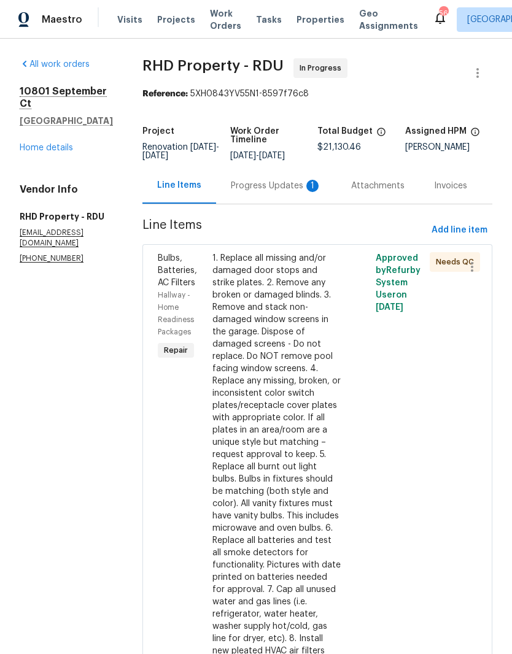
click at [318, 482] on div "1. Replace all missing and/or damaged door stops and strike plates. 2. Remove a…" at bounding box center [276, 454] width 129 height 405
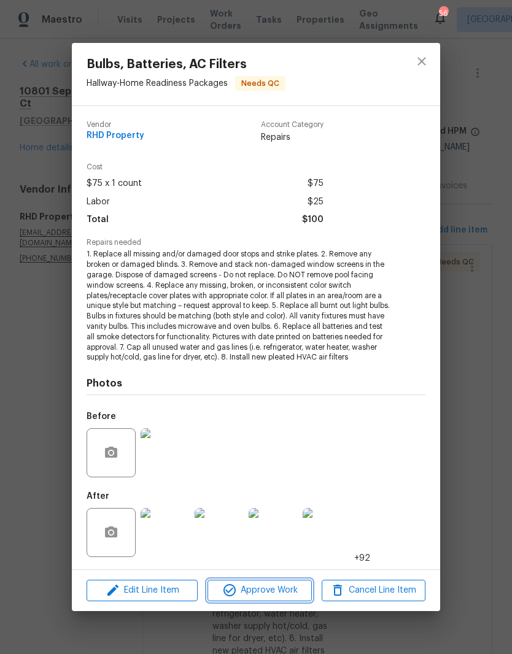
click at [249, 587] on span "Approve Work" at bounding box center [259, 590] width 96 height 15
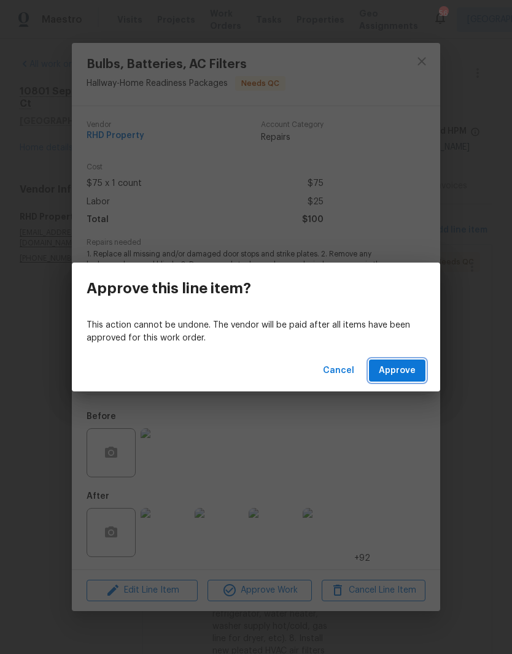
click at [407, 377] on span "Approve" at bounding box center [397, 370] width 37 height 15
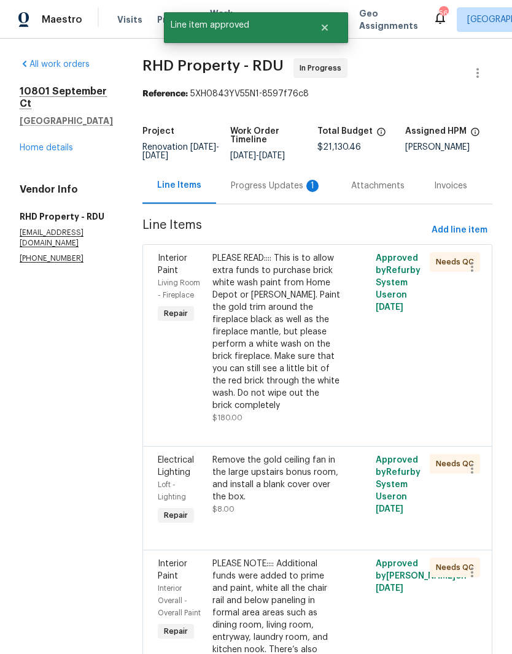
click at [248, 401] on div "PLEASE READ:::: This is to allow extra funds to purchase brick white wash paint…" at bounding box center [276, 331] width 129 height 159
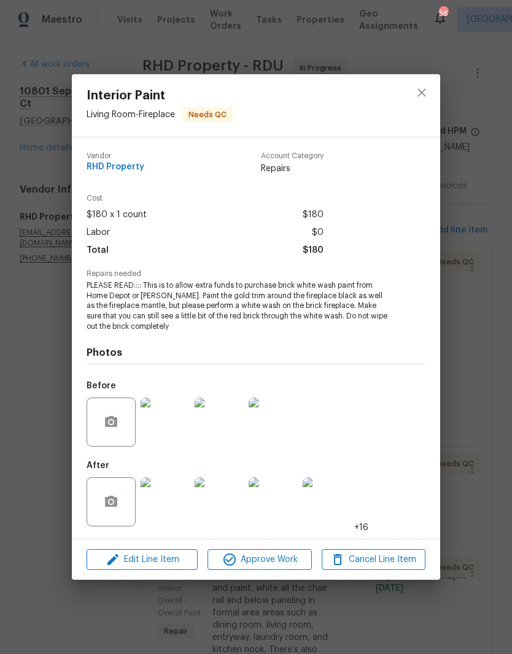
click at [172, 509] on img at bounding box center [164, 501] width 49 height 49
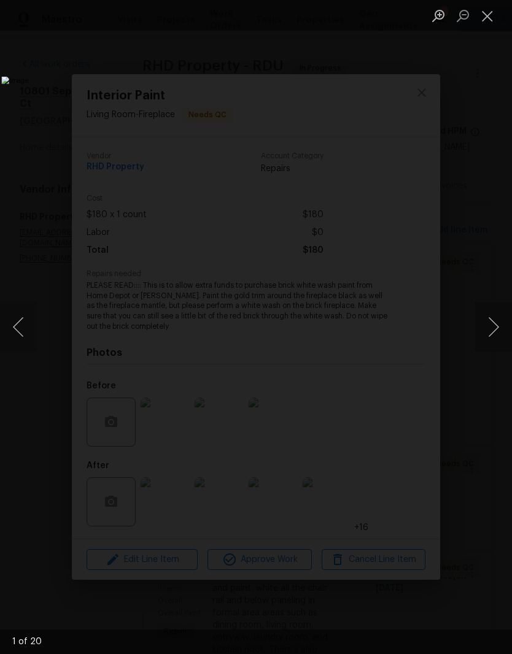
click at [494, 335] on button "Next image" at bounding box center [493, 326] width 37 height 49
click at [494, 329] on button "Next image" at bounding box center [493, 326] width 37 height 49
click at [493, 330] on button "Next image" at bounding box center [493, 326] width 37 height 49
click at [494, 328] on button "Next image" at bounding box center [493, 326] width 37 height 49
click at [495, 329] on button "Next image" at bounding box center [493, 326] width 37 height 49
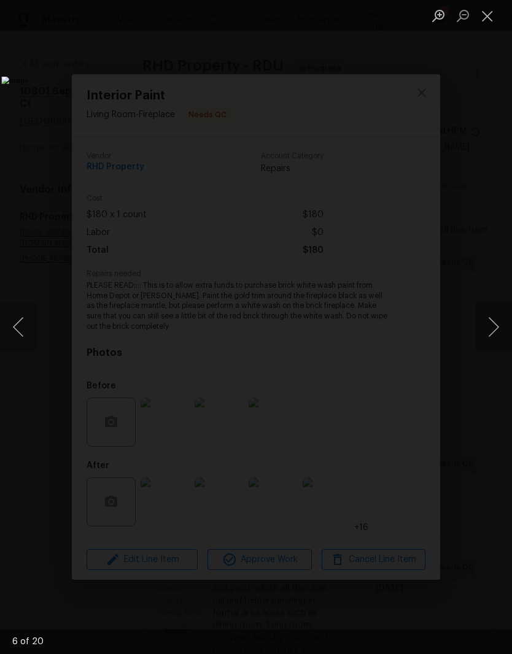
click at [491, 335] on button "Next image" at bounding box center [493, 326] width 37 height 49
click at [491, 17] on button "Close lightbox" at bounding box center [487, 15] width 25 height 21
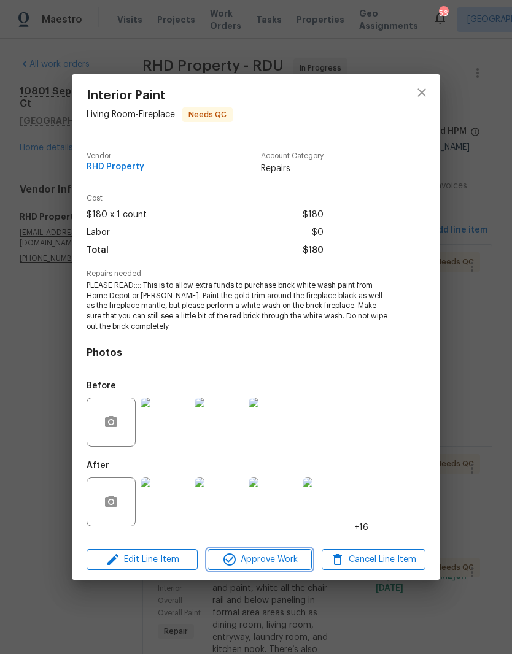
click at [280, 558] on span "Approve Work" at bounding box center [259, 559] width 96 height 15
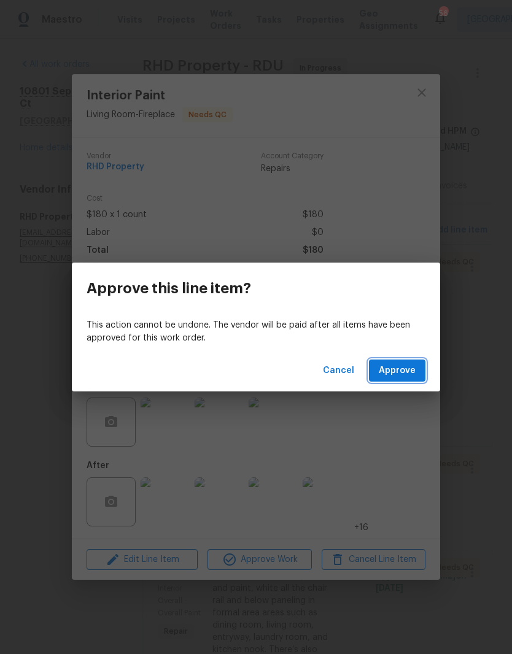
click at [418, 368] on button "Approve" at bounding box center [397, 370] width 56 height 23
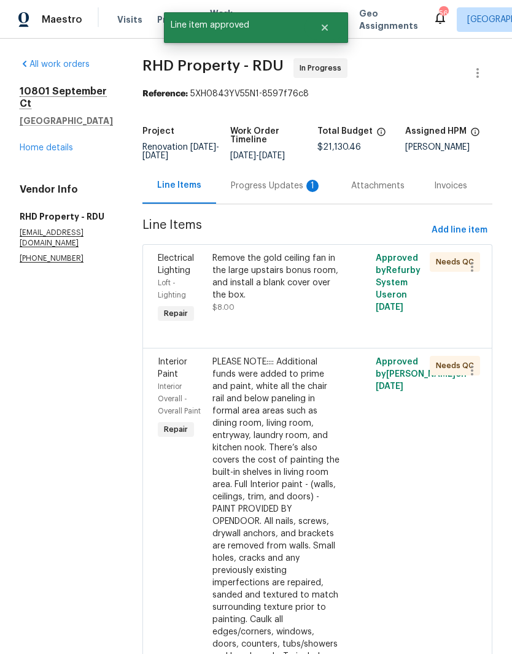
click at [256, 313] on div "Remove the gold ceiling fan in the large upstairs bonus room, and install a bla…" at bounding box center [276, 282] width 129 height 61
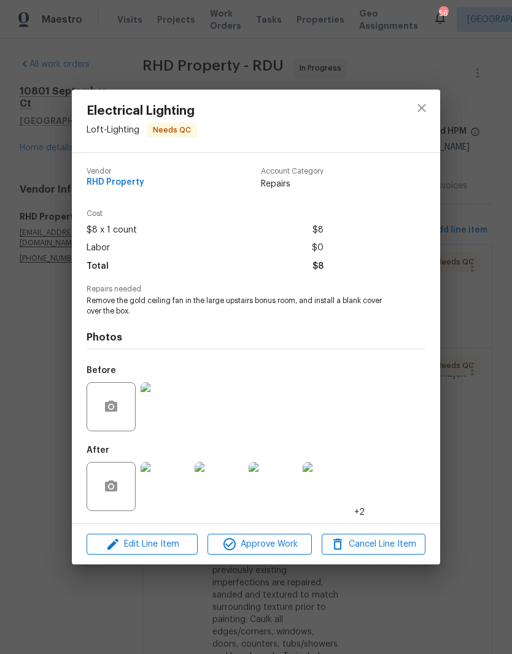
click at [212, 493] on img at bounding box center [218, 486] width 49 height 49
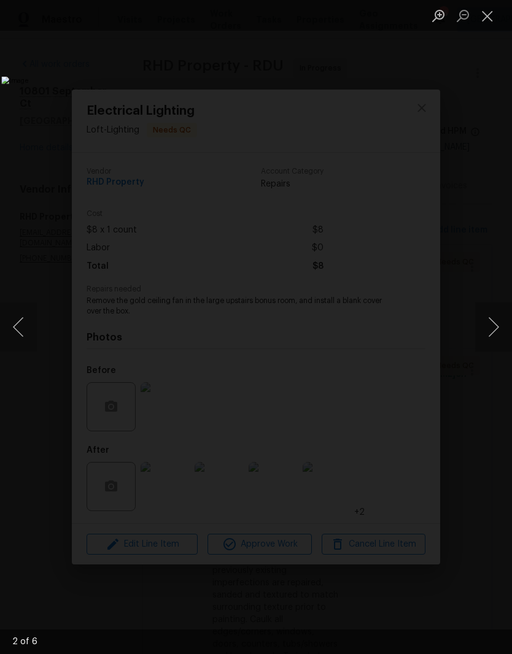
click at [493, 337] on button "Next image" at bounding box center [493, 326] width 37 height 49
click at [491, 332] on button "Next image" at bounding box center [493, 326] width 37 height 49
click at [492, 326] on button "Next image" at bounding box center [493, 326] width 37 height 49
click at [490, 18] on button "Close lightbox" at bounding box center [487, 15] width 25 height 21
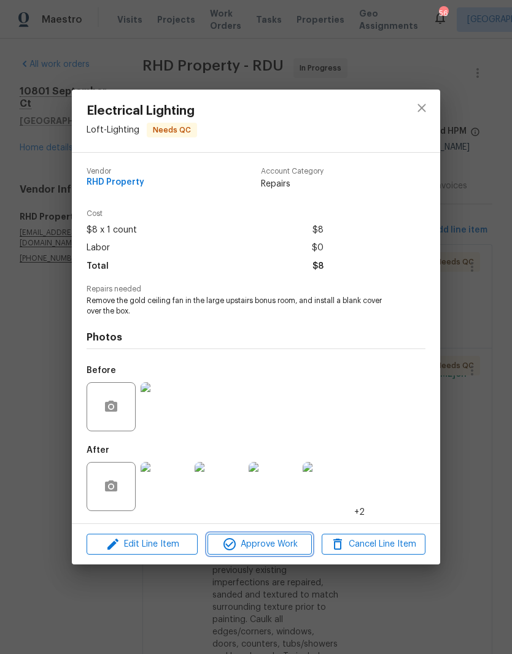
click at [285, 546] on span "Approve Work" at bounding box center [259, 544] width 96 height 15
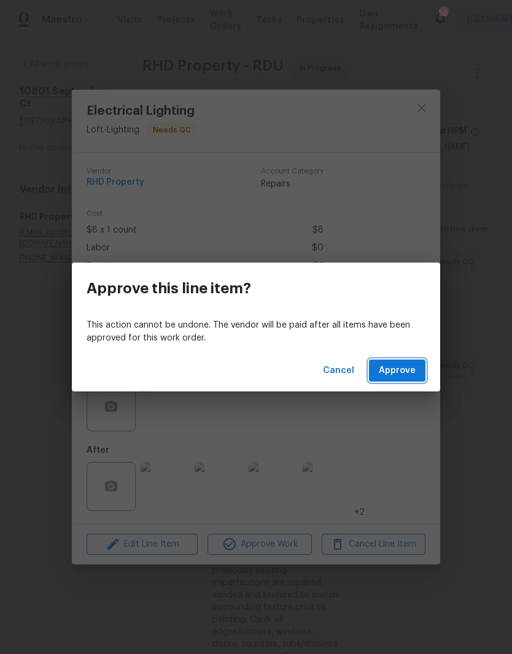
click at [401, 373] on span "Approve" at bounding box center [397, 370] width 37 height 15
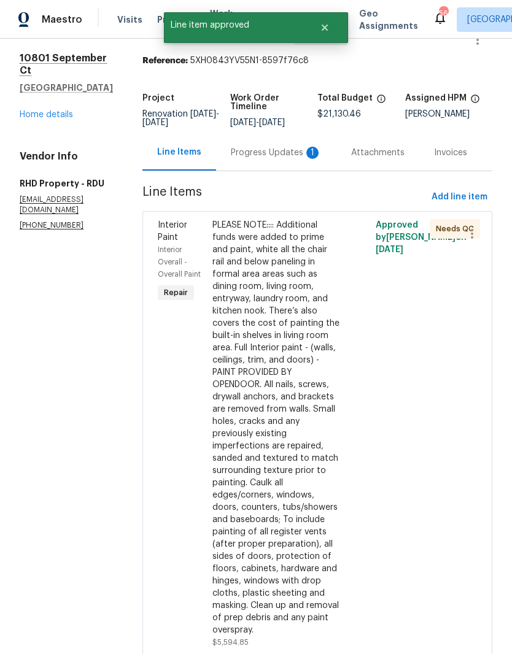
scroll to position [34, 0]
click at [244, 420] on div "PLEASE NOTE:::: Additional funds were added to prime and paint, white all the c…" at bounding box center [276, 426] width 129 height 417
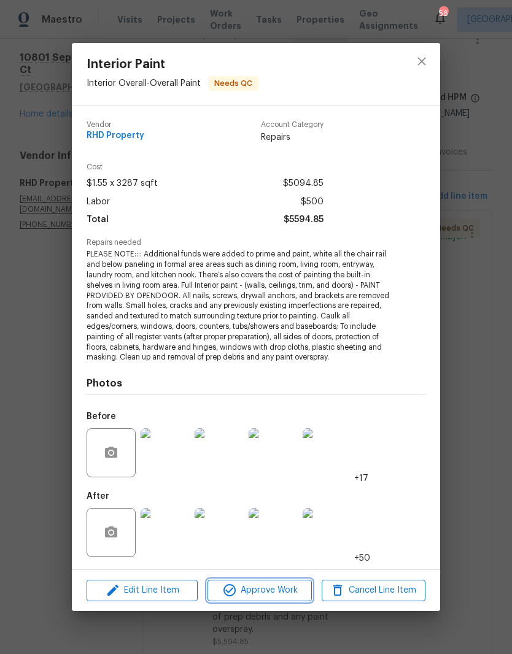
click at [240, 583] on span "Approve Work" at bounding box center [259, 590] width 96 height 15
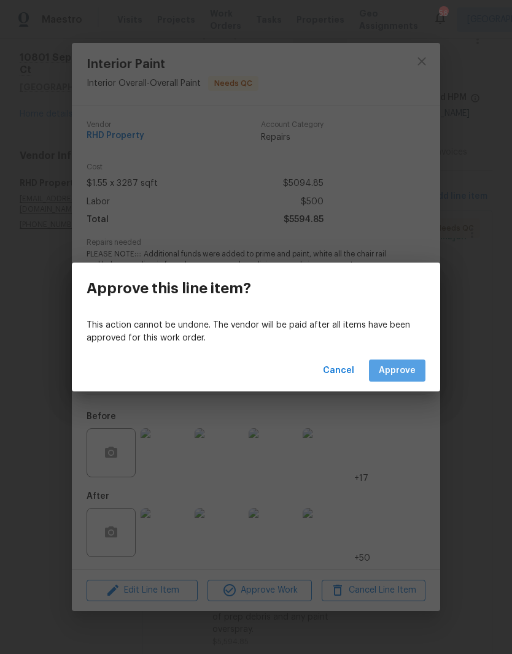
click at [410, 370] on span "Approve" at bounding box center [397, 370] width 37 height 15
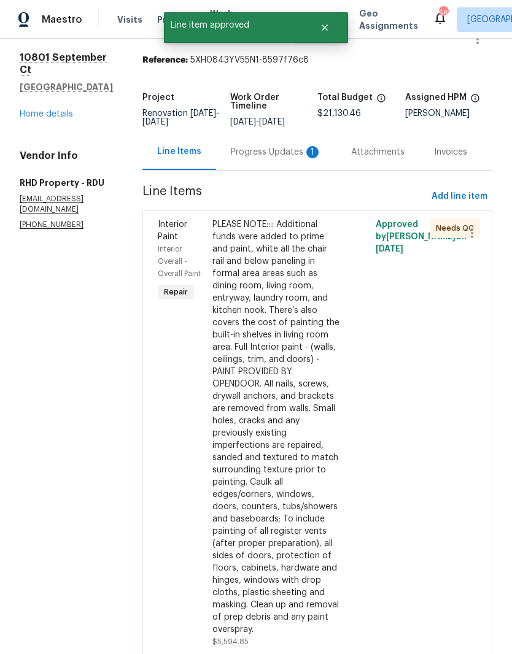
scroll to position [0, 0]
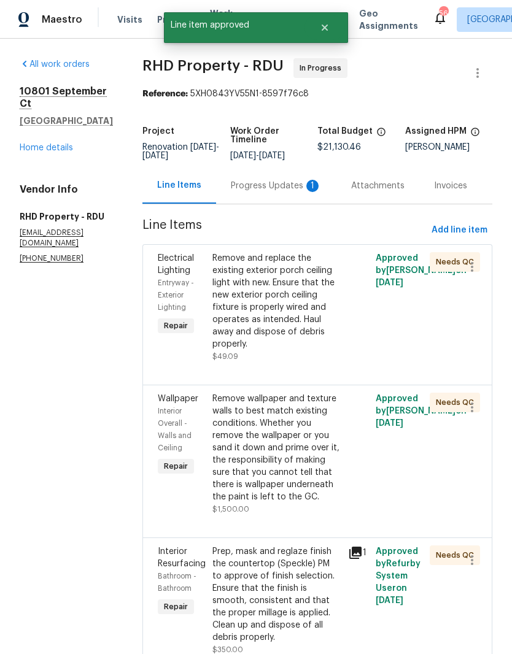
click at [321, 337] on div "Remove and replace the existing exterior porch ceiling light with new. Ensure t…" at bounding box center [276, 301] width 129 height 98
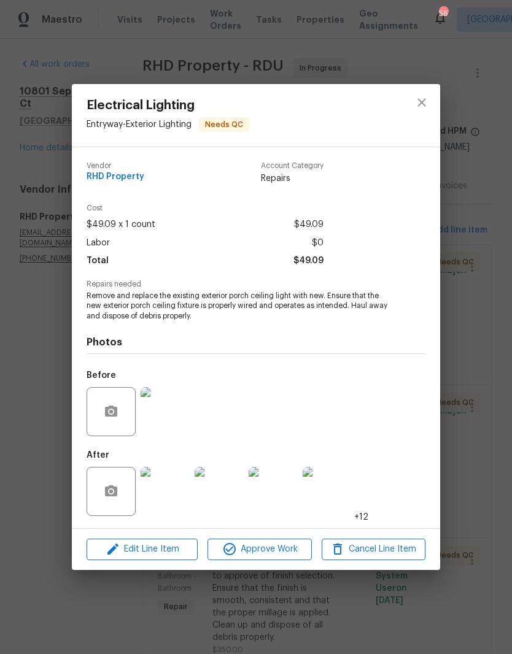
click at [163, 489] on img at bounding box center [164, 491] width 49 height 49
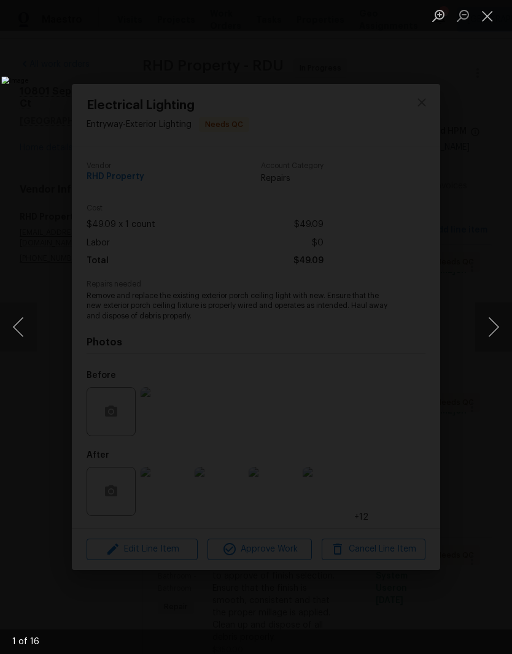
click at [491, 336] on button "Next image" at bounding box center [493, 326] width 37 height 49
click at [483, 335] on button "Next image" at bounding box center [493, 326] width 37 height 49
click at [489, 334] on button "Next image" at bounding box center [493, 326] width 37 height 49
click at [492, 331] on button "Next image" at bounding box center [493, 326] width 37 height 49
click at [493, 328] on button "Next image" at bounding box center [493, 326] width 37 height 49
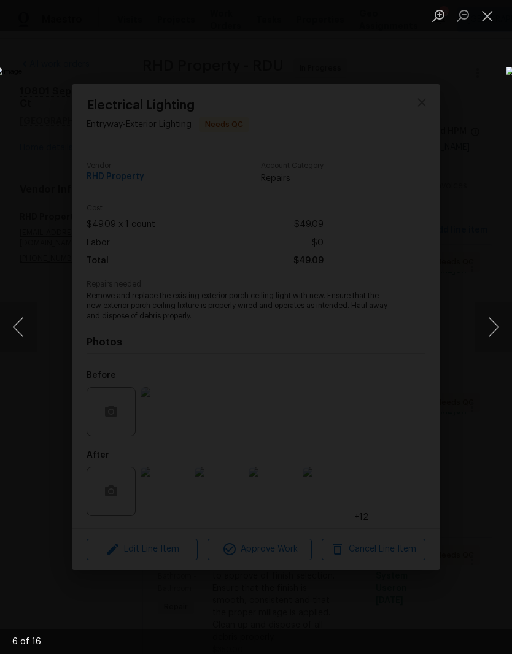
click at [491, 328] on button "Next image" at bounding box center [493, 326] width 37 height 49
click at [492, 329] on button "Next image" at bounding box center [493, 326] width 37 height 49
click at [493, 330] on button "Next image" at bounding box center [493, 326] width 37 height 49
click at [491, 332] on button "Next image" at bounding box center [493, 326] width 37 height 49
click at [490, 333] on button "Next image" at bounding box center [493, 326] width 37 height 49
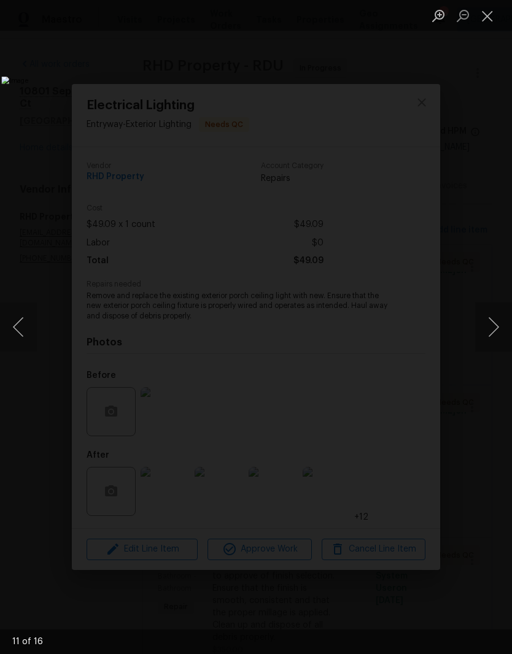
click at [490, 332] on button "Next image" at bounding box center [493, 326] width 37 height 49
click at [492, 20] on button "Close lightbox" at bounding box center [487, 15] width 25 height 21
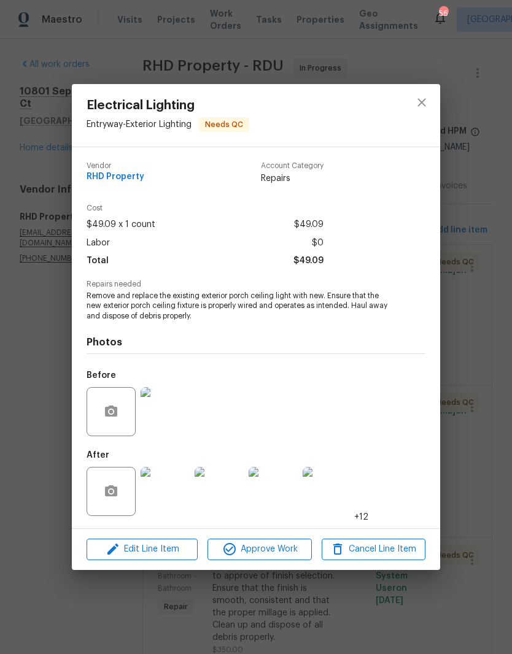
click at [290, 548] on span "Approve Work" at bounding box center [259, 549] width 96 height 15
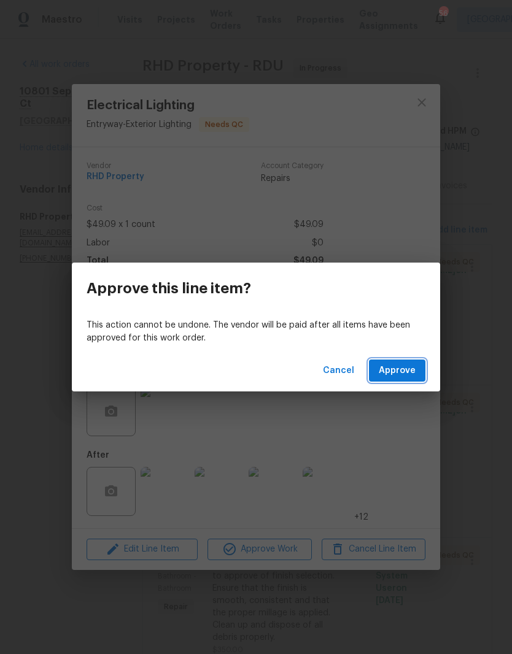
click at [405, 371] on span "Approve" at bounding box center [397, 370] width 37 height 15
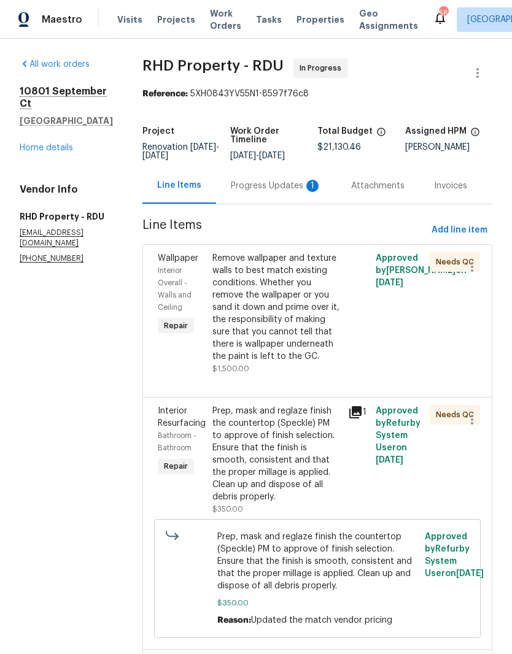
click at [315, 332] on div "Remove wallpaper and texture walls to best match existing conditions. Whether y…" at bounding box center [276, 307] width 129 height 110
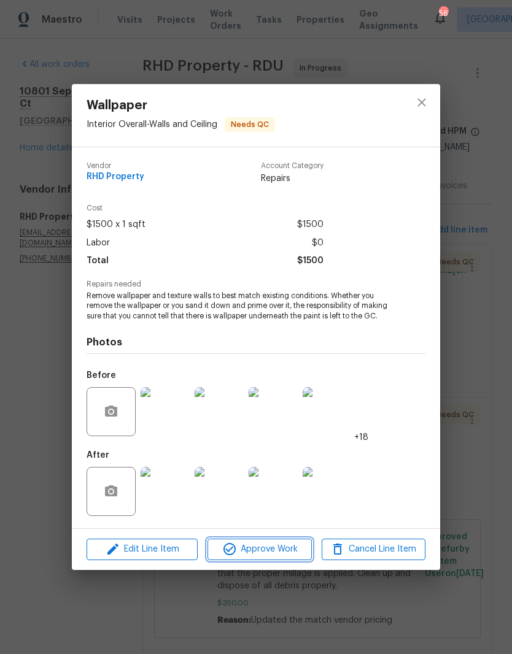
click at [279, 547] on span "Approve Work" at bounding box center [259, 549] width 96 height 15
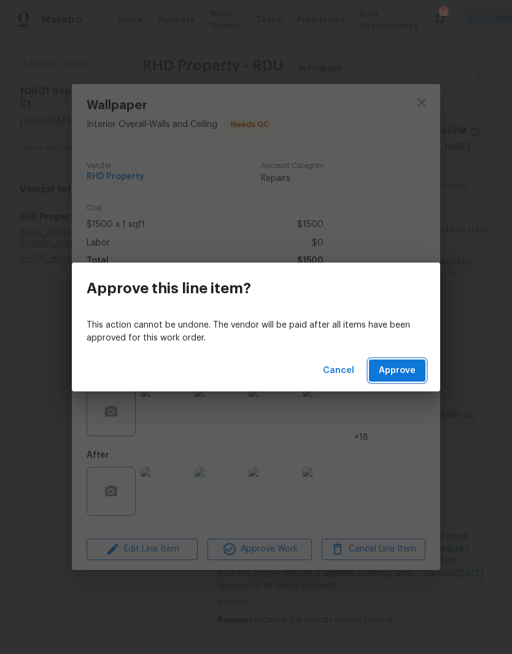
click at [402, 369] on span "Approve" at bounding box center [397, 370] width 37 height 15
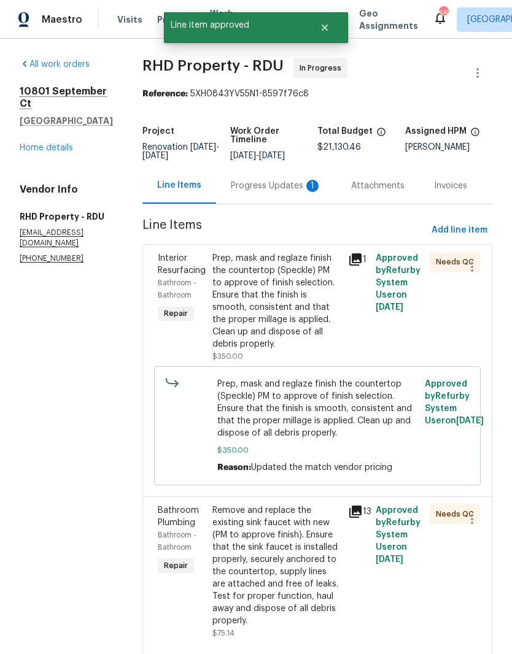
click at [313, 326] on div "Prep, mask and reglaze finish the countertop (Speckle) PM to approve of finish …" at bounding box center [276, 301] width 129 height 98
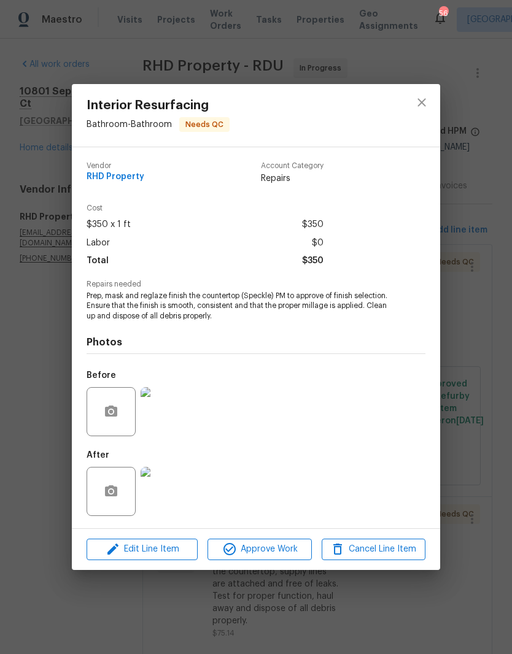
click at [161, 494] on img at bounding box center [164, 491] width 49 height 49
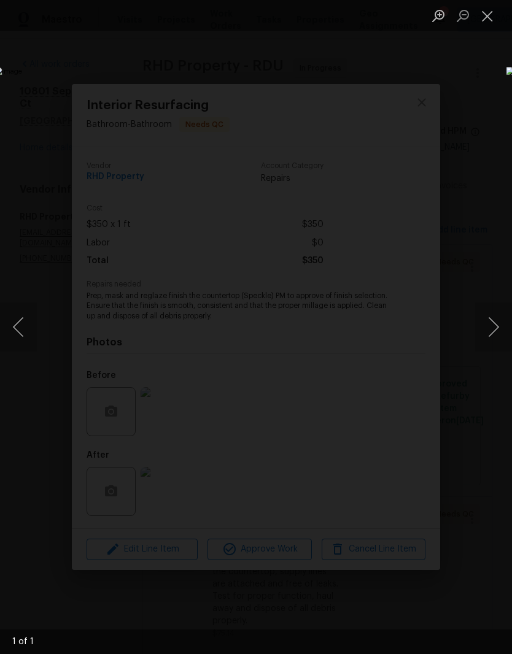
click at [490, 18] on button "Close lightbox" at bounding box center [487, 15] width 25 height 21
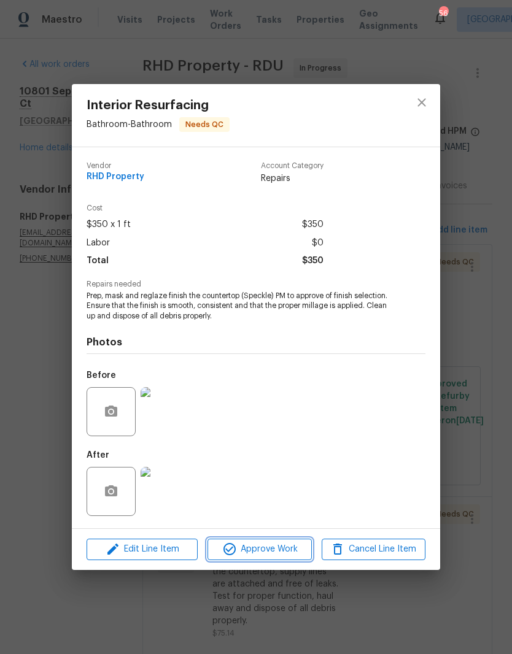
click at [284, 553] on span "Approve Work" at bounding box center [259, 549] width 96 height 15
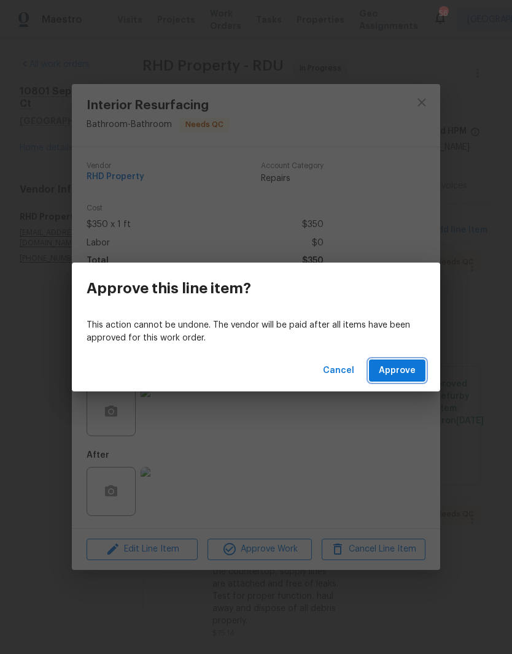
click at [413, 361] on button "Approve" at bounding box center [397, 370] width 56 height 23
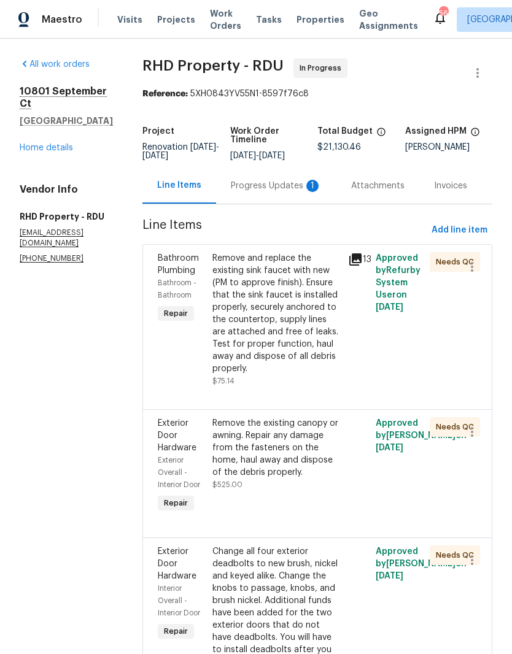
click at [329, 365] on div "Remove and replace the existing sink faucet with new (PM to approve finish). En…" at bounding box center [276, 313] width 129 height 123
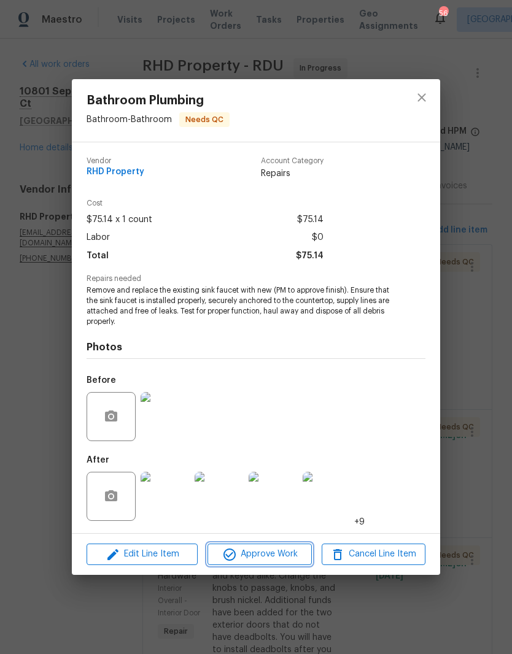
click at [285, 557] on span "Approve Work" at bounding box center [259, 554] width 96 height 15
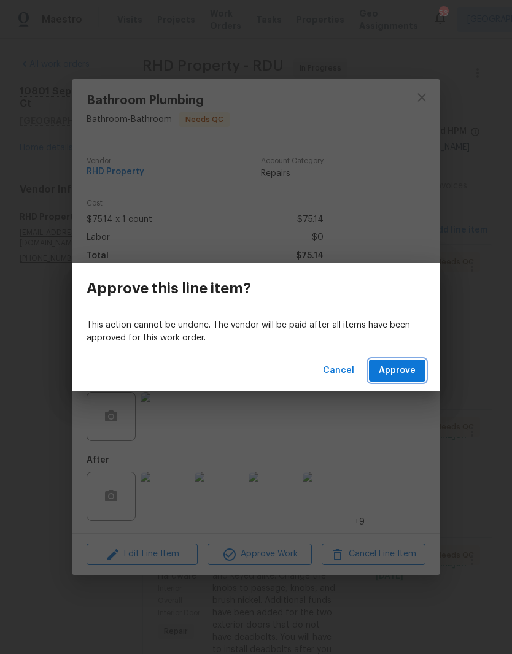
click at [400, 375] on span "Approve" at bounding box center [397, 370] width 37 height 15
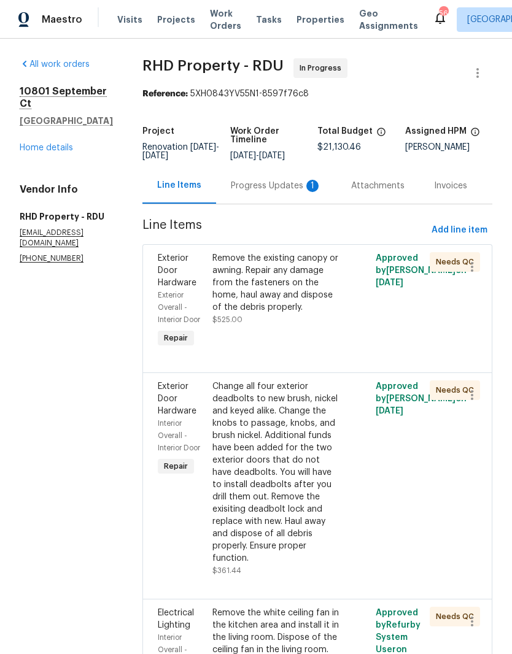
click at [328, 313] on div "Remove the existing canopy or awning. Repair any damage from the fasteners on t…" at bounding box center [276, 282] width 129 height 61
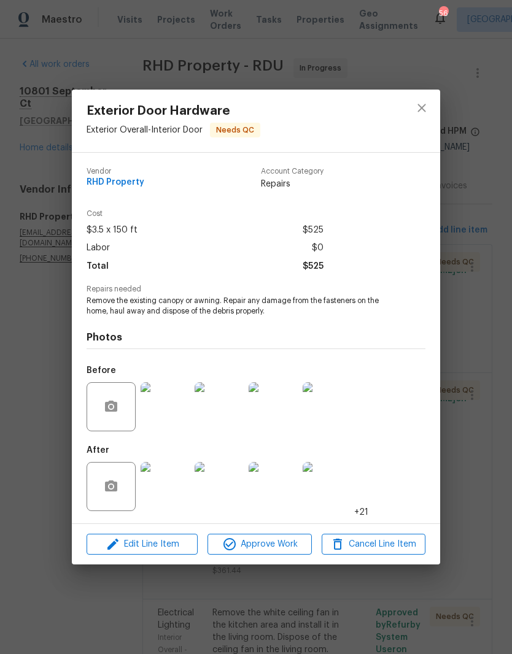
click at [164, 496] on img at bounding box center [164, 486] width 49 height 49
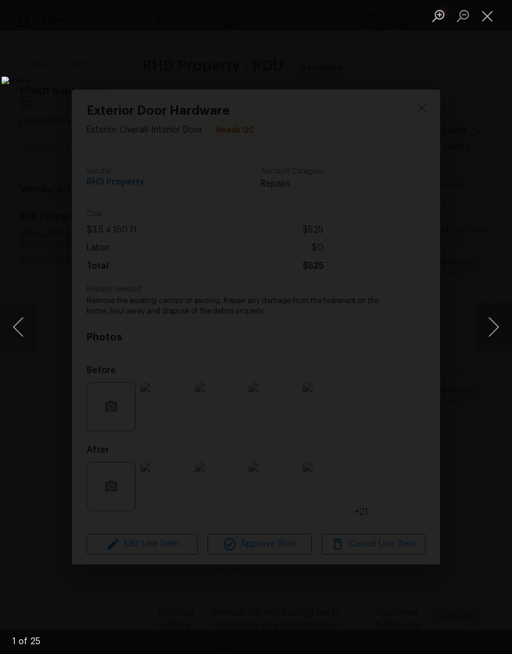
click at [494, 331] on button "Next image" at bounding box center [493, 326] width 37 height 49
click at [493, 322] on button "Next image" at bounding box center [493, 326] width 37 height 49
click at [493, 328] on button "Next image" at bounding box center [493, 326] width 37 height 49
click at [494, 324] on button "Next image" at bounding box center [493, 326] width 37 height 49
click at [491, 329] on button "Next image" at bounding box center [493, 326] width 37 height 49
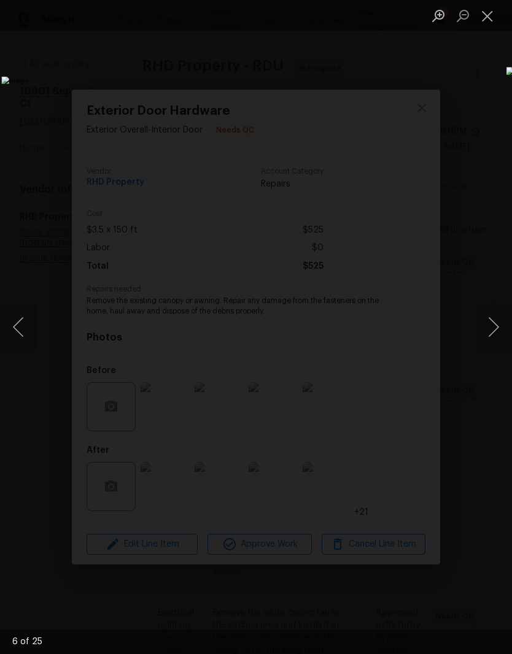
click at [494, 334] on button "Next image" at bounding box center [493, 326] width 37 height 49
click at [494, 328] on button "Next image" at bounding box center [493, 326] width 37 height 49
click at [480, 334] on button "Next image" at bounding box center [493, 326] width 37 height 49
click at [491, 330] on button "Next image" at bounding box center [493, 326] width 37 height 49
click at [494, 330] on button "Next image" at bounding box center [493, 326] width 37 height 49
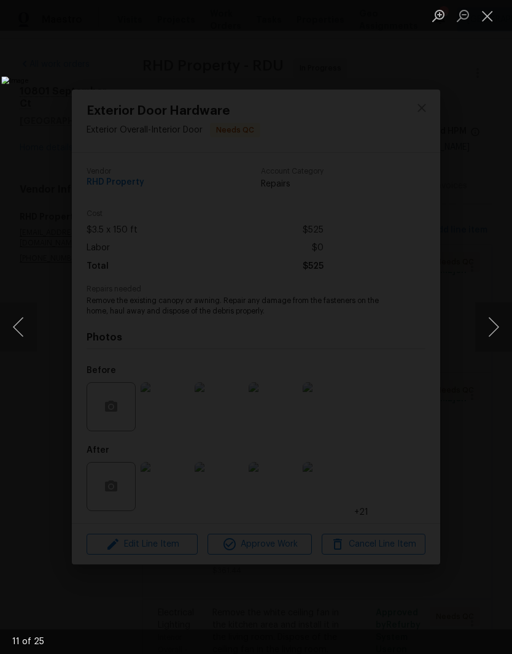
click at [493, 332] on button "Next image" at bounding box center [493, 326] width 37 height 49
click at [492, 332] on button "Next image" at bounding box center [493, 326] width 37 height 49
click at [483, 12] on button "Close lightbox" at bounding box center [487, 15] width 25 height 21
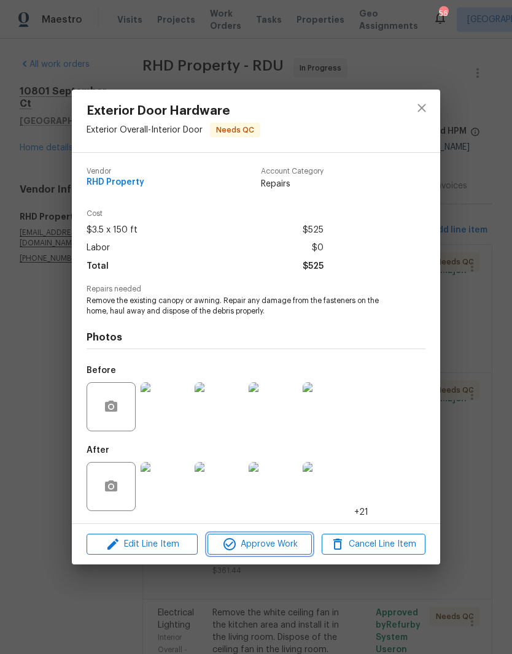
click at [282, 544] on span "Approve Work" at bounding box center [259, 544] width 96 height 15
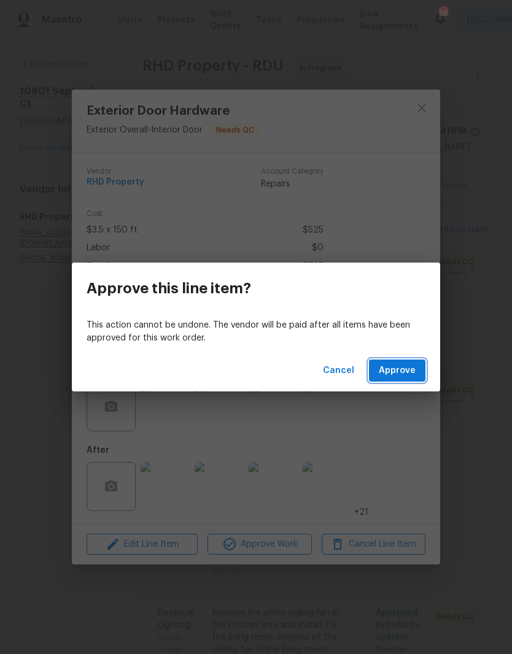
click at [404, 378] on button "Approve" at bounding box center [397, 370] width 56 height 23
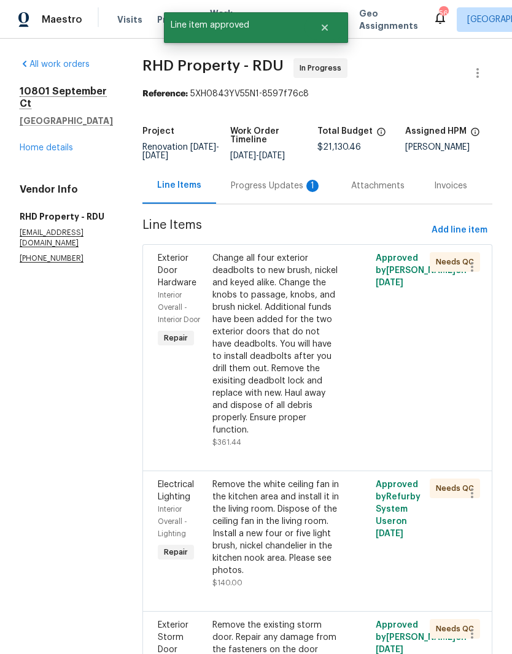
click at [318, 399] on div "Change all four exterior deadbolts to new brush, nickel and keyed alike. Change…" at bounding box center [276, 344] width 129 height 184
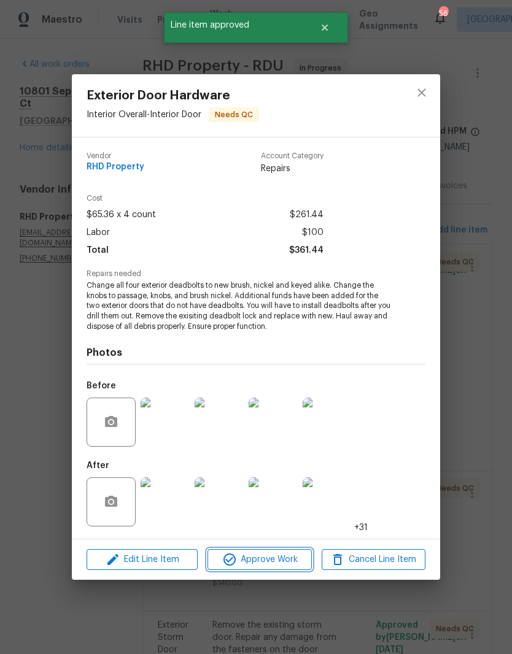
click at [229, 561] on icon "button" at bounding box center [229, 559] width 12 height 12
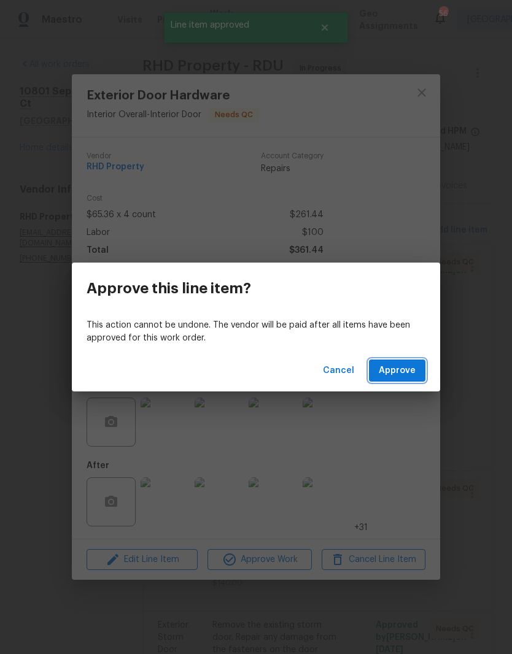
click at [404, 371] on span "Approve" at bounding box center [397, 370] width 37 height 15
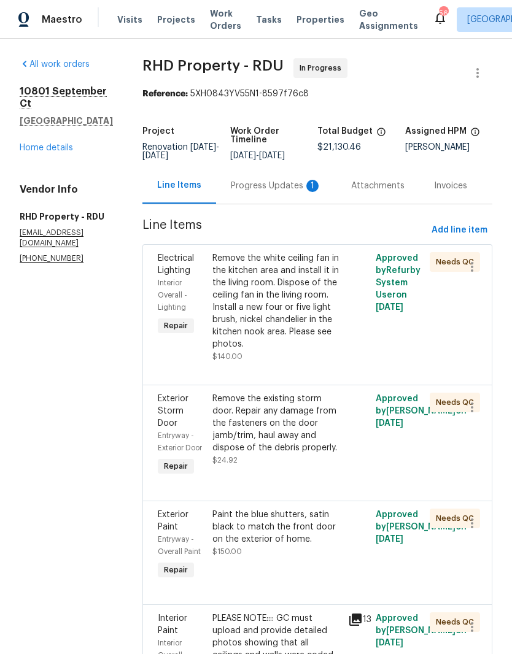
click at [258, 335] on div "Remove the white ceiling fan in the kitchen area and install it in the living r…" at bounding box center [276, 301] width 129 height 98
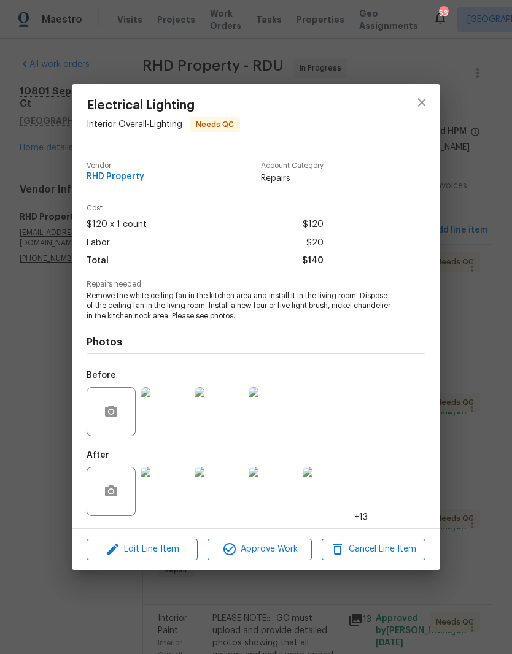
click at [175, 493] on img at bounding box center [164, 491] width 49 height 49
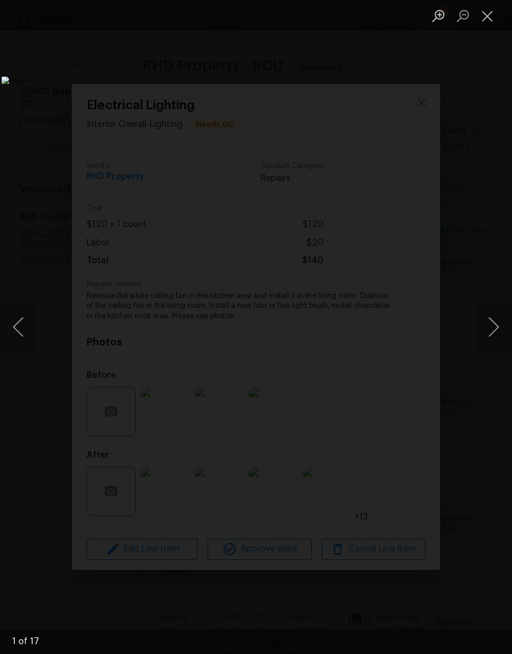
click at [494, 336] on button "Next image" at bounding box center [493, 326] width 37 height 49
click at [495, 331] on button "Next image" at bounding box center [493, 326] width 37 height 49
click at [493, 329] on button "Next image" at bounding box center [493, 326] width 37 height 49
click at [492, 328] on button "Next image" at bounding box center [493, 326] width 37 height 49
click at [491, 328] on button "Next image" at bounding box center [493, 326] width 37 height 49
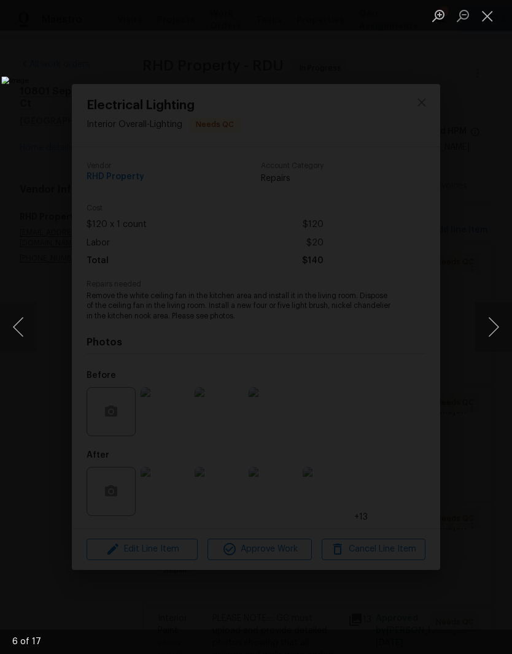
click at [491, 329] on button "Next image" at bounding box center [493, 326] width 37 height 49
click at [491, 328] on button "Next image" at bounding box center [493, 326] width 37 height 49
click at [492, 326] on button "Next image" at bounding box center [493, 326] width 37 height 49
click at [492, 328] on button "Next image" at bounding box center [493, 326] width 37 height 49
click at [490, 329] on button "Next image" at bounding box center [493, 326] width 37 height 49
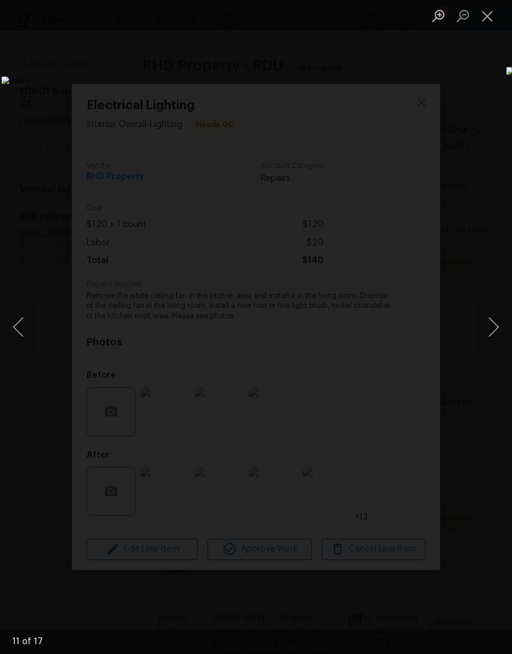
click at [491, 329] on button "Next image" at bounding box center [493, 326] width 37 height 49
click at [490, 13] on button "Close lightbox" at bounding box center [487, 15] width 25 height 21
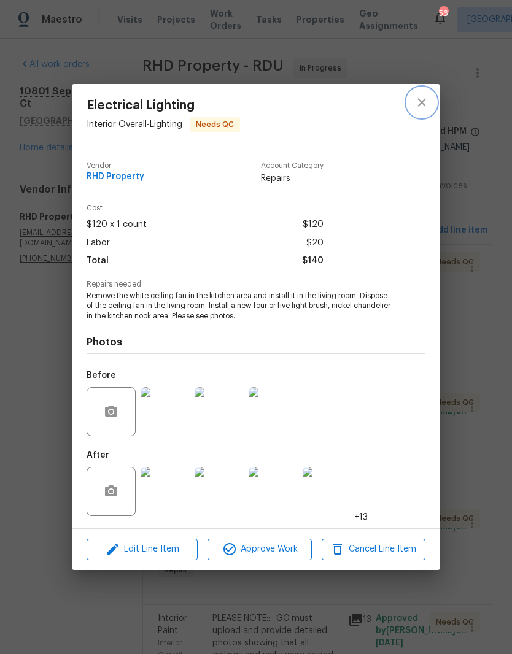
click at [421, 103] on icon "close" at bounding box center [421, 102] width 15 height 15
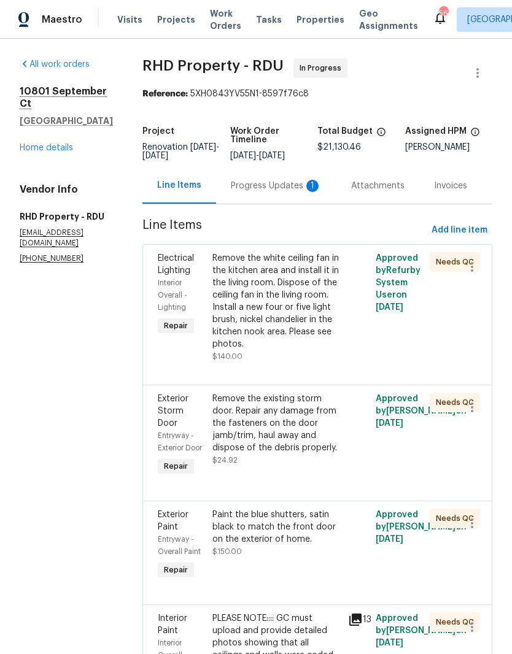
click at [239, 454] on div "Remove the existing storm door. Repair any damage from the fasteners on the doo…" at bounding box center [276, 423] width 129 height 61
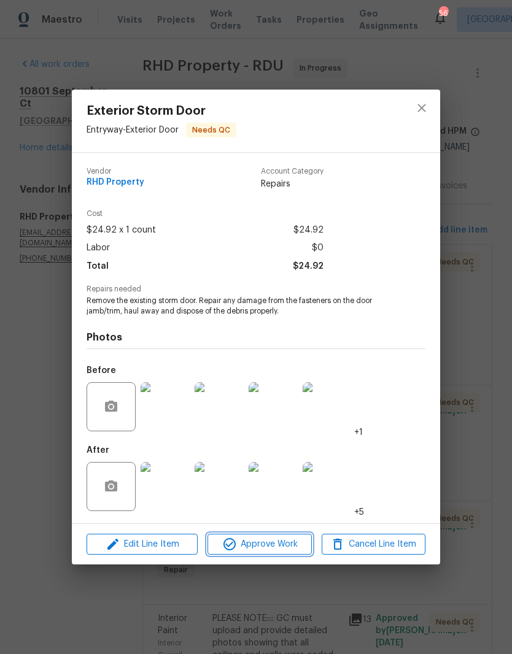
click at [232, 544] on icon "button" at bounding box center [229, 544] width 15 height 15
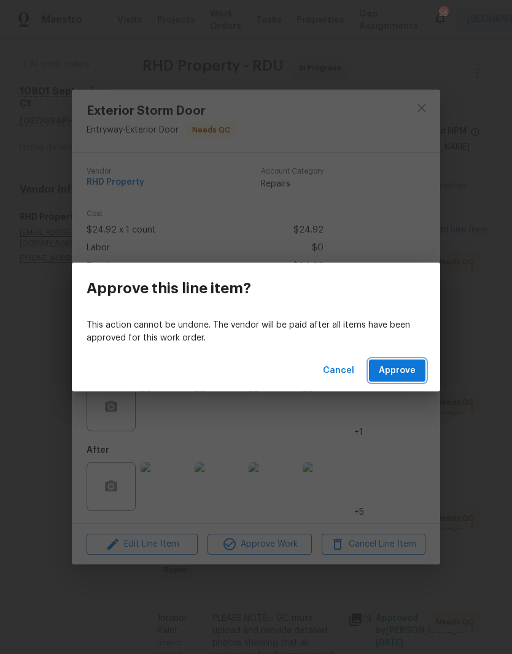
click at [412, 379] on button "Approve" at bounding box center [397, 370] width 56 height 23
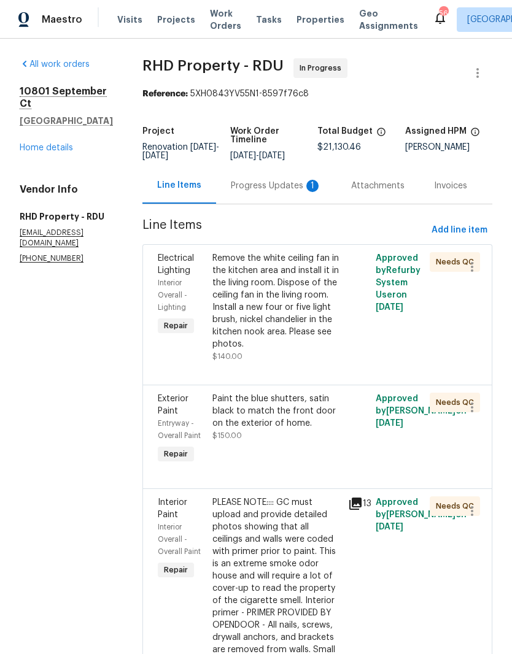
click at [287, 429] on div "Paint the blue shutters, satin black to match the front door on the exterior of…" at bounding box center [276, 411] width 129 height 37
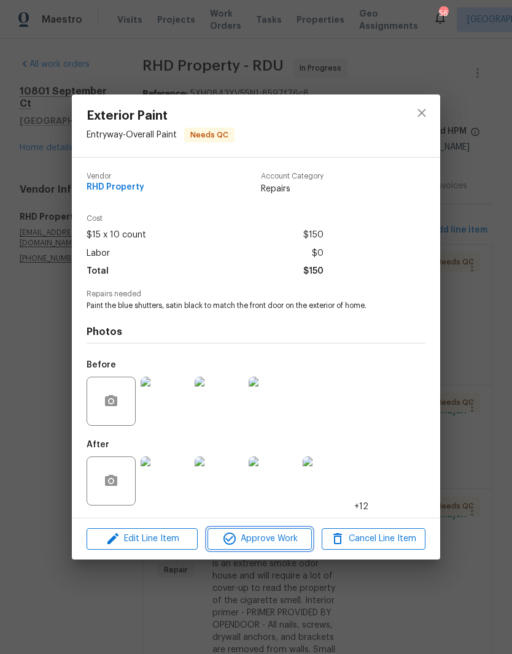
click at [241, 540] on span "Approve Work" at bounding box center [259, 538] width 96 height 15
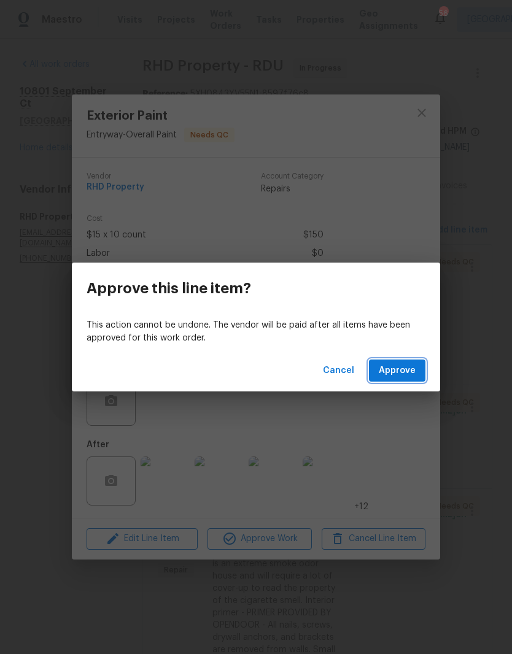
click at [410, 377] on span "Approve" at bounding box center [397, 370] width 37 height 15
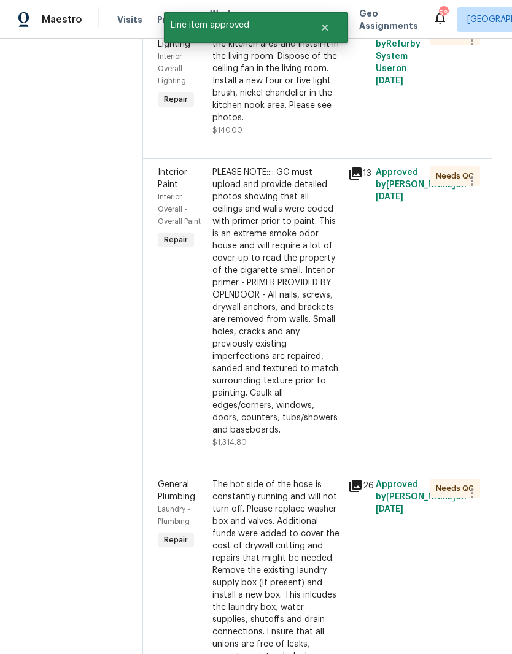
scroll to position [226, 0]
click at [188, 431] on div "Interior Paint Interior Overall - Overall Paint Repair" at bounding box center [181, 308] width 55 height 290
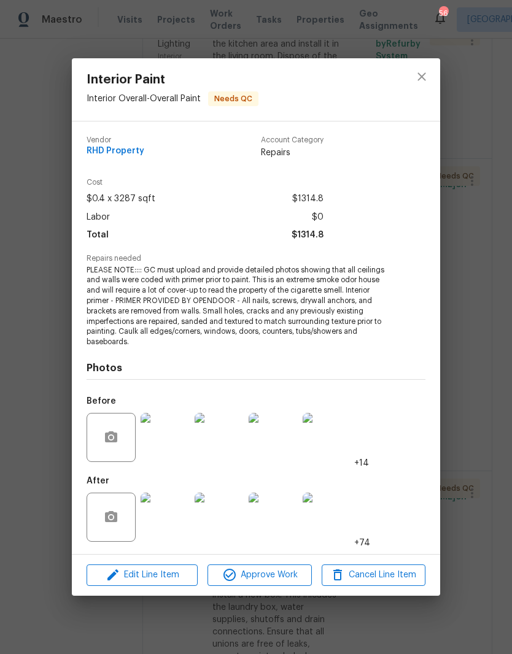
click at [159, 521] on img at bounding box center [164, 517] width 49 height 49
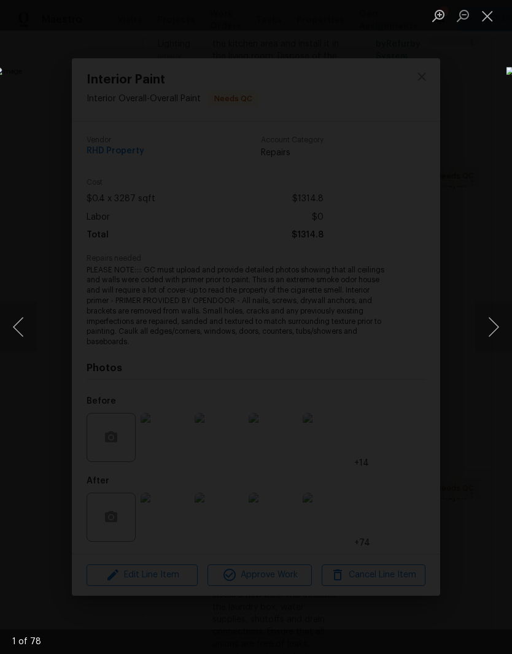
click at [493, 331] on button "Next image" at bounding box center [493, 326] width 37 height 49
click at [493, 330] on button "Next image" at bounding box center [493, 326] width 37 height 49
click at [491, 336] on button "Next image" at bounding box center [493, 326] width 37 height 49
click at [491, 335] on button "Next image" at bounding box center [493, 326] width 37 height 49
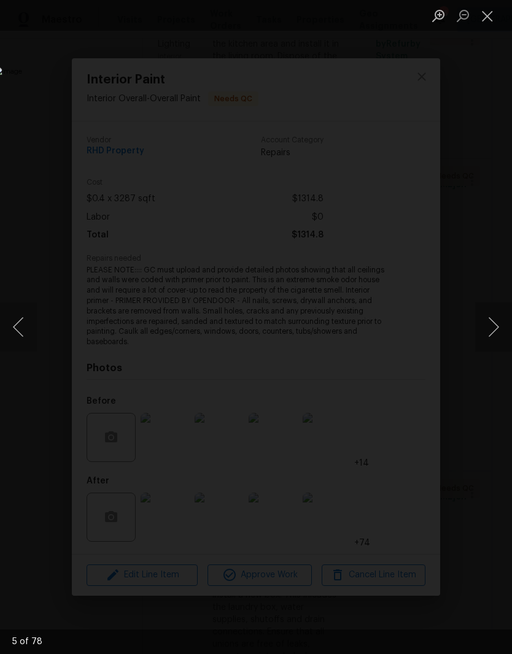
click at [491, 335] on button "Next image" at bounding box center [493, 326] width 37 height 49
click at [492, 334] on button "Next image" at bounding box center [493, 326] width 37 height 49
click at [491, 334] on button "Next image" at bounding box center [493, 326] width 37 height 49
click at [491, 336] on button "Next image" at bounding box center [493, 326] width 37 height 49
click at [491, 335] on button "Next image" at bounding box center [493, 326] width 37 height 49
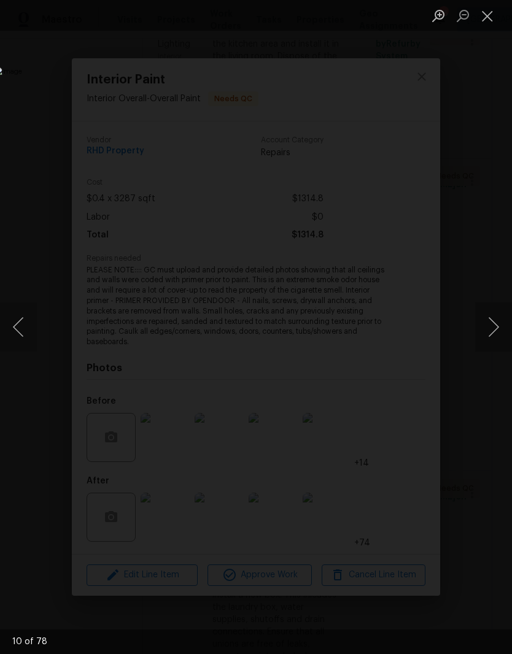
click at [492, 333] on button "Next image" at bounding box center [493, 326] width 37 height 49
click at [491, 332] on button "Next image" at bounding box center [493, 326] width 37 height 49
click at [492, 332] on button "Next image" at bounding box center [493, 326] width 37 height 49
click at [491, 332] on button "Next image" at bounding box center [493, 326] width 37 height 49
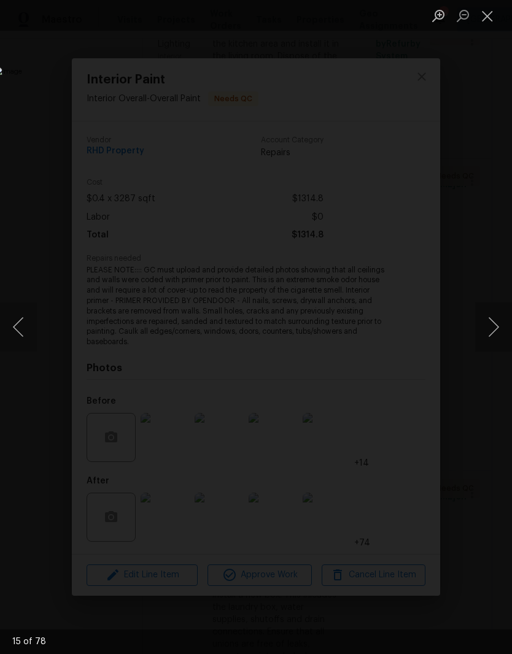
click at [491, 331] on button "Next image" at bounding box center [493, 326] width 37 height 49
click at [492, 328] on button "Next image" at bounding box center [493, 326] width 37 height 49
click at [492, 329] on button "Next image" at bounding box center [493, 326] width 37 height 49
click at [492, 330] on button "Next image" at bounding box center [493, 326] width 37 height 49
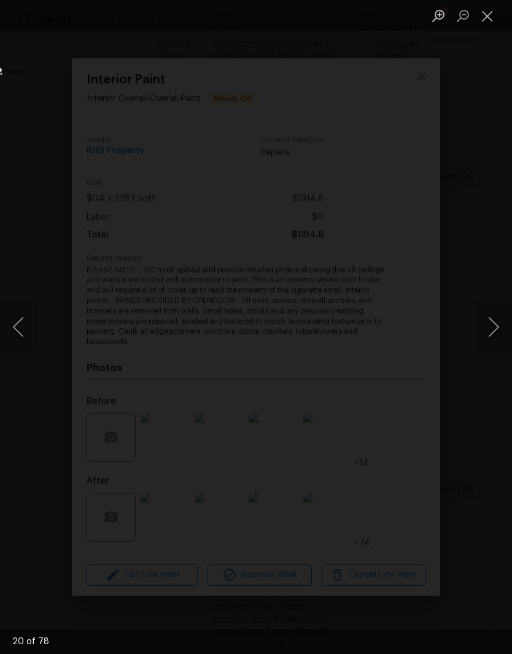
click at [492, 329] on button "Next image" at bounding box center [493, 326] width 37 height 49
click at [493, 329] on button "Next image" at bounding box center [493, 326] width 37 height 49
click at [492, 329] on button "Next image" at bounding box center [493, 326] width 37 height 49
click at [492, 331] on button "Next image" at bounding box center [493, 326] width 37 height 49
click at [491, 331] on button "Next image" at bounding box center [493, 326] width 37 height 49
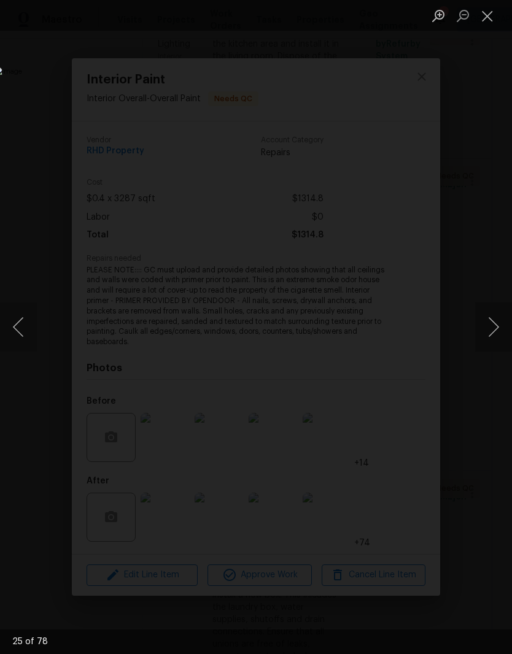
click at [491, 331] on button "Next image" at bounding box center [493, 326] width 37 height 49
click at [491, 332] on button "Next image" at bounding box center [493, 326] width 37 height 49
click at [489, 333] on button "Next image" at bounding box center [493, 326] width 37 height 49
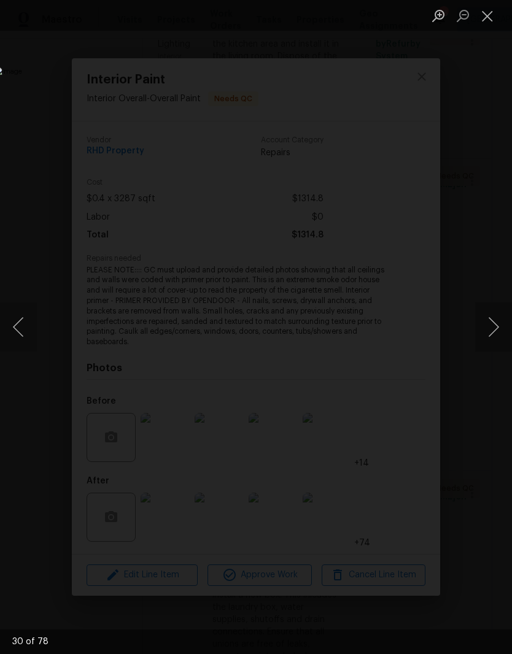
click at [488, 333] on button "Next image" at bounding box center [493, 326] width 37 height 49
click at [491, 331] on button "Next image" at bounding box center [493, 326] width 37 height 49
click at [492, 329] on button "Next image" at bounding box center [493, 326] width 37 height 49
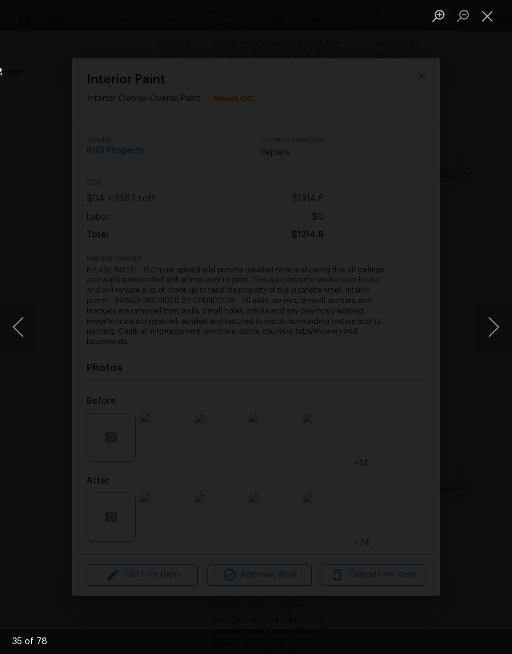
click at [492, 329] on button "Next image" at bounding box center [493, 326] width 37 height 49
click at [492, 328] on button "Next image" at bounding box center [493, 326] width 37 height 49
click at [492, 327] on button "Next image" at bounding box center [493, 326] width 37 height 49
click at [491, 326] on button "Next image" at bounding box center [493, 326] width 37 height 49
click at [491, 328] on button "Next image" at bounding box center [493, 326] width 37 height 49
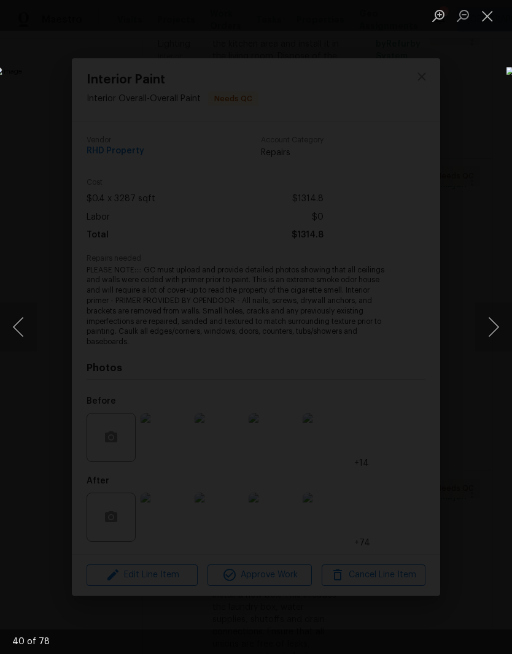
click at [494, 327] on button "Next image" at bounding box center [493, 326] width 37 height 49
click at [493, 325] on button "Next image" at bounding box center [493, 326] width 37 height 49
click at [493, 324] on button "Next image" at bounding box center [493, 326] width 37 height 49
click at [492, 325] on button "Next image" at bounding box center [493, 326] width 37 height 49
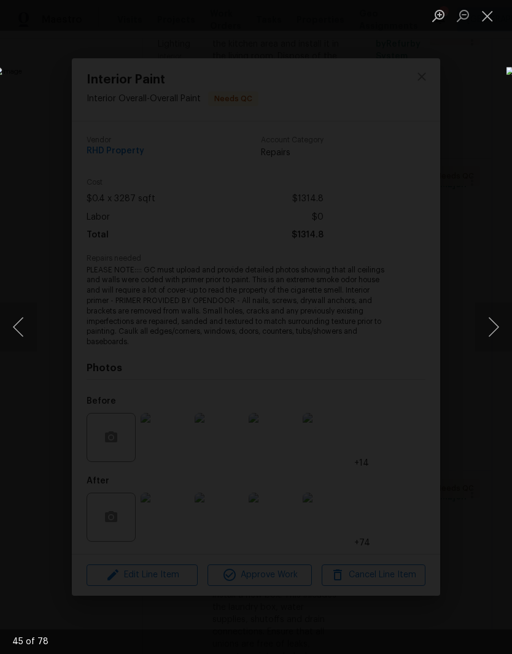
click at [492, 325] on button "Next image" at bounding box center [493, 326] width 37 height 49
click at [492, 326] on button "Next image" at bounding box center [493, 326] width 37 height 49
click at [492, 325] on button "Next image" at bounding box center [493, 326] width 37 height 49
click at [494, 322] on button "Next image" at bounding box center [493, 326] width 37 height 49
click at [494, 321] on button "Next image" at bounding box center [493, 326] width 37 height 49
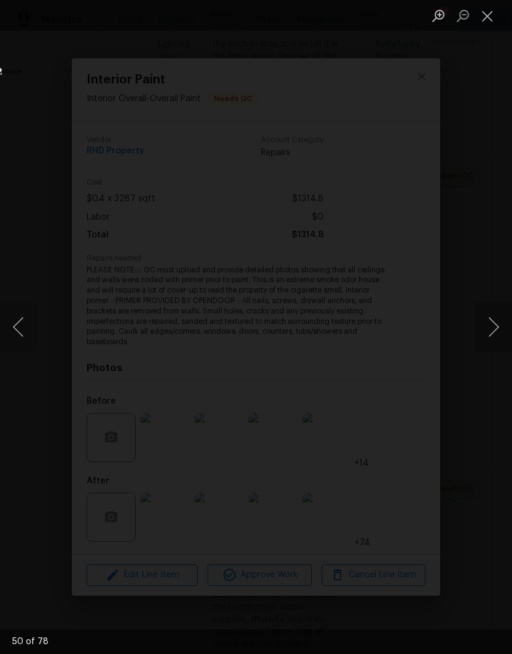
click at [491, 328] on button "Next image" at bounding box center [493, 326] width 37 height 49
click at [494, 325] on button "Next image" at bounding box center [493, 326] width 37 height 49
click at [493, 325] on button "Next image" at bounding box center [493, 326] width 37 height 49
click at [493, 328] on button "Next image" at bounding box center [493, 326] width 37 height 49
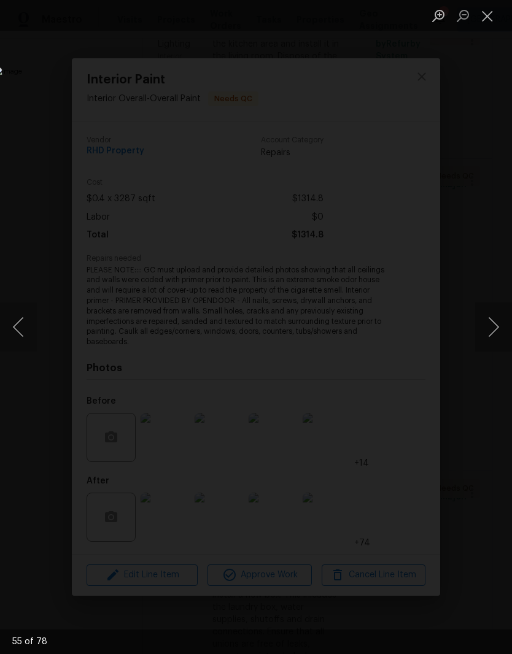
click at [493, 327] on button "Next image" at bounding box center [493, 326] width 37 height 49
click at [494, 329] on button "Next image" at bounding box center [493, 326] width 37 height 49
click at [493, 329] on button "Next image" at bounding box center [493, 326] width 37 height 49
click at [491, 332] on button "Next image" at bounding box center [493, 326] width 37 height 49
click at [491, 330] on button "Next image" at bounding box center [493, 326] width 37 height 49
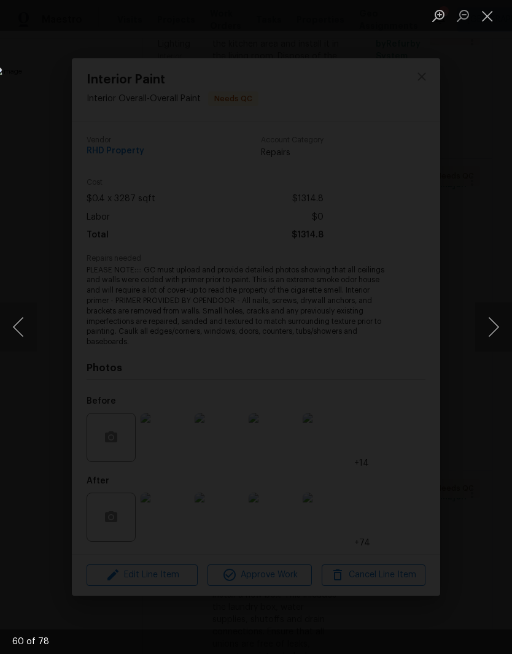
click at [491, 330] on button "Next image" at bounding box center [493, 326] width 37 height 49
click at [493, 323] on button "Next image" at bounding box center [493, 326] width 37 height 49
click at [27, 331] on button "Previous image" at bounding box center [18, 326] width 37 height 49
click at [497, 324] on button "Next image" at bounding box center [493, 326] width 37 height 49
click at [493, 324] on button "Next image" at bounding box center [493, 326] width 37 height 49
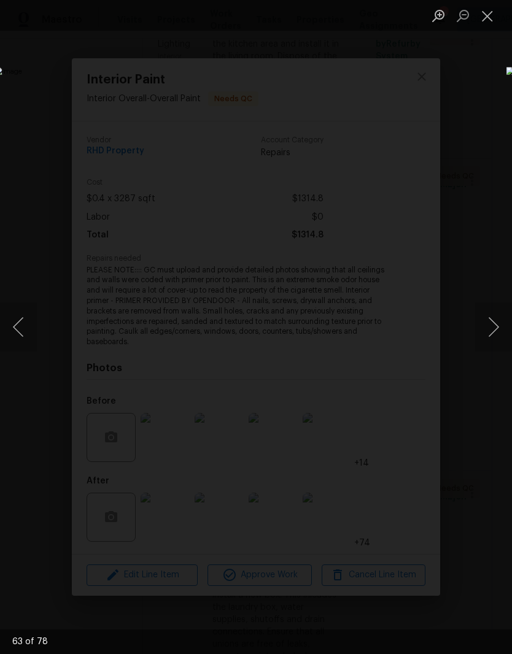
click at [494, 325] on button "Next image" at bounding box center [493, 326] width 37 height 49
click at [496, 321] on button "Next image" at bounding box center [493, 326] width 37 height 49
click at [488, 15] on button "Close lightbox" at bounding box center [487, 15] width 25 height 21
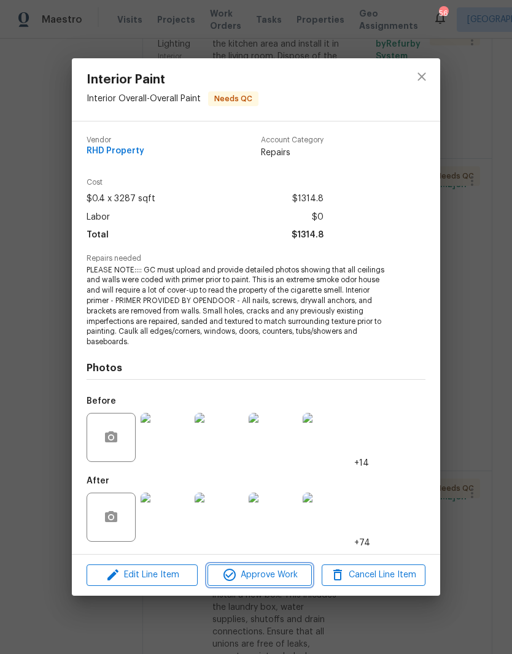
click at [281, 572] on span "Approve Work" at bounding box center [259, 574] width 96 height 15
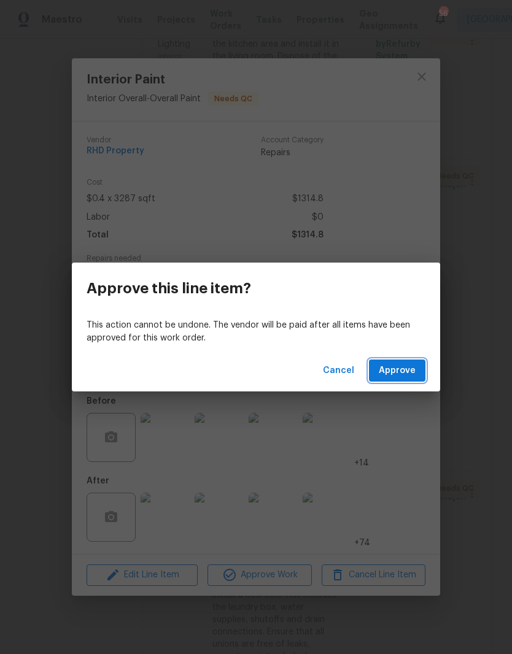
click at [403, 369] on span "Approve" at bounding box center [397, 370] width 37 height 15
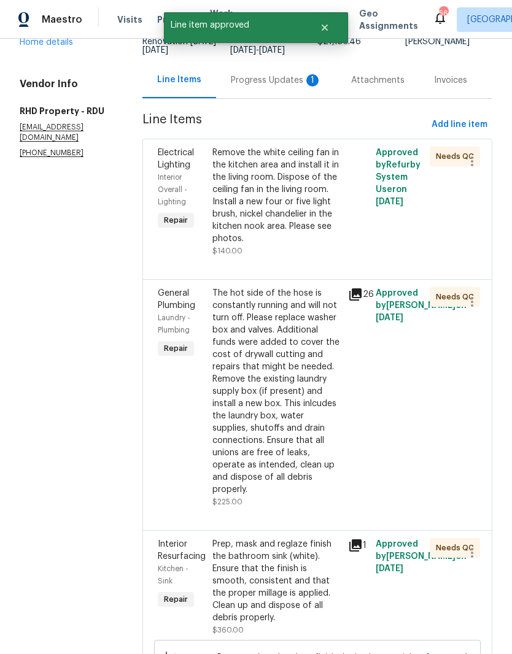
scroll to position [108, 0]
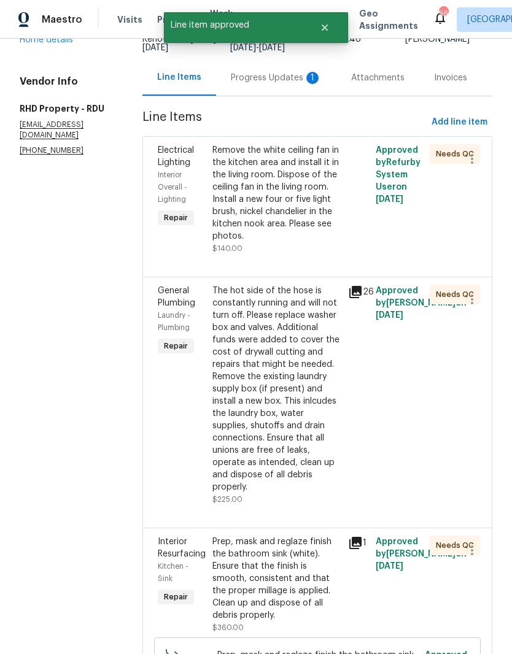
click at [240, 425] on div "The hot side of the hose is constantly running and will not turn off. Please re…" at bounding box center [276, 389] width 129 height 209
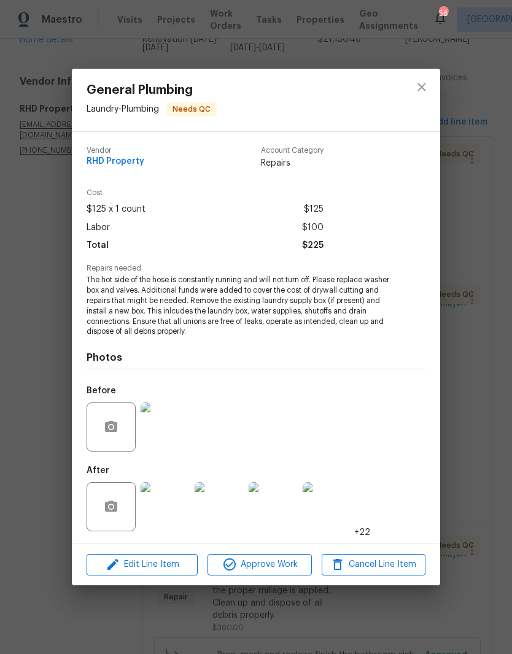
click at [165, 508] on img at bounding box center [164, 506] width 49 height 49
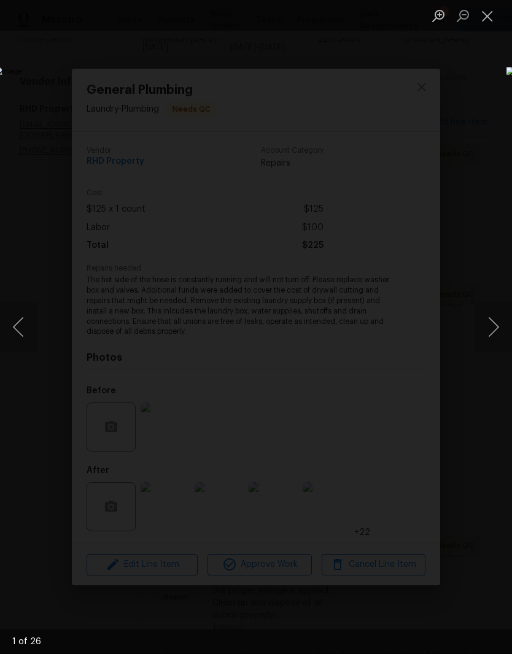
click at [491, 329] on button "Next image" at bounding box center [493, 326] width 37 height 49
click at [490, 327] on button "Next image" at bounding box center [493, 326] width 37 height 49
click at [488, 325] on button "Next image" at bounding box center [493, 326] width 37 height 49
click at [488, 321] on button "Next image" at bounding box center [493, 326] width 37 height 49
click at [492, 323] on button "Next image" at bounding box center [493, 326] width 37 height 49
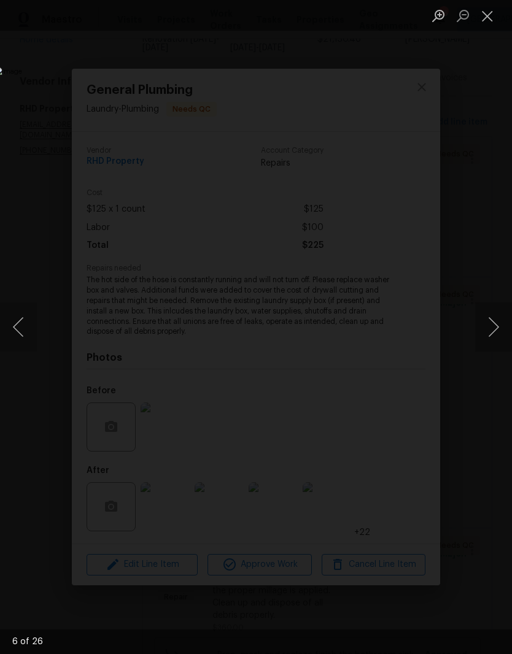
click at [489, 324] on button "Next image" at bounding box center [493, 326] width 37 height 49
click at [488, 18] on button "Close lightbox" at bounding box center [487, 15] width 25 height 21
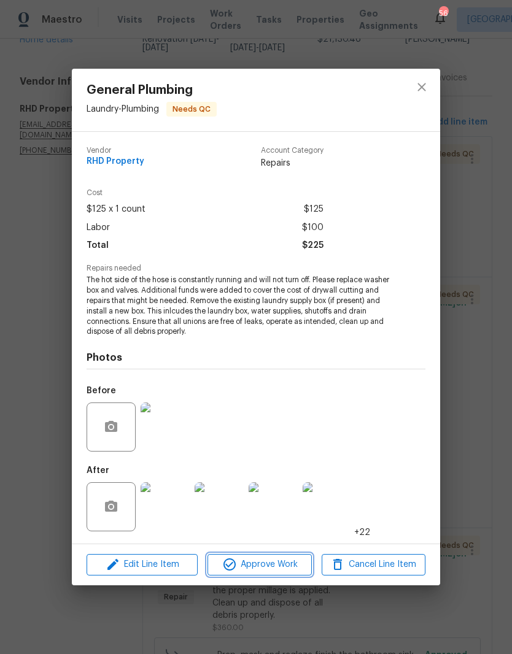
click at [262, 563] on span "Approve Work" at bounding box center [259, 564] width 96 height 15
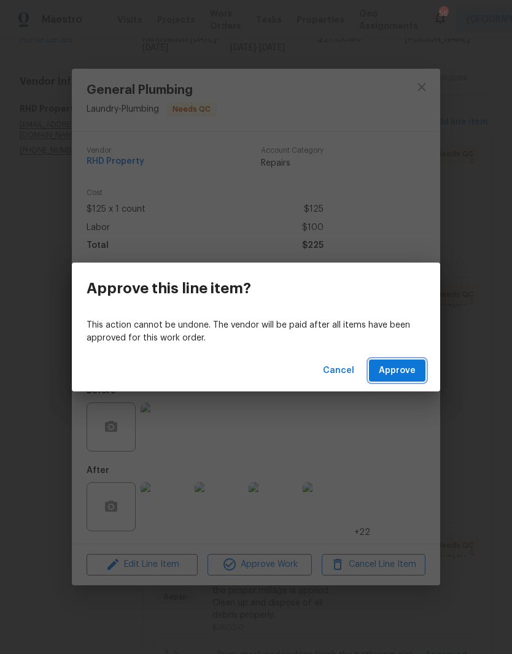
click at [409, 371] on span "Approve" at bounding box center [397, 370] width 37 height 15
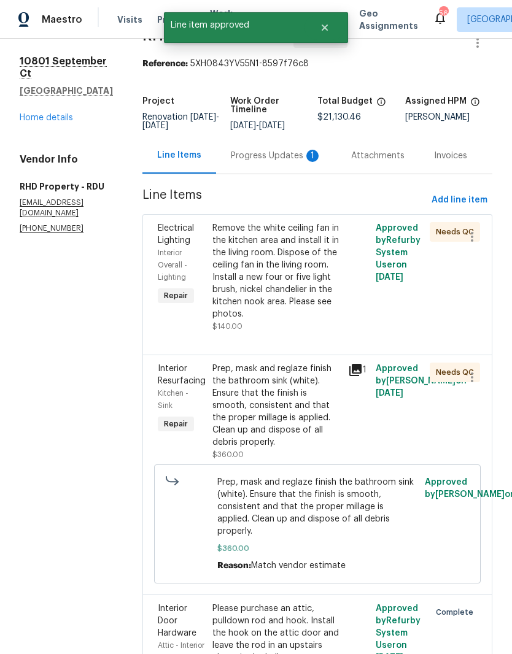
scroll to position [36, 0]
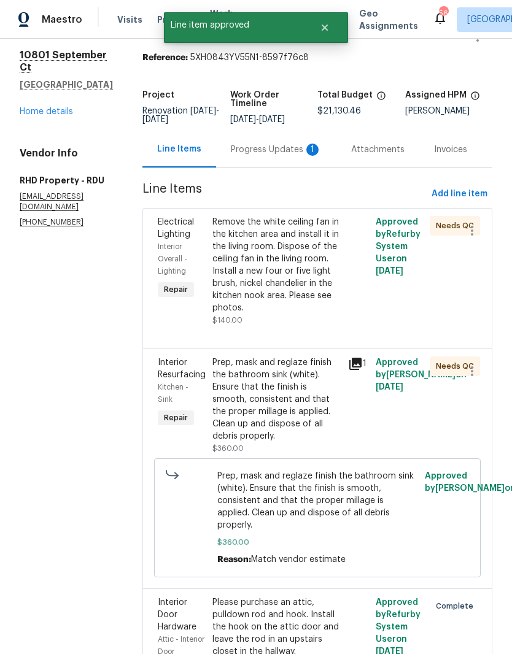
click at [236, 430] on div "Prep, mask and reglaze finish the bathroom sink (white). Ensure that the finish…" at bounding box center [276, 399] width 129 height 86
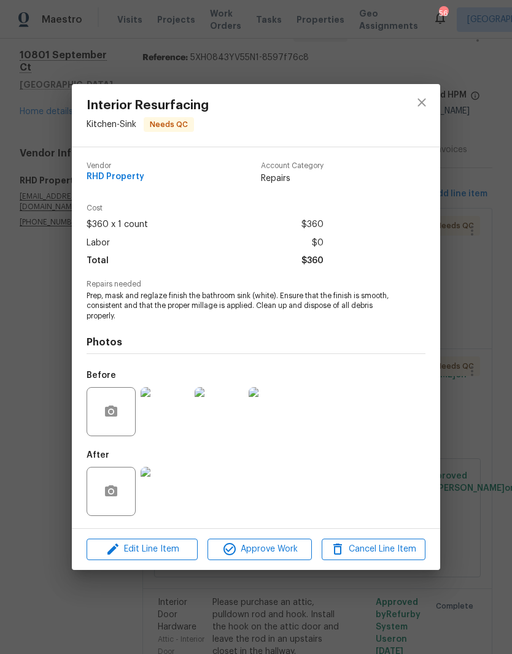
click at [159, 485] on img at bounding box center [164, 491] width 49 height 49
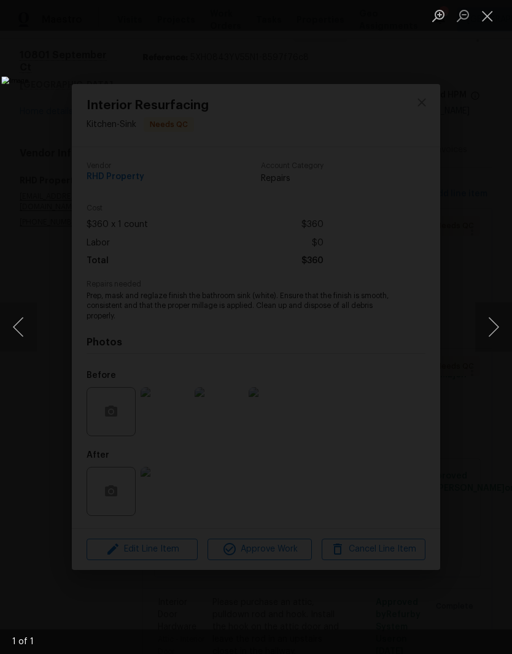
click at [485, 17] on button "Close lightbox" at bounding box center [487, 15] width 25 height 21
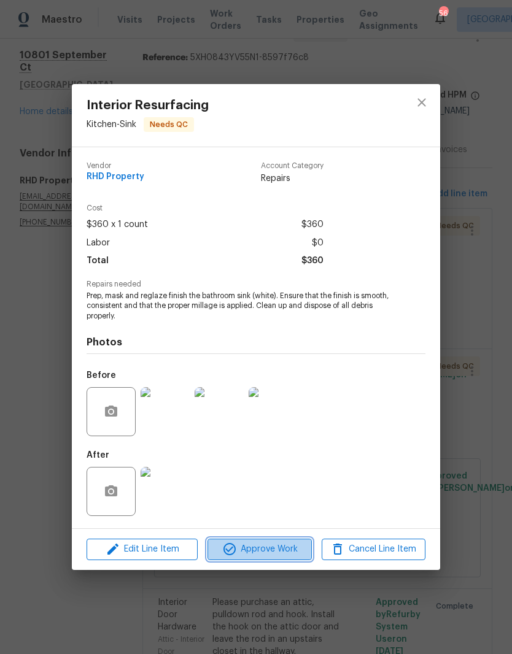
click at [288, 550] on span "Approve Work" at bounding box center [259, 549] width 96 height 15
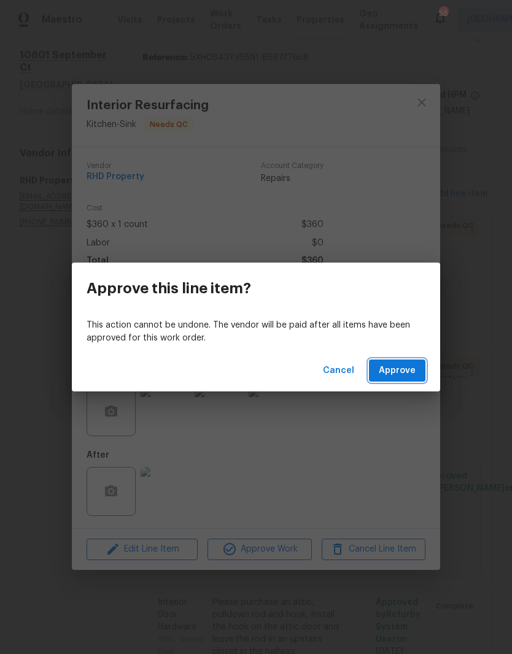
click at [404, 367] on span "Approve" at bounding box center [397, 370] width 37 height 15
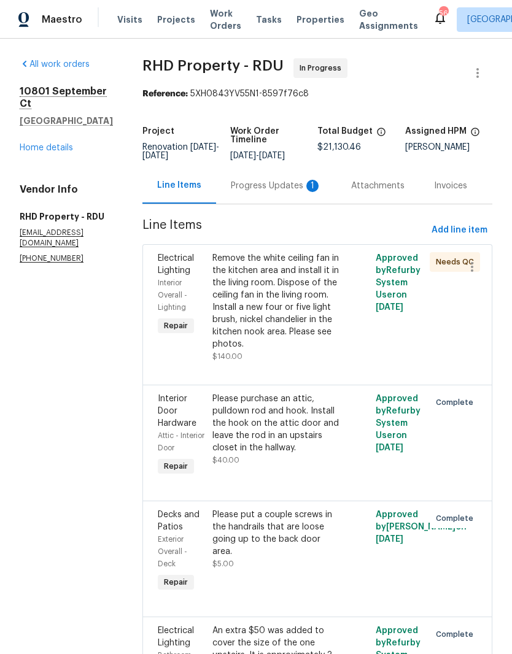
scroll to position [0, 0]
click at [266, 192] on div "Progress Updates 1" at bounding box center [276, 186] width 91 height 12
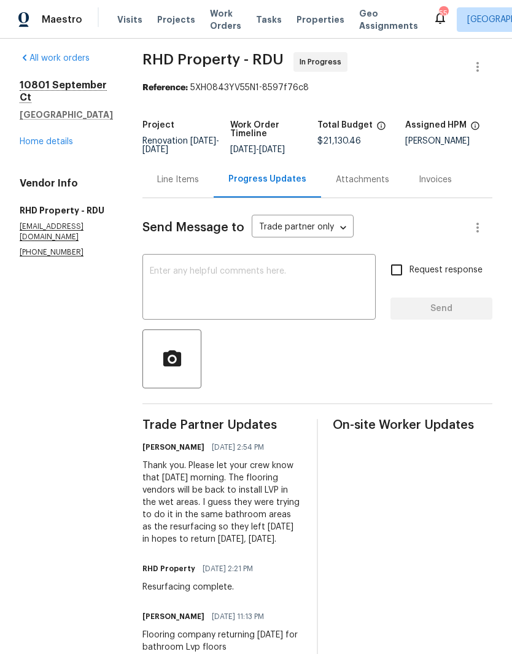
scroll to position [7, 0]
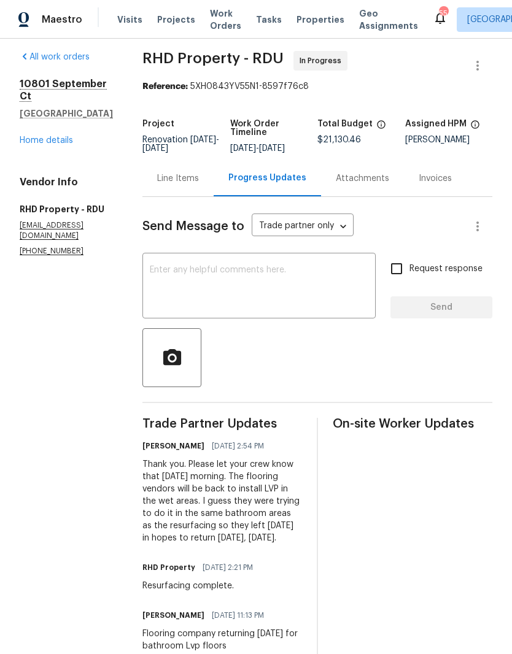
click at [180, 284] on textarea at bounding box center [259, 287] width 218 height 43
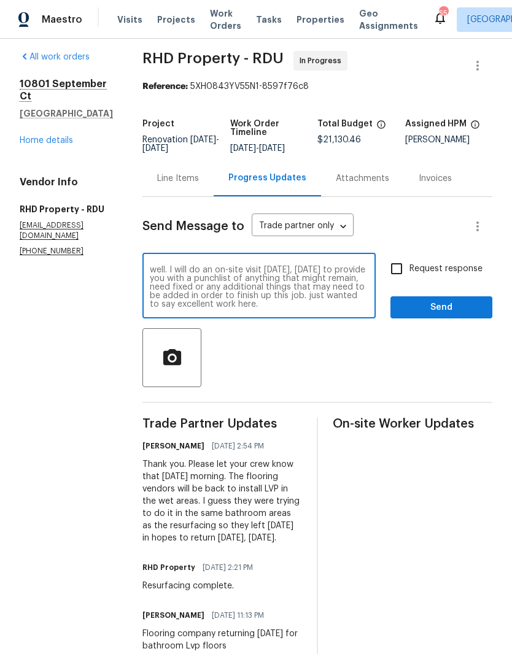
scroll to position [43, 0]
type textarea "There’s still a few work orders that need to be accepted like the demo of the c…"
click at [403, 271] on input "Request response" at bounding box center [396, 269] width 26 height 26
checkbox input "true"
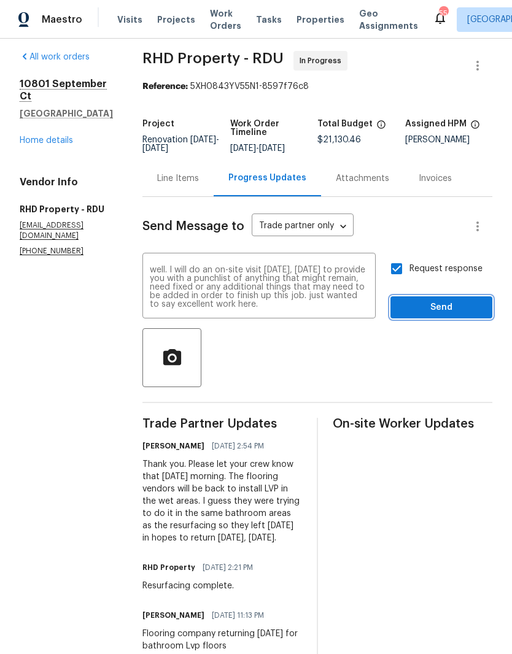
click at [421, 309] on button "Send" at bounding box center [441, 307] width 102 height 23
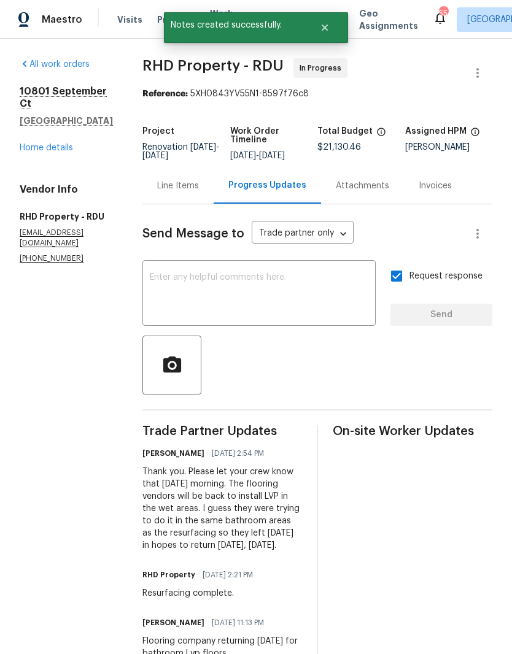
scroll to position [0, 0]
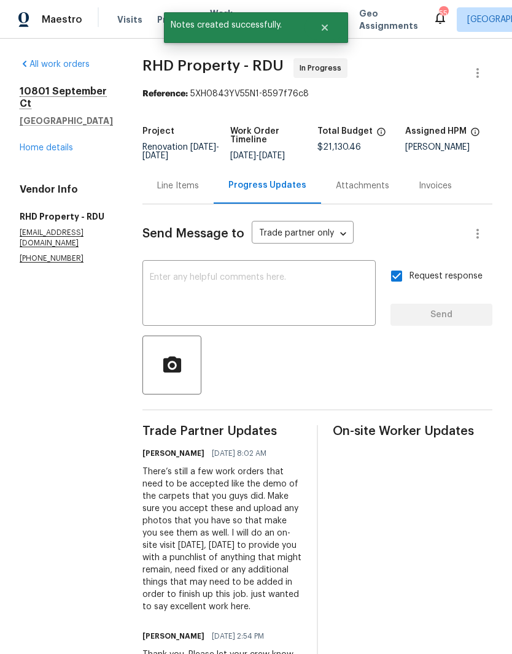
click at [45, 128] on div "10801 September Ct Raleigh, NC 27614 Home details" at bounding box center [66, 119] width 93 height 69
click at [33, 144] on link "Home details" at bounding box center [46, 148] width 53 height 9
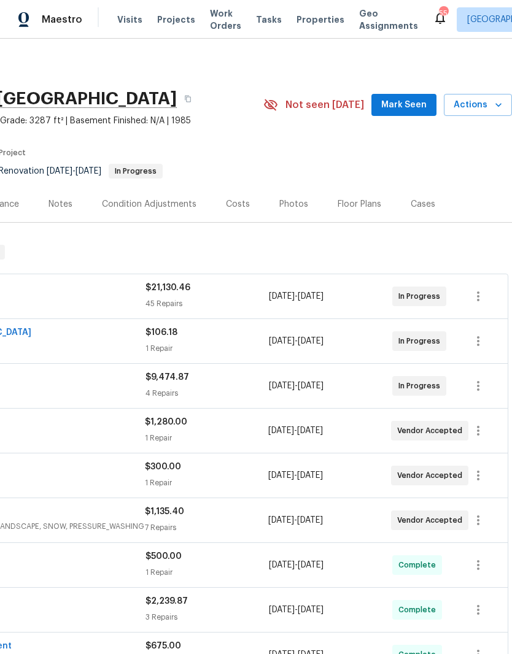
scroll to position [0, 182]
click at [64, 207] on div "Notes" at bounding box center [60, 204] width 24 height 12
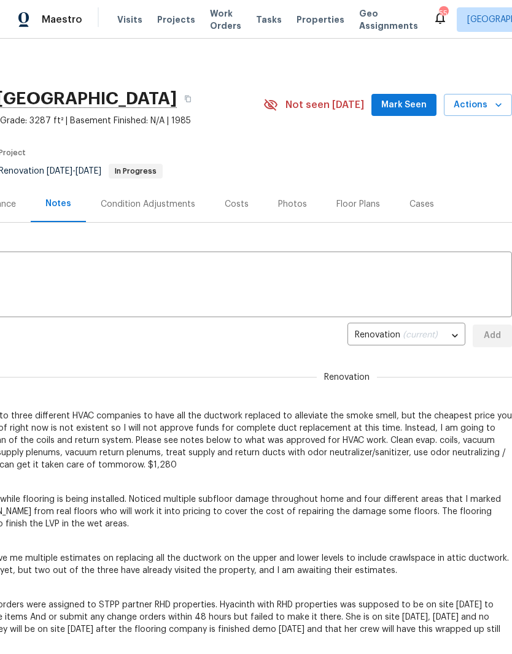
click at [37, 289] on textarea at bounding box center [165, 285] width 678 height 43
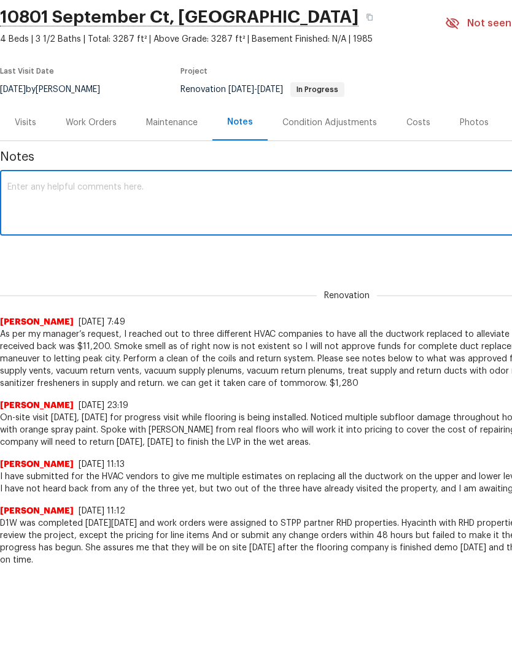
click at [18, 255] on div "x ​" at bounding box center [346, 286] width 693 height 63
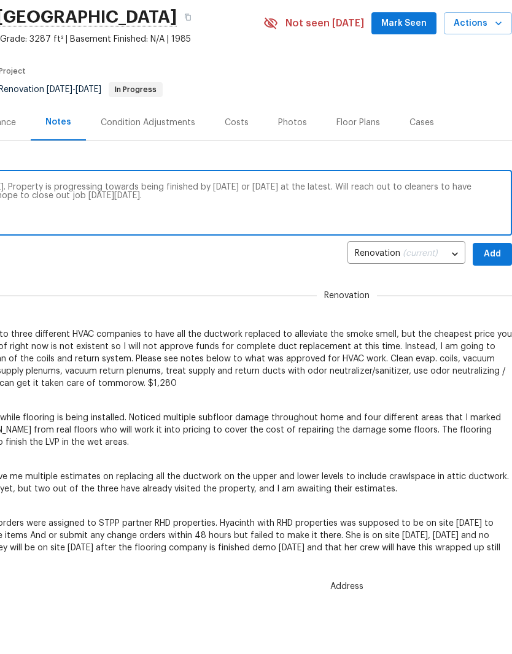
scroll to position [0, 182]
type textarea "Landscaping is scheduled for tomorrow, Friday 10/10. Property is progressing to…"
click at [491, 256] on span "Add" at bounding box center [492, 254] width 20 height 15
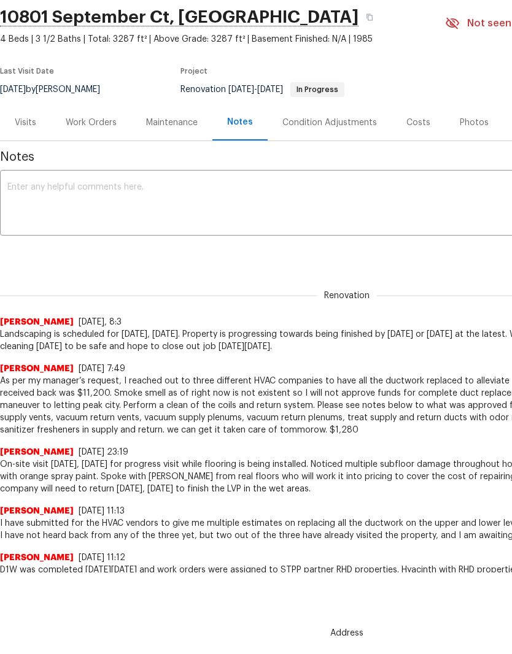
scroll to position [0, 0]
click at [85, 128] on div "Work Orders" at bounding box center [91, 123] width 51 height 12
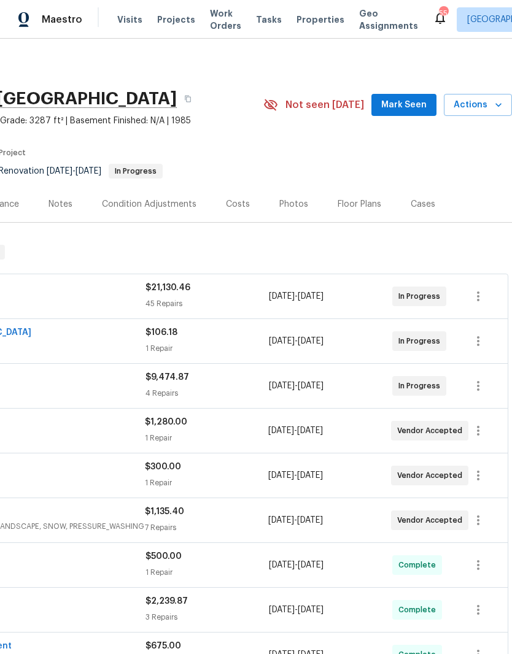
scroll to position [0, 182]
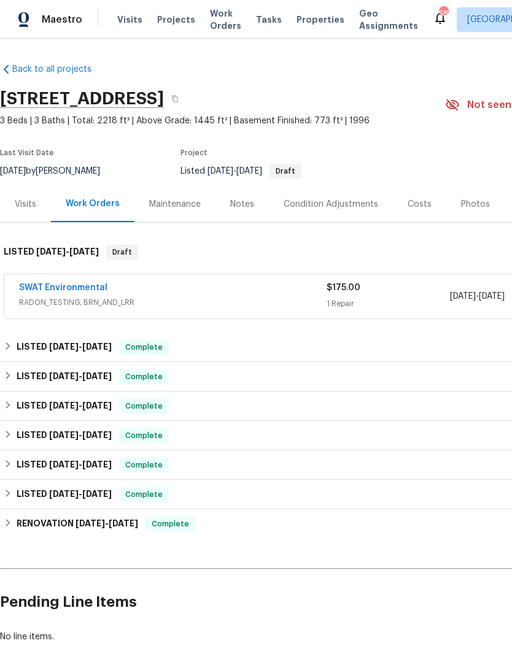
click at [239, 201] on div "Notes" at bounding box center [242, 204] width 24 height 12
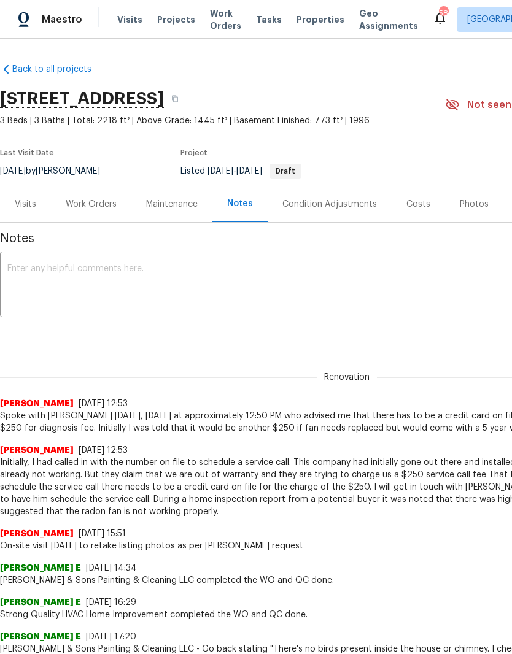
click at [28, 285] on textarea at bounding box center [346, 285] width 678 height 43
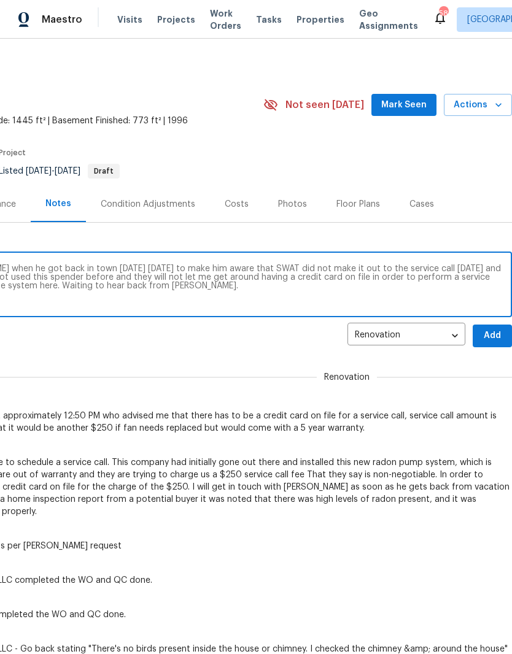
scroll to position [0, 182]
type textarea "Reached out to my manager Nick when he got back in town yesterday Wednesday 10/…"
click at [494, 335] on span "Add" at bounding box center [492, 335] width 20 height 15
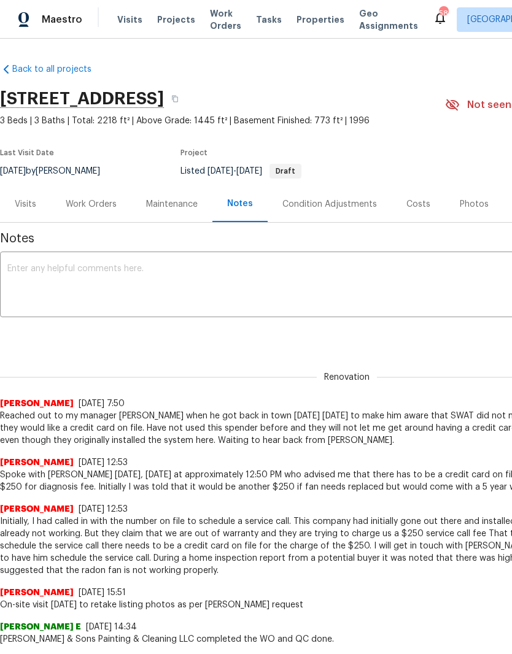
scroll to position [0, 0]
click at [88, 208] on div "Work Orders" at bounding box center [91, 204] width 51 height 12
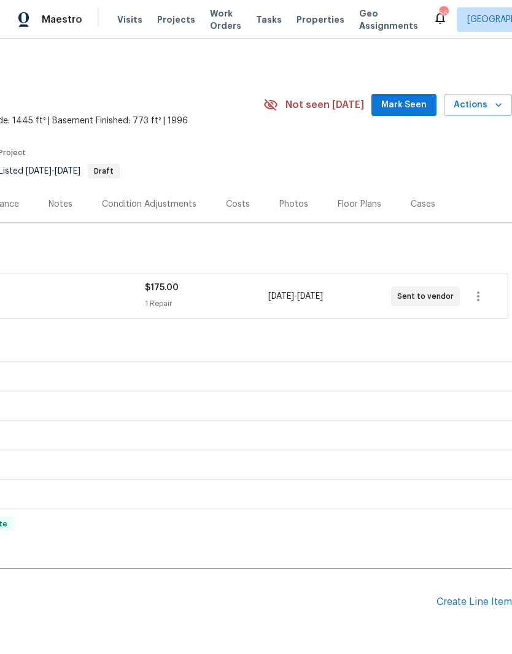
scroll to position [0, 183]
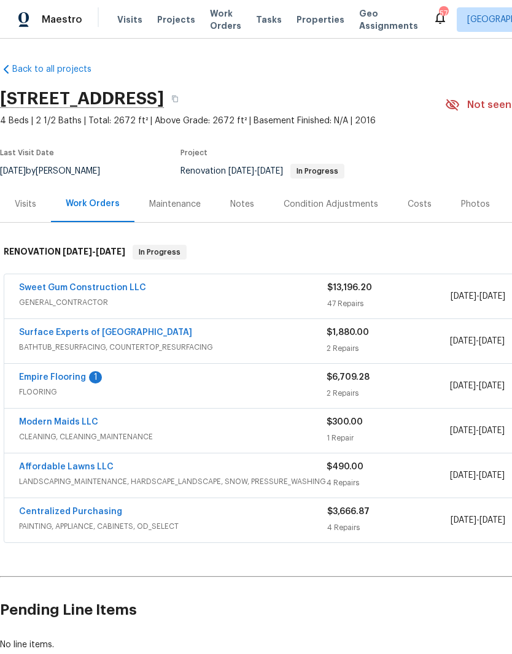
click at [53, 380] on link "Empire Flooring" at bounding box center [52, 377] width 67 height 9
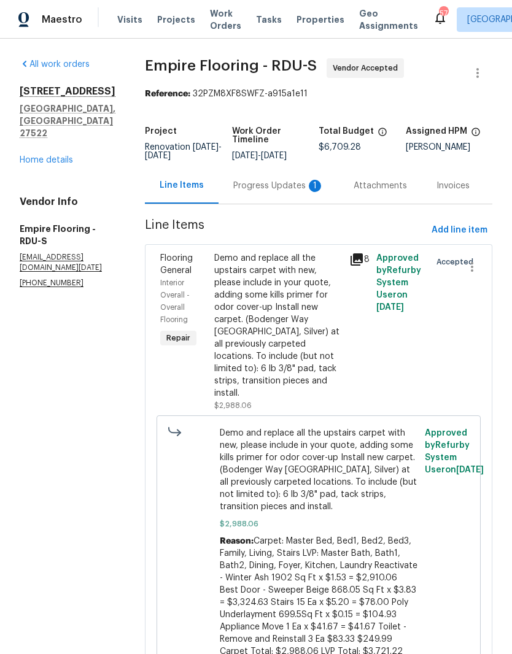
click at [293, 188] on div "Progress Updates 1" at bounding box center [278, 186] width 91 height 12
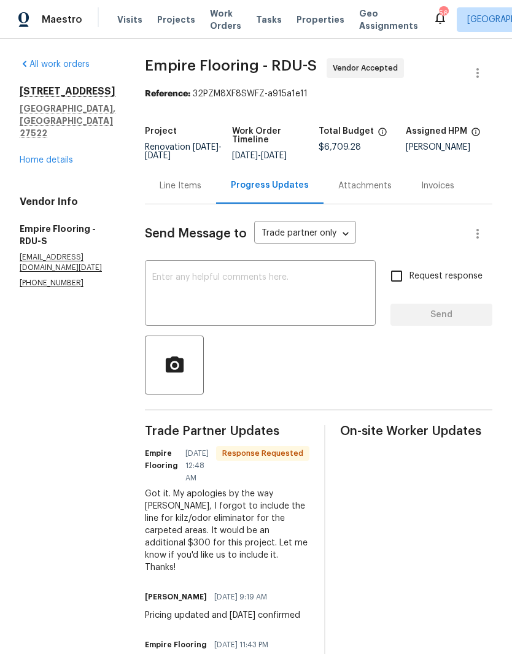
click at [71, 516] on section "All work orders [STREET_ADDRESS] Home details Vendor Info Empire Flooring - RDU…" at bounding box center [68, 560] width 96 height 1004
click at [176, 312] on textarea at bounding box center [260, 294] width 216 height 43
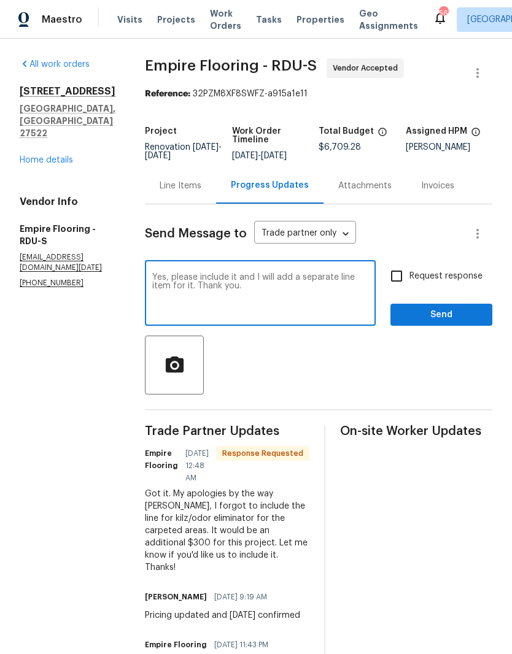
type textarea "Yes, please include it and I will add a separate line item for it. Thank you."
click at [395, 287] on input "Request response" at bounding box center [396, 276] width 26 height 26
checkbox input "true"
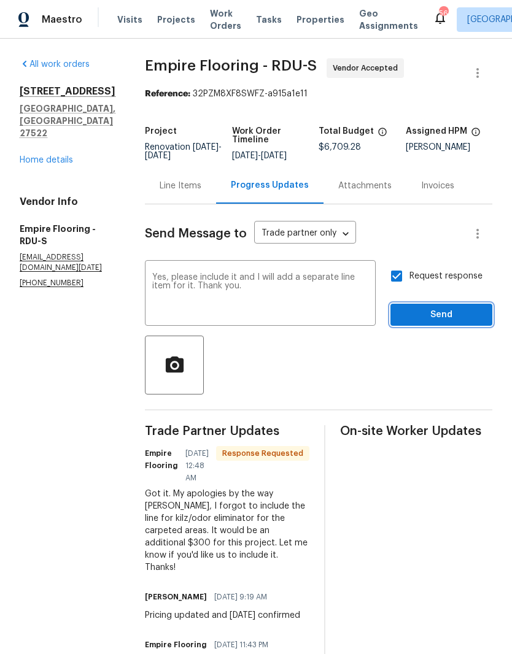
click at [430, 320] on span "Send" at bounding box center [441, 314] width 82 height 15
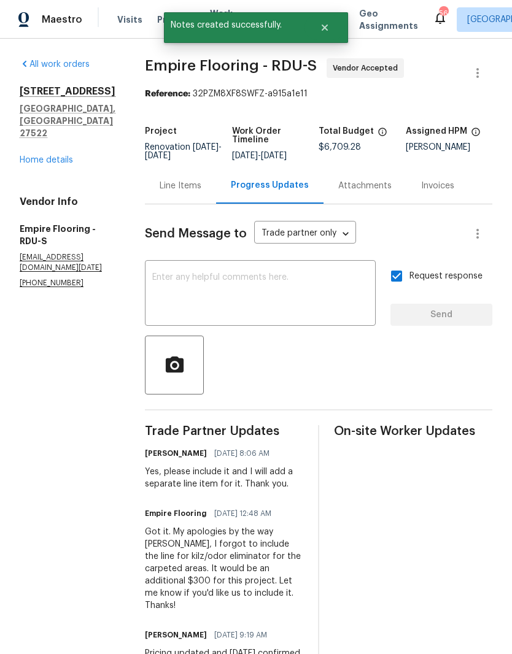
click at [195, 192] on div "Line Items" at bounding box center [180, 186] width 42 height 12
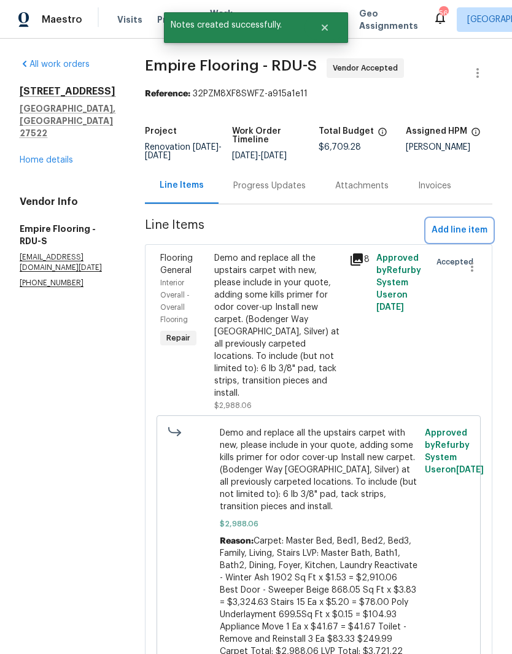
click at [463, 238] on span "Add line item" at bounding box center [459, 230] width 56 height 15
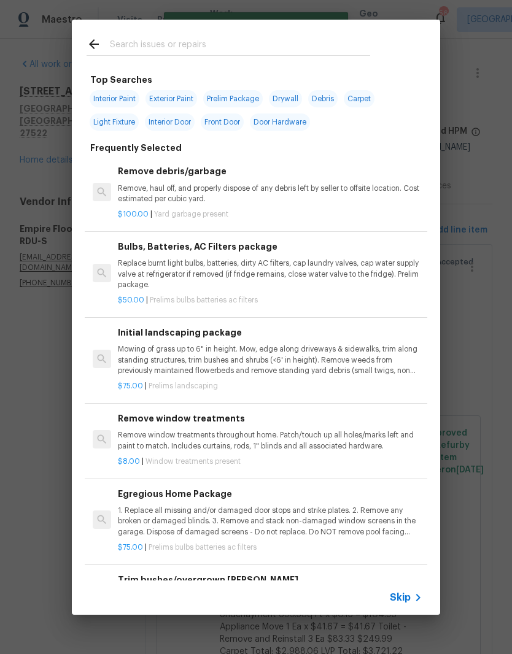
click at [134, 37] on input "text" at bounding box center [240, 46] width 260 height 18
type input "Kill"
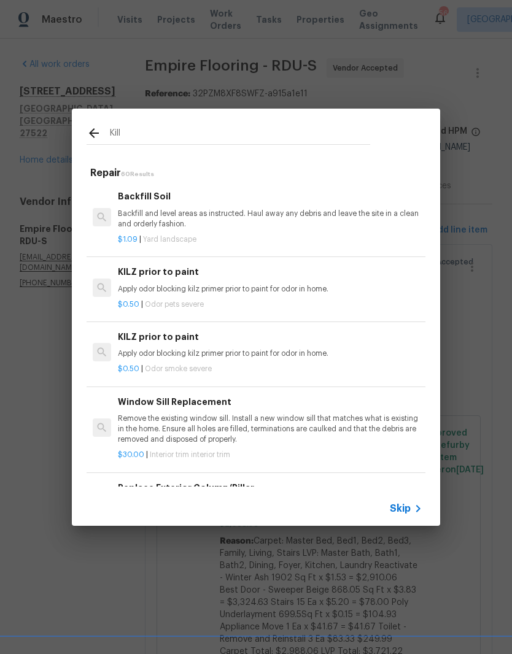
click at [173, 288] on p "Apply odor blocking kilz primer prior to paint for odor in home." at bounding box center [270, 289] width 304 height 10
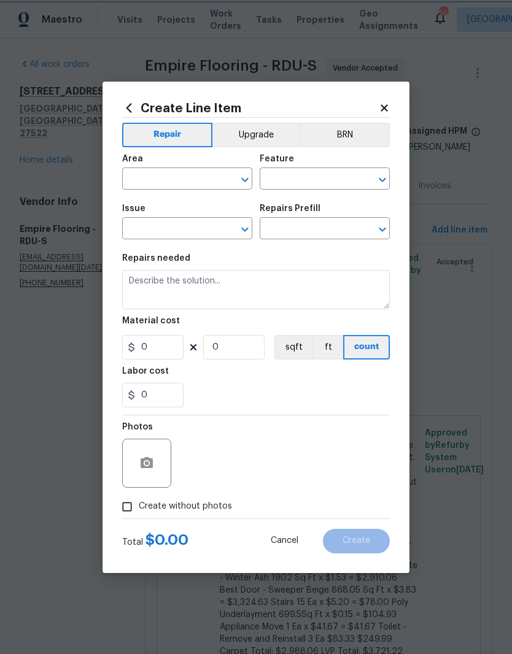
type input "Pet Odor"
type input "KILZ prior to paint $0.50"
type textarea "Apply odor blocking kilz primer prior to paint for odor in home."
type input "0.5"
type input "1"
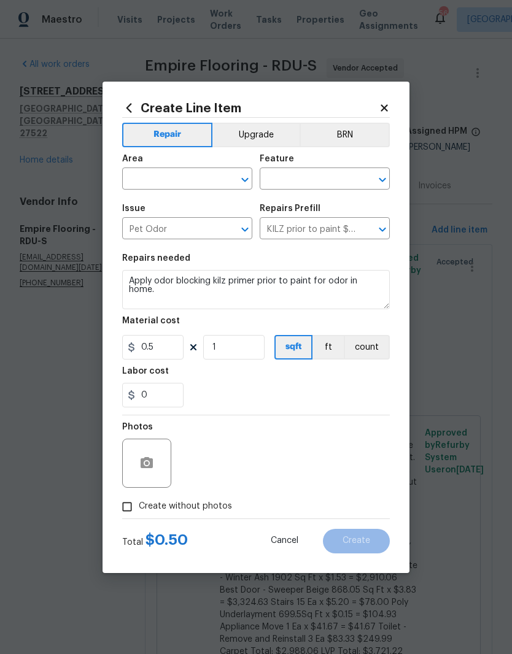
click at [151, 179] on input "text" at bounding box center [170, 180] width 96 height 19
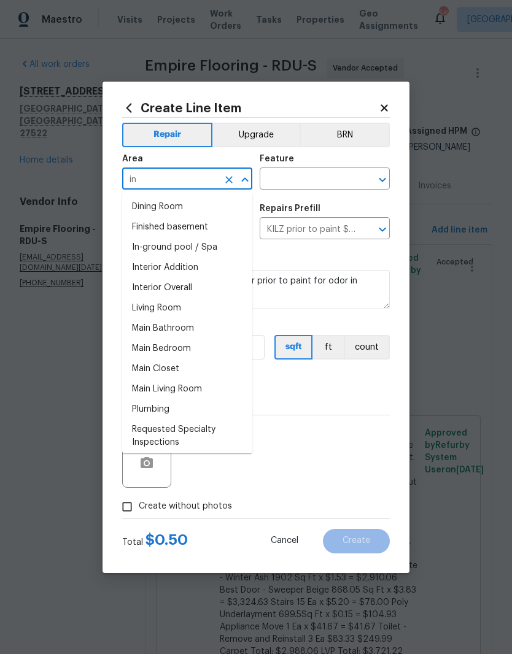
click at [155, 286] on li "Interior Overall" at bounding box center [187, 288] width 130 height 20
type input "Interior Overall"
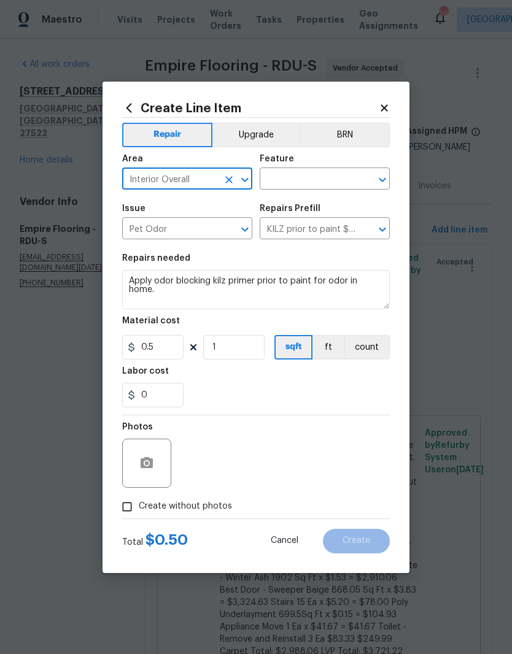
click at [299, 178] on input "text" at bounding box center [307, 180] width 96 height 19
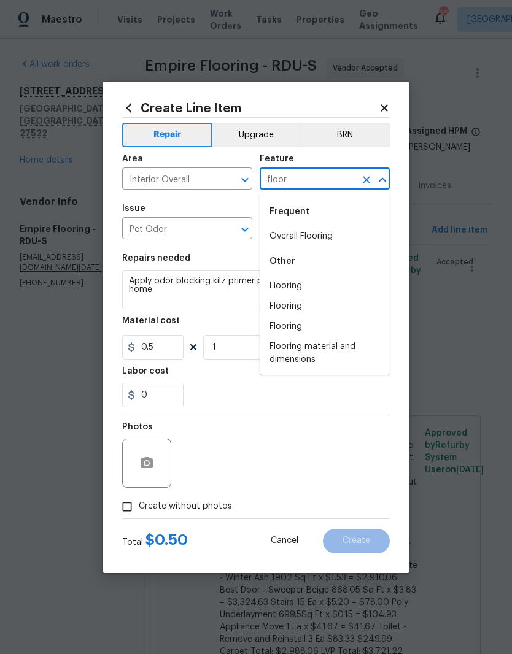
click at [299, 236] on li "Overall Flooring" at bounding box center [324, 236] width 130 height 20
type input "Overall Flooring"
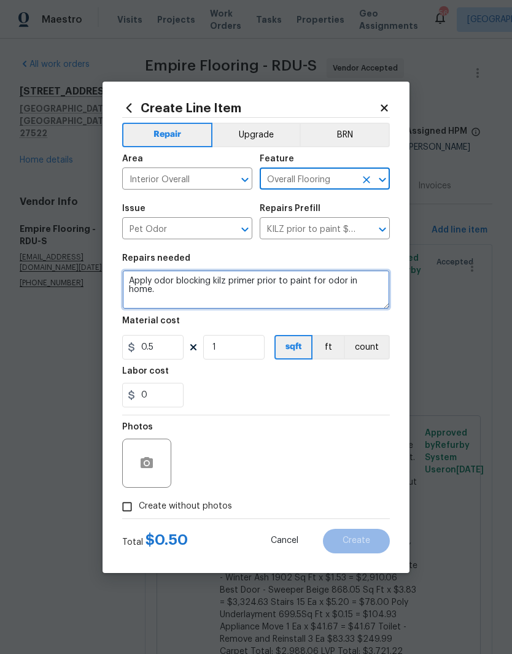
click at [126, 284] on textarea "Apply odor blocking kilz primer prior to paint for odor in home." at bounding box center [255, 289] width 267 height 39
type textarea "Apply odor blocking kilz primer prior to paint for odor in home."
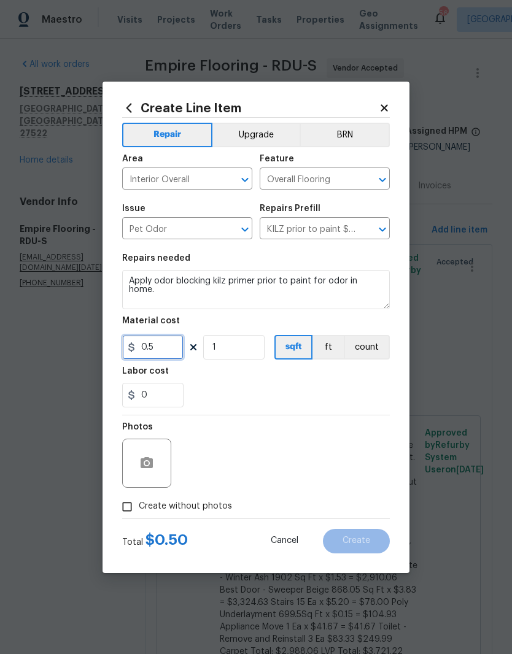
click at [158, 352] on input "0.5" at bounding box center [152, 347] width 61 height 25
type input "300"
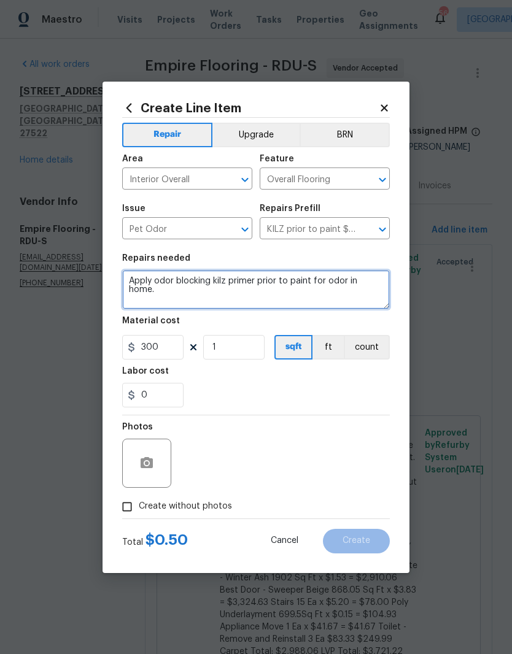
click at [142, 278] on textarea "Apply odor blocking kilz primer prior to paint for odor in home." at bounding box center [255, 289] width 267 height 39
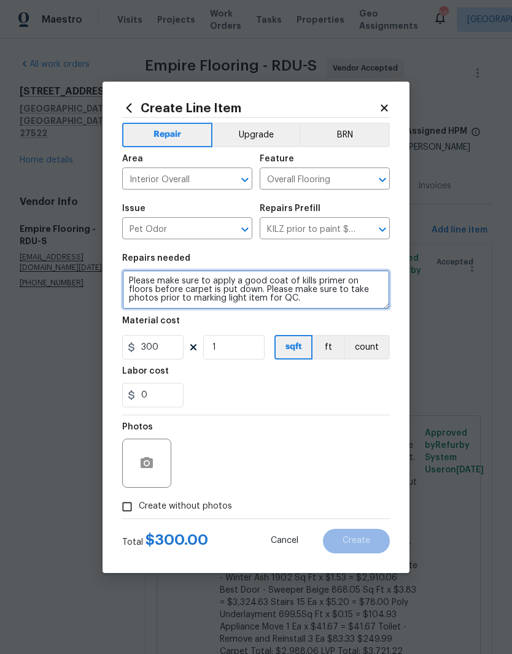
type textarea "Please make sure to apply a good coat of kills primer on floors before carpet i…"
click at [121, 510] on input "Create without photos" at bounding box center [126, 506] width 23 height 23
checkbox input "true"
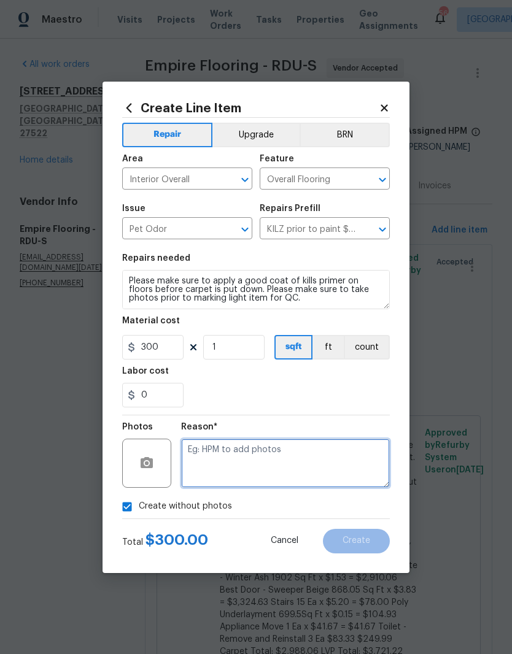
click at [207, 464] on textarea at bounding box center [285, 463] width 209 height 49
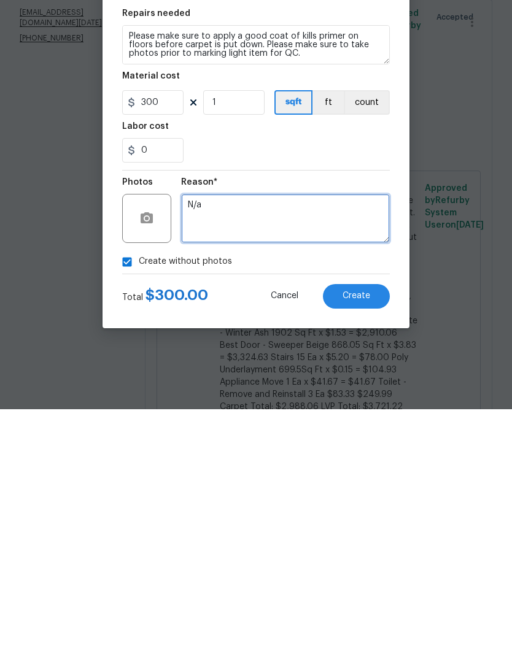
type textarea "N/a"
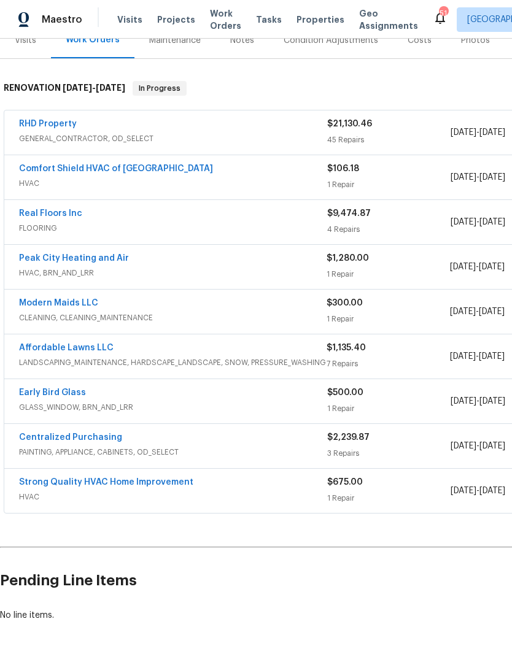
scroll to position [50, 0]
